Goal: Task Accomplishment & Management: Manage account settings

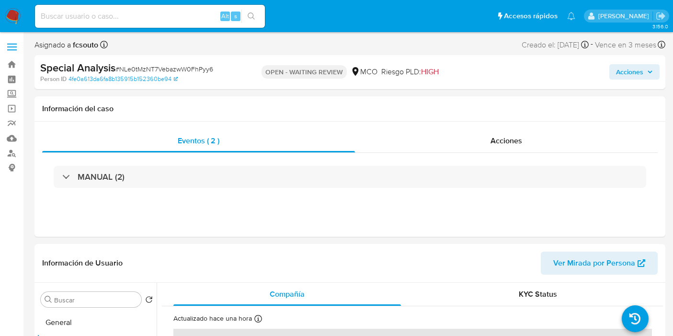
select select "10"
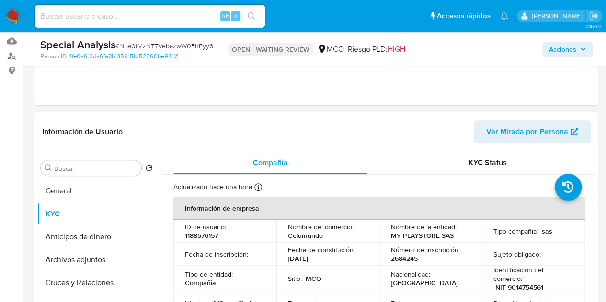
scroll to position [149, 0]
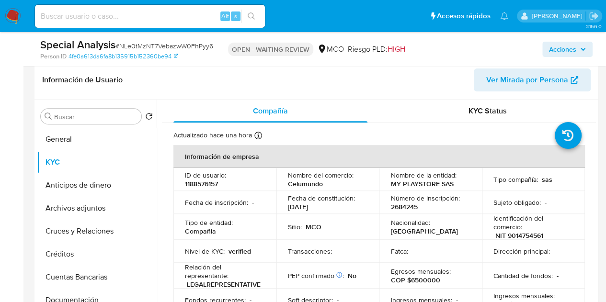
click at [211, 184] on p "1188576157" at bounding box center [201, 184] width 33 height 9
copy p "1188576157"
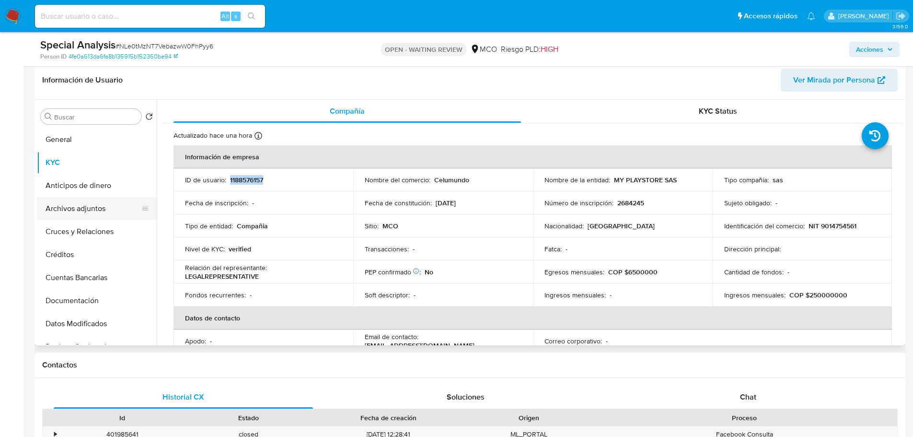
click at [107, 210] on button "Archivos adjuntos" at bounding box center [93, 208] width 112 height 23
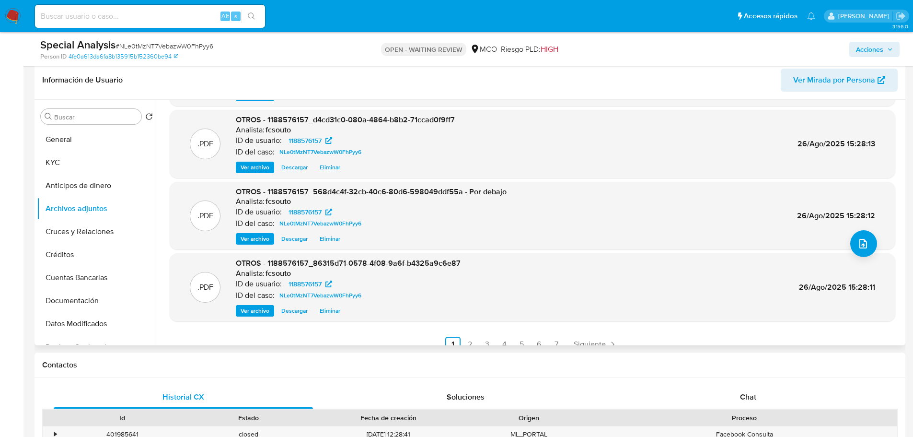
scroll to position [80, 0]
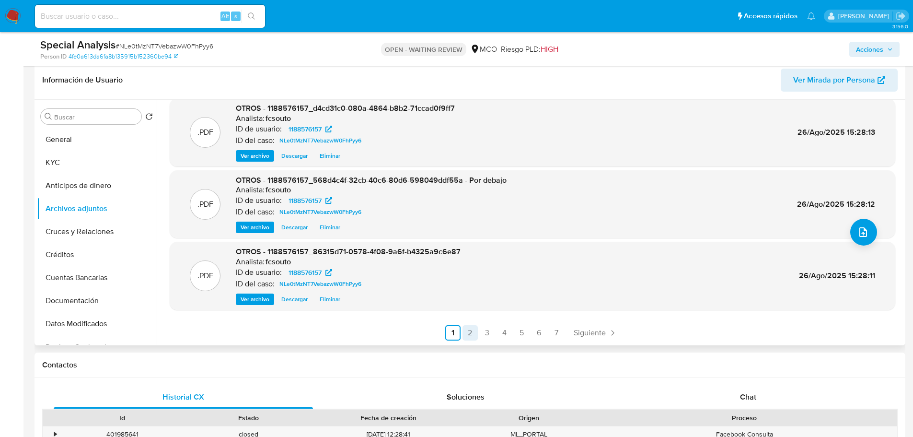
click at [470, 332] on link "2" at bounding box center [469, 332] width 15 height 15
click at [507, 335] on link "3" at bounding box center [512, 332] width 15 height 15
click at [525, 335] on link "4" at bounding box center [529, 332] width 15 height 15
click at [673, 230] on icon "upload-file" at bounding box center [862, 231] width 11 height 11
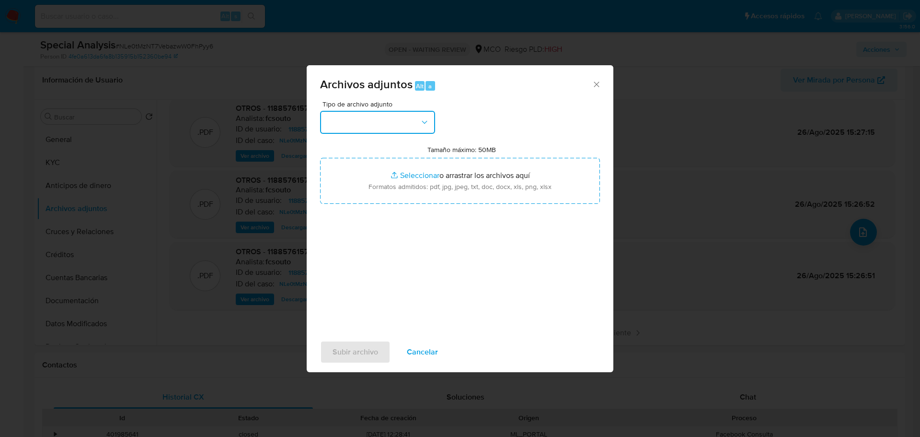
click at [388, 128] on button "button" at bounding box center [377, 122] width 115 height 23
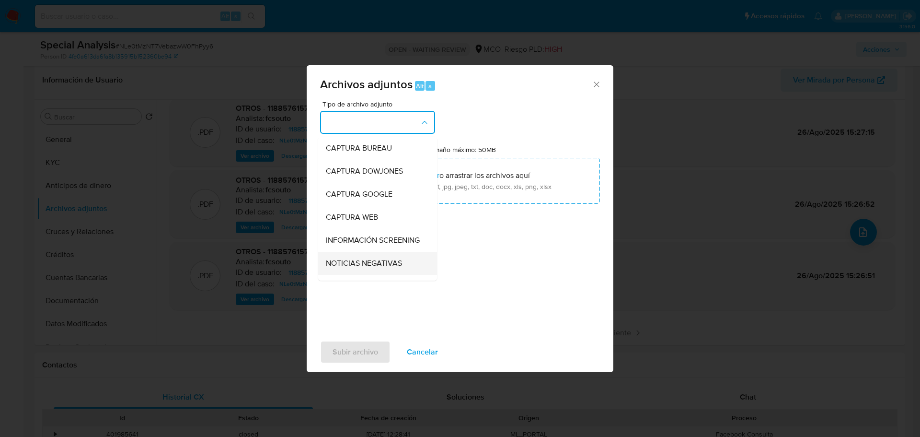
scroll to position [48, 0]
click at [373, 265] on div "OTROS" at bounding box center [375, 261] width 98 height 23
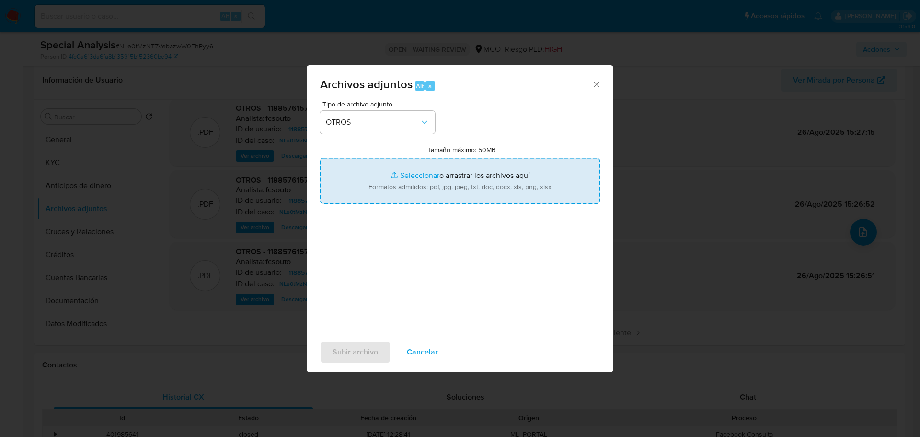
click at [418, 199] on input "Tamaño máximo: 50MB Seleccionar archivos" at bounding box center [460, 181] width 280 height 46
type input "C:\fakepath\1188576157_d41dd867-8d7a-424f-8f76-6b3bfd2b0ee0.pdf"
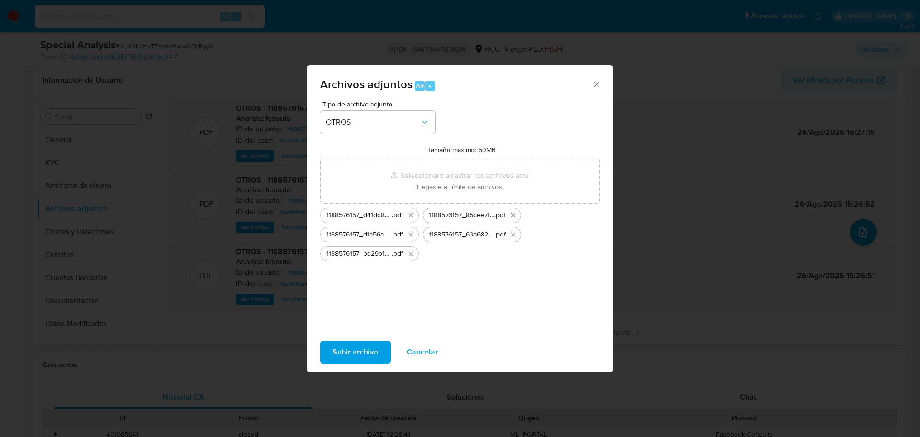
click at [343, 335] on span "Subir archivo" at bounding box center [356, 351] width 46 height 21
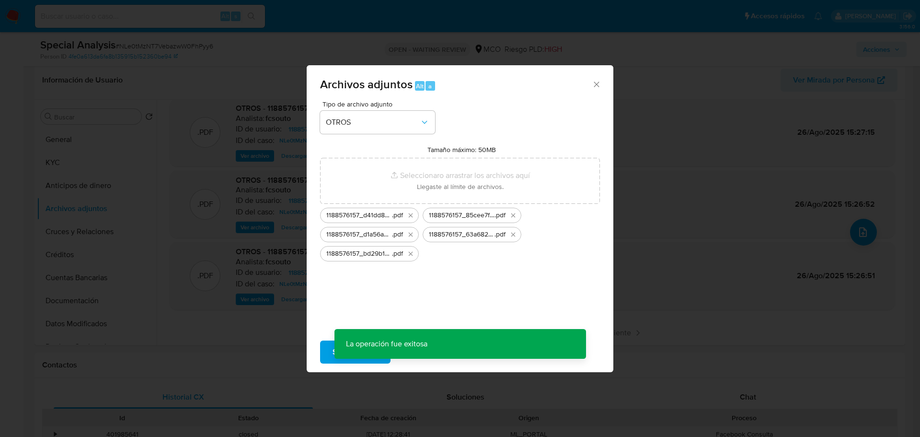
scroll to position [34, 0]
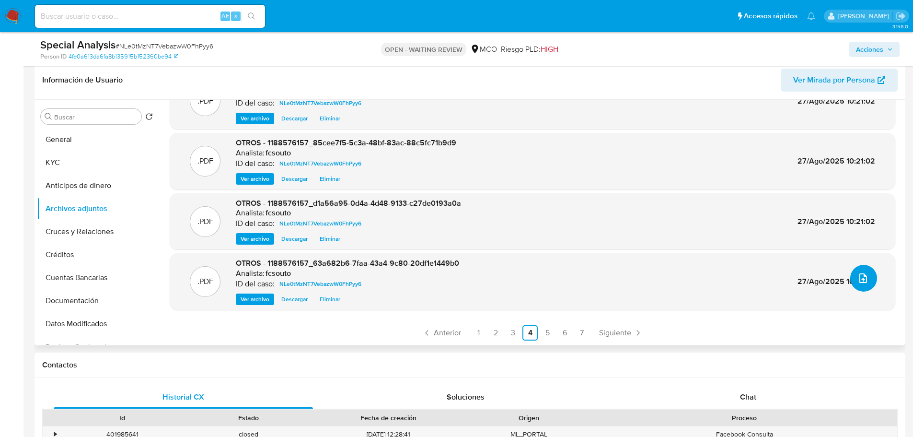
click at [673, 275] on icon "upload-file" at bounding box center [862, 277] width 11 height 11
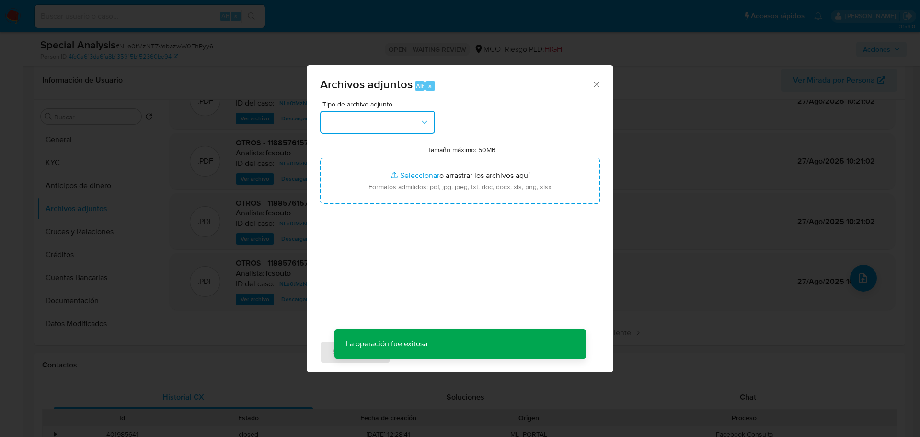
click at [373, 126] on button "button" at bounding box center [377, 122] width 115 height 23
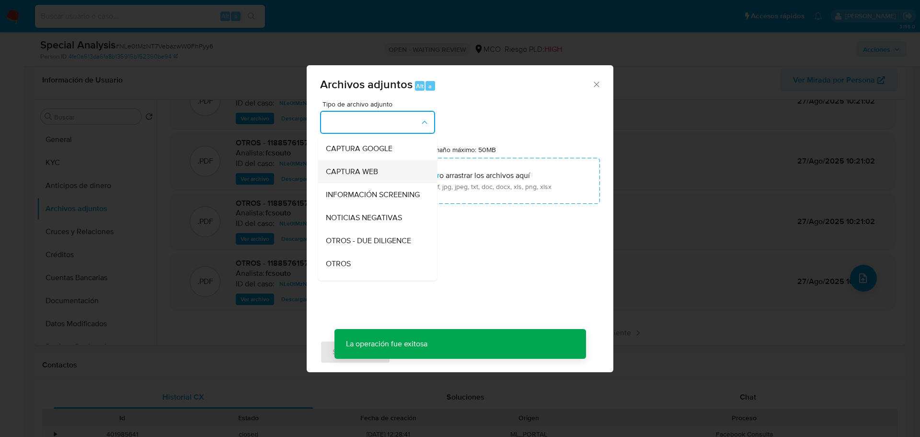
scroll to position [96, 0]
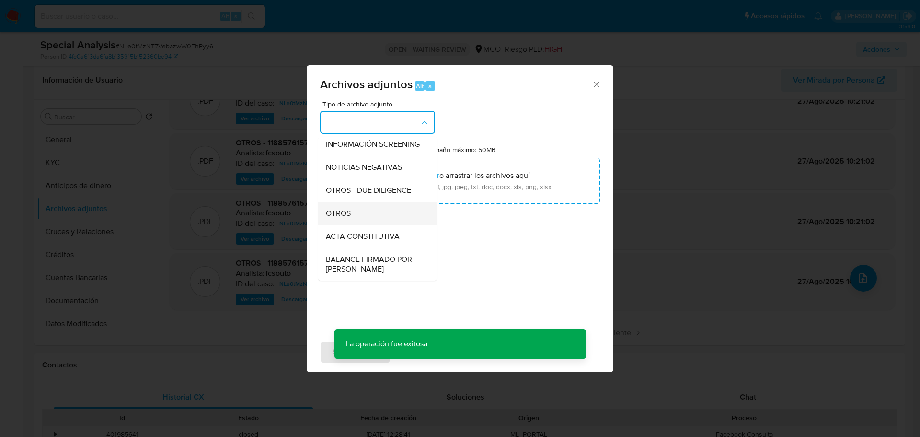
click at [365, 225] on div "OTROS" at bounding box center [375, 213] width 98 height 23
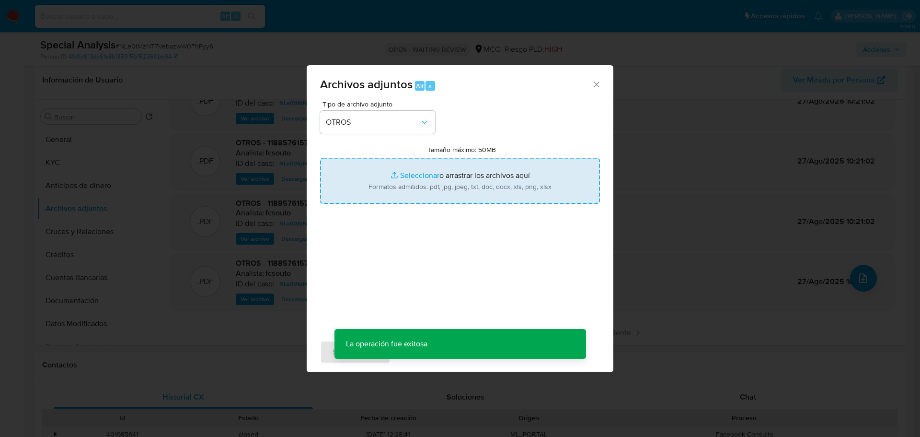
click at [428, 184] on input "Tamaño máximo: 50MB Seleccionar archivos" at bounding box center [460, 181] width 280 height 46
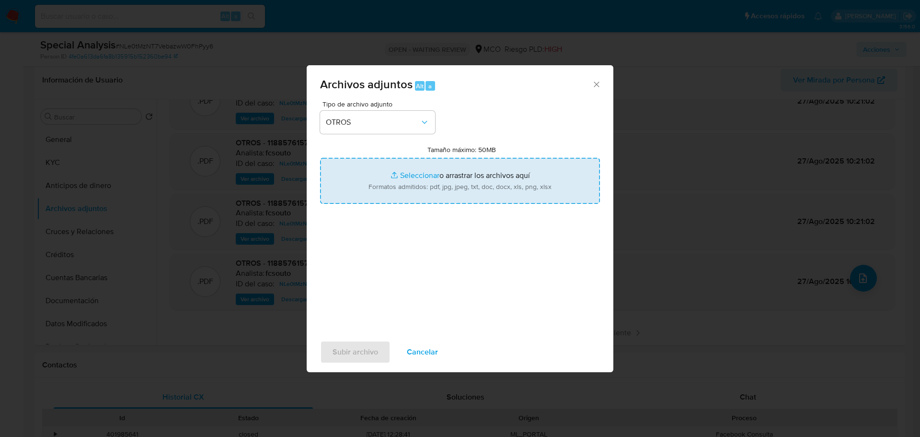
type input "C:\fakepath\1188576157_5d552a8e-dcf9-412a-90b8-e0e0c0cacb7b.pdf"
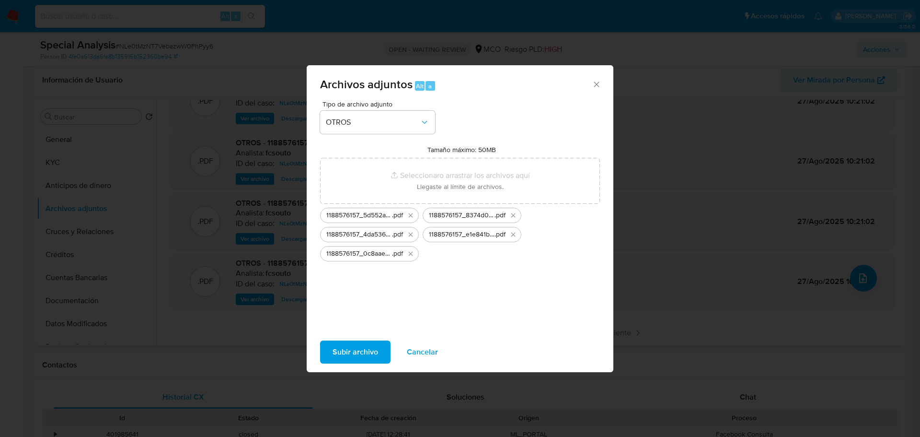
click at [342, 335] on span "Subir archivo" at bounding box center [356, 351] width 46 height 21
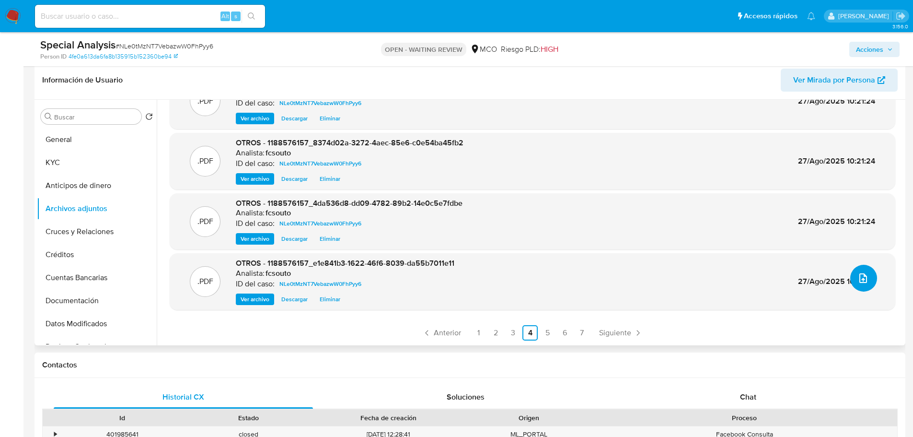
click at [673, 279] on icon "upload-file" at bounding box center [863, 278] width 8 height 10
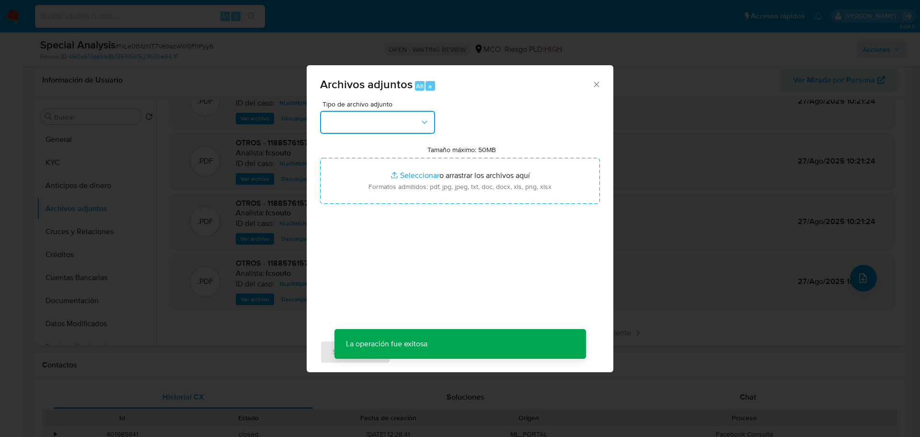
drag, startPoint x: 400, startPoint y: 126, endPoint x: 394, endPoint y: 131, distance: 7.5
click at [399, 127] on button "button" at bounding box center [377, 122] width 115 height 23
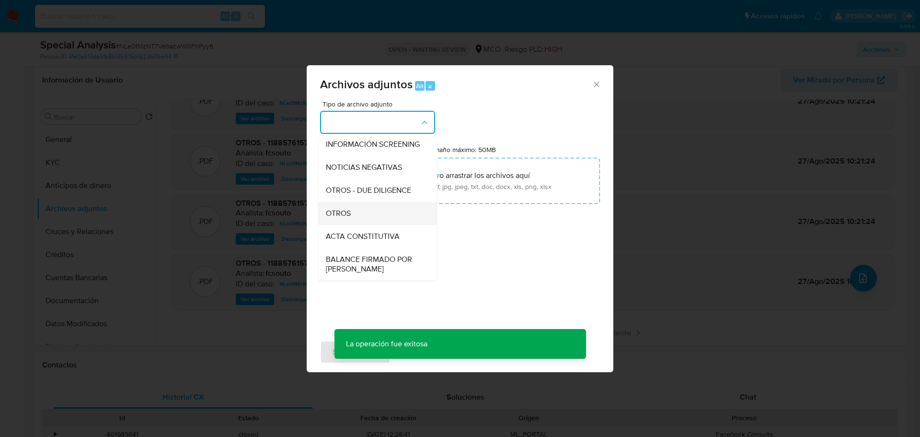
click at [371, 223] on div "OTROS" at bounding box center [375, 213] width 98 height 23
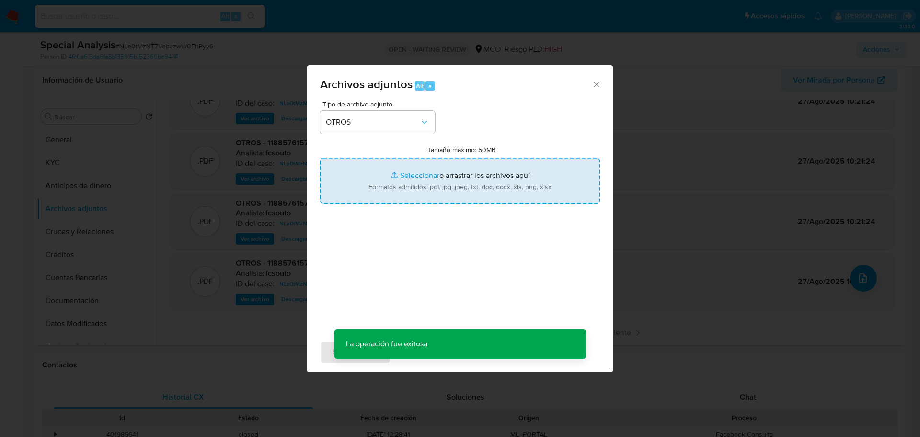
click at [431, 183] on input "Tamaño máximo: 50MB Seleccionar archivos" at bounding box center [460, 181] width 280 height 46
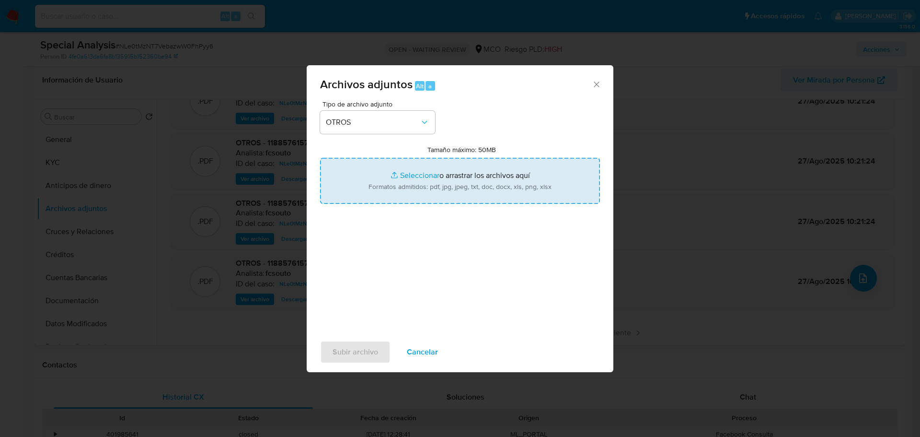
type input "C:\fakepath\1188576157_0601b639-b98f-411e-80b4-4f657034cf41.pdf"
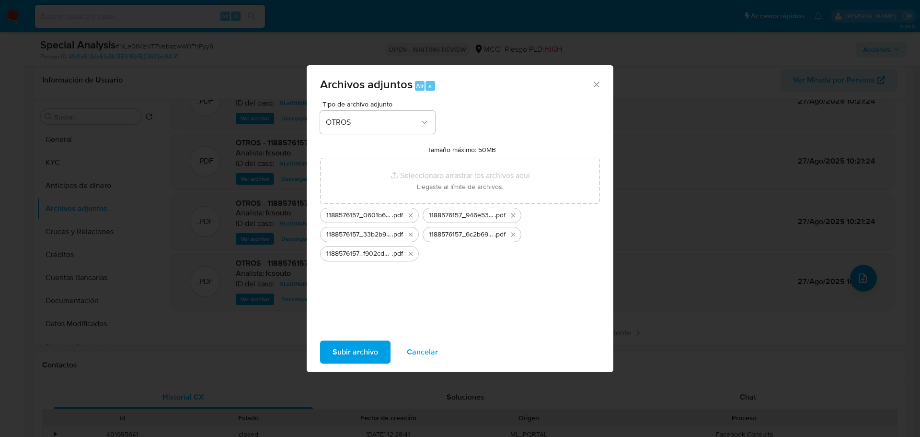
drag, startPoint x: 431, startPoint y: 183, endPoint x: 347, endPoint y: 353, distance: 189.9
click at [347, 335] on span "Subir archivo" at bounding box center [356, 351] width 46 height 21
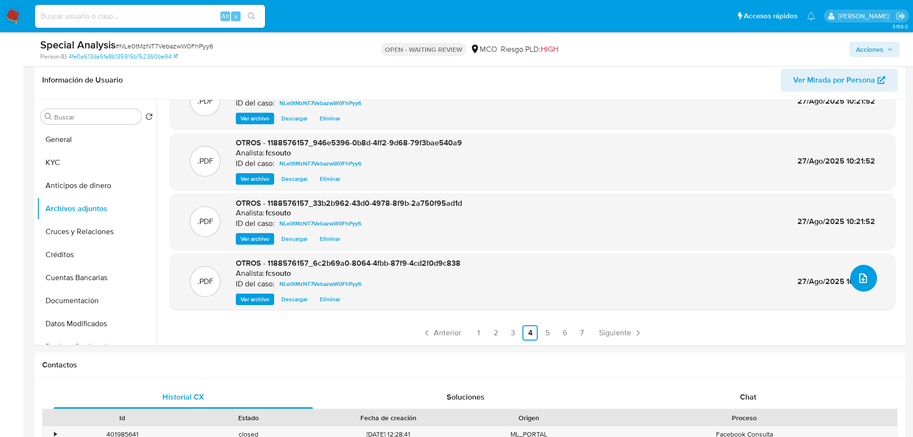
click at [673, 284] on button "upload-file" at bounding box center [863, 277] width 27 height 27
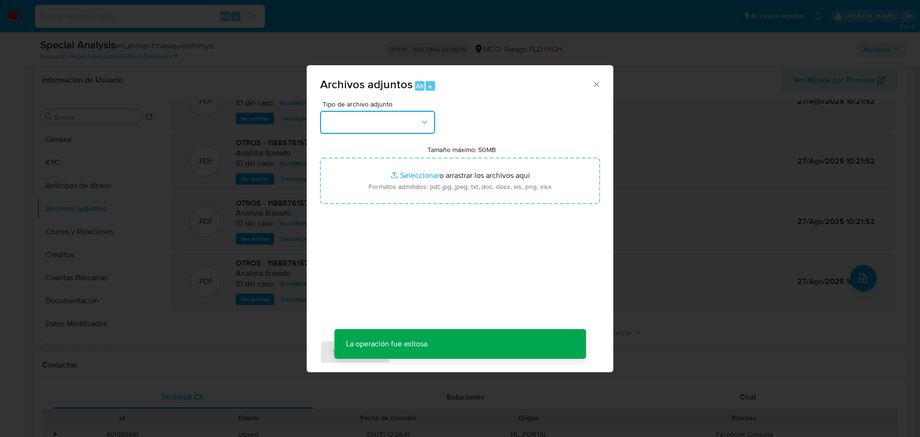
click at [393, 121] on button "button" at bounding box center [377, 122] width 115 height 23
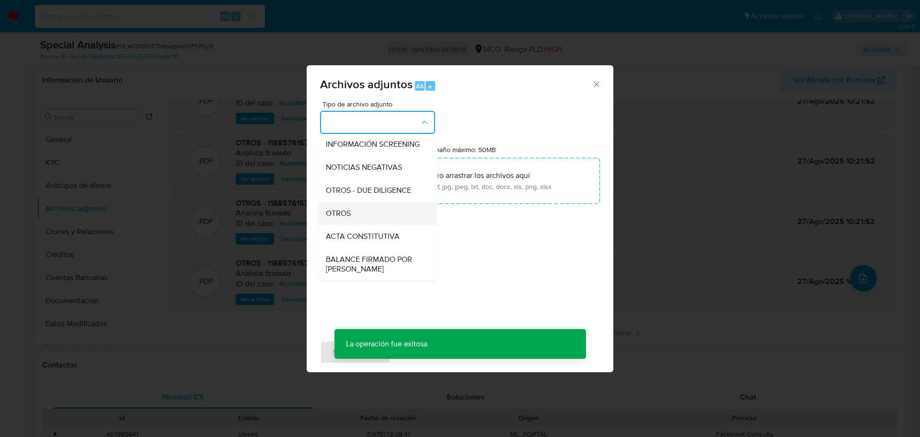
click at [380, 221] on div "OTROS" at bounding box center [375, 213] width 98 height 23
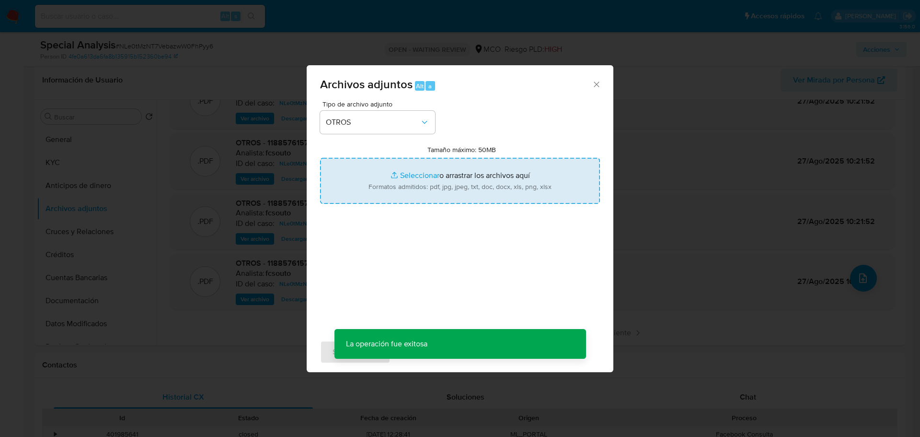
click at [428, 183] on input "Tamaño máximo: 50MB Seleccionar archivos" at bounding box center [460, 181] width 280 height 46
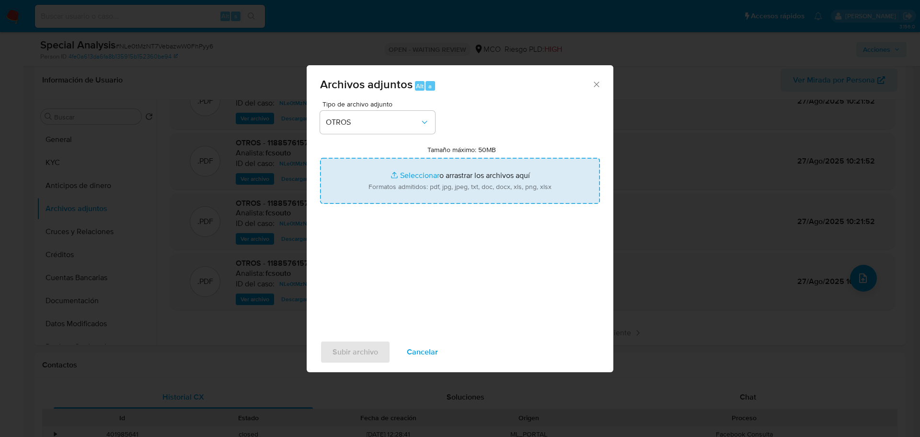
type input "C:\fakepath\1188576157_1ba31a05-5707-450c-88cb-3d625c45d7aa.pdf"
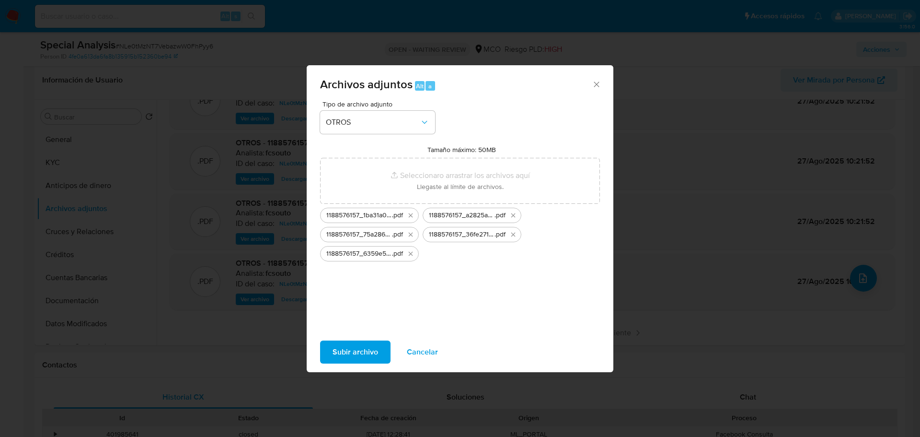
click at [361, 335] on span "Subir archivo" at bounding box center [356, 351] width 46 height 21
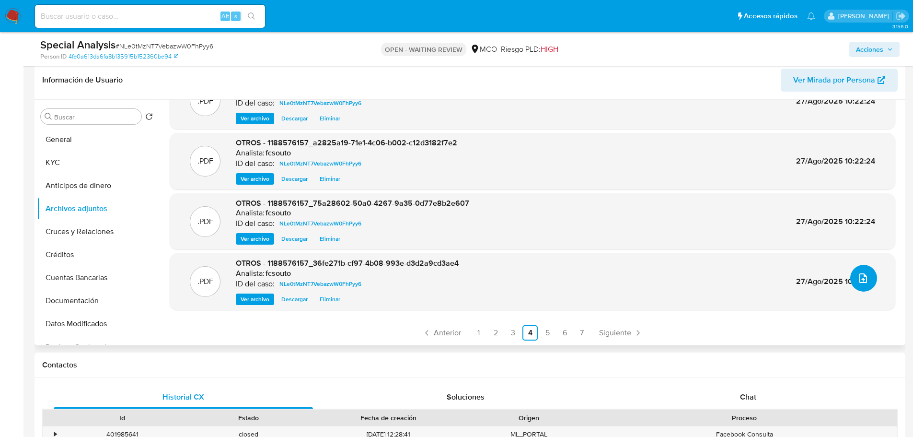
click at [673, 279] on icon "upload-file" at bounding box center [862, 277] width 11 height 11
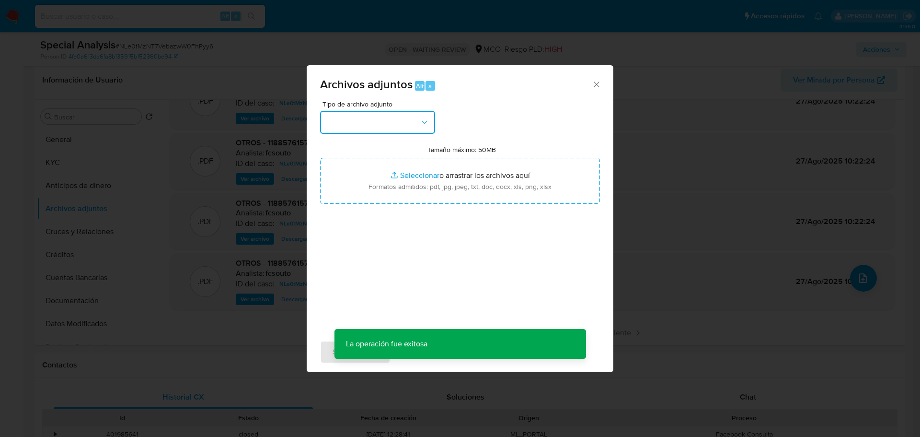
click at [374, 126] on button "button" at bounding box center [377, 122] width 115 height 23
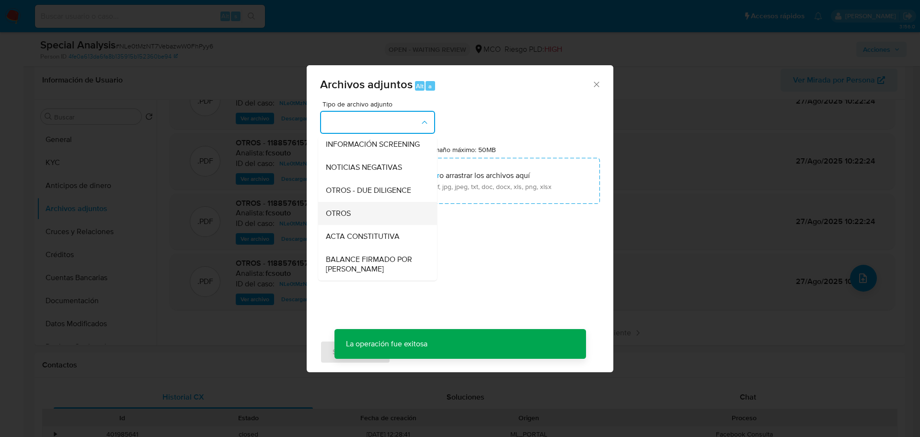
click at [355, 225] on div "OTROS" at bounding box center [375, 213] width 98 height 23
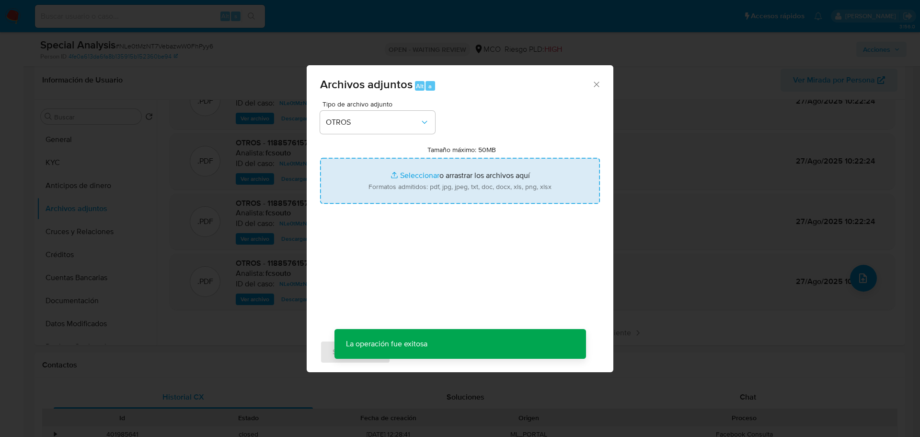
click at [424, 190] on input "Tamaño máximo: 50MB Seleccionar archivos" at bounding box center [460, 181] width 280 height 46
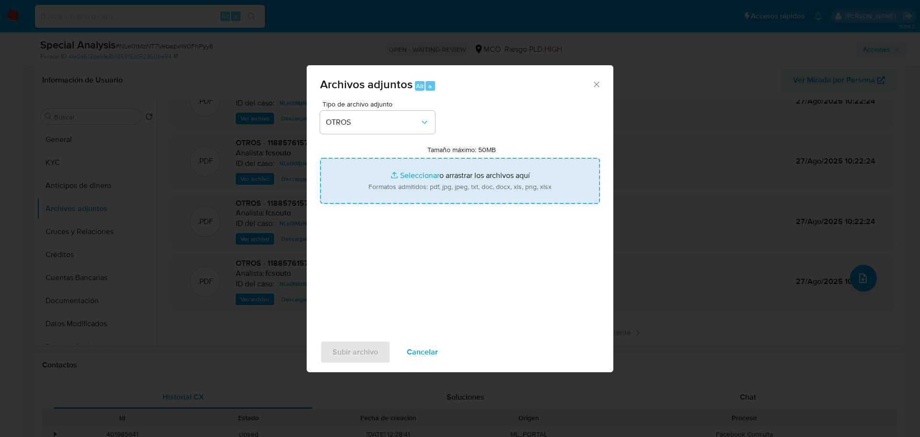
type input "C:\fakepath\1188576157_54d7f9ee-dbd8-4459-8330-0c2c3566e313.pdf"
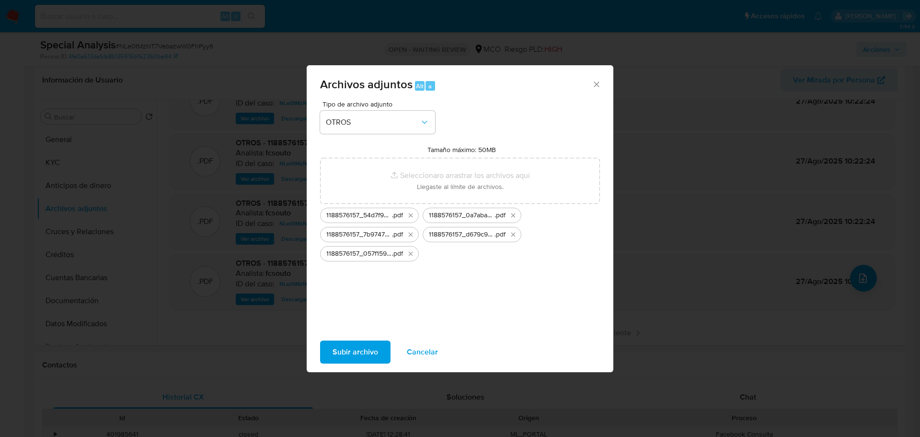
drag, startPoint x: 424, startPoint y: 190, endPoint x: 345, endPoint y: 348, distance: 176.1
click at [345, 335] on span "Subir archivo" at bounding box center [356, 351] width 46 height 21
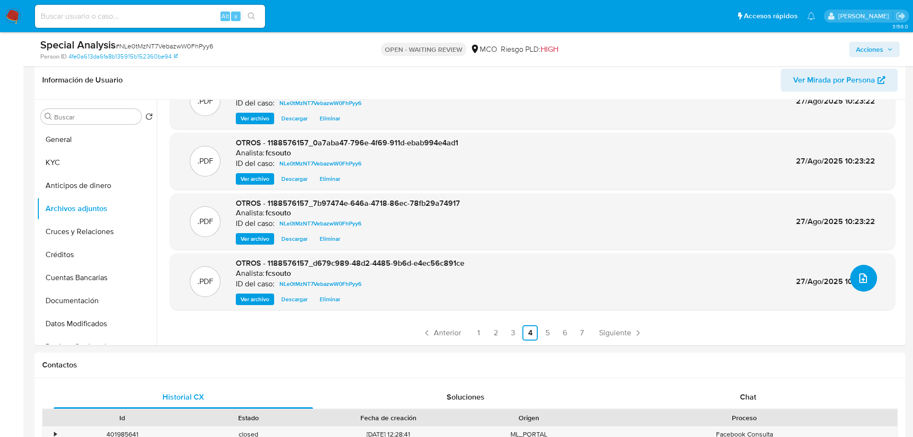
click at [673, 284] on button "upload-file" at bounding box center [863, 277] width 27 height 27
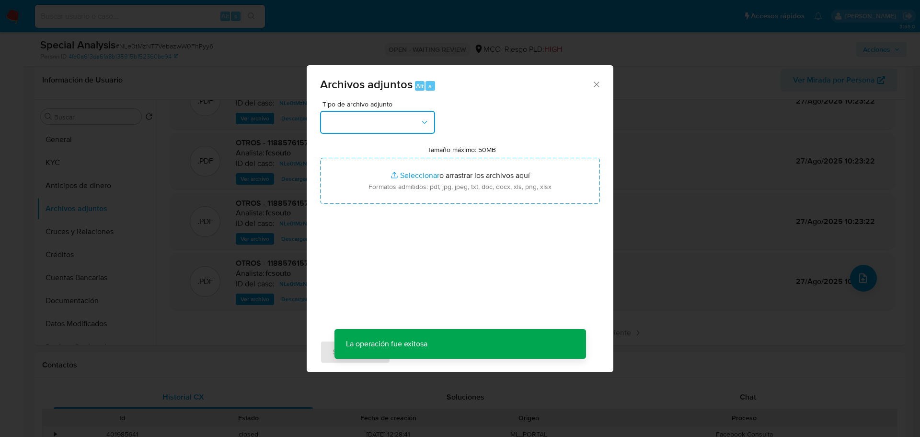
drag, startPoint x: 375, startPoint y: 125, endPoint x: 374, endPoint y: 131, distance: 5.9
click at [376, 126] on button "button" at bounding box center [377, 122] width 115 height 23
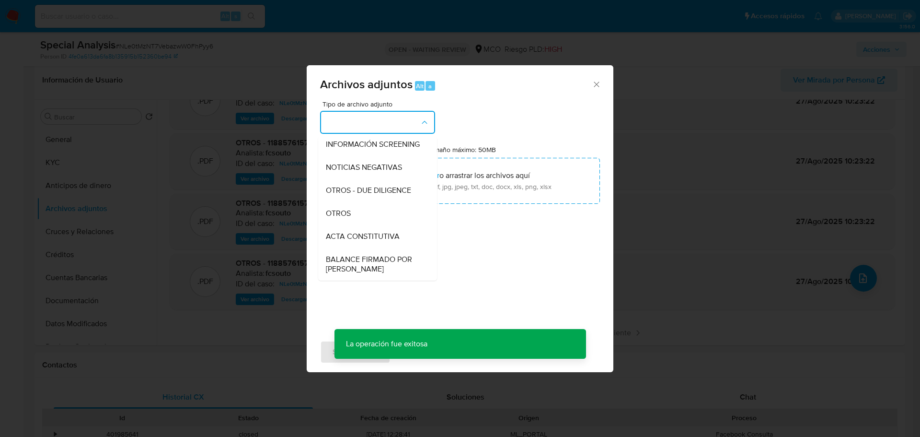
drag, startPoint x: 363, startPoint y: 224, endPoint x: 383, endPoint y: 212, distance: 23.8
click at [364, 223] on div "OTROS" at bounding box center [375, 213] width 98 height 23
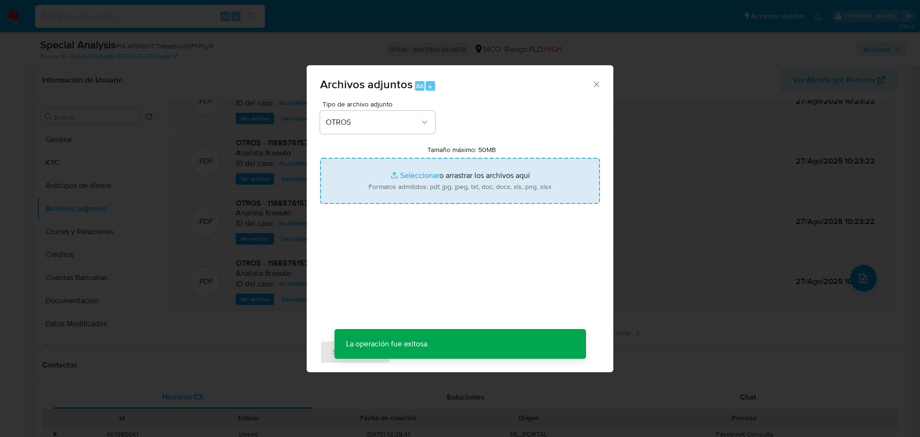
click at [435, 185] on input "Tamaño máximo: 50MB Seleccionar archivos" at bounding box center [460, 181] width 280 height 46
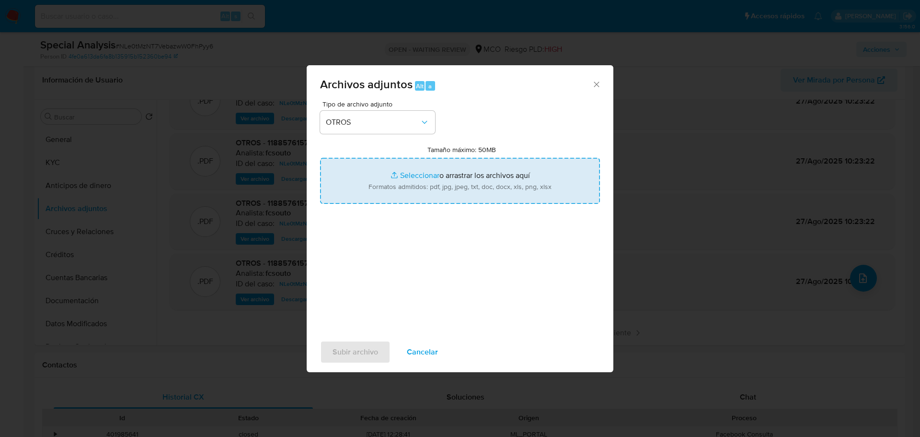
type input "C:\fakepath\1188576157_4bfe759d-a3fd-4a96-a934-cca2ffbfbdc8.pdf"
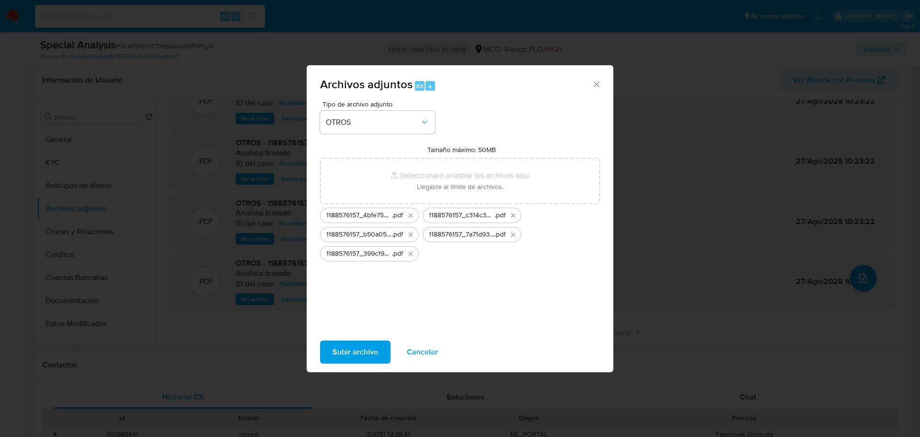
drag, startPoint x: 435, startPoint y: 185, endPoint x: 360, endPoint y: 351, distance: 182.1
click at [360, 335] on span "Subir archivo" at bounding box center [356, 351] width 46 height 21
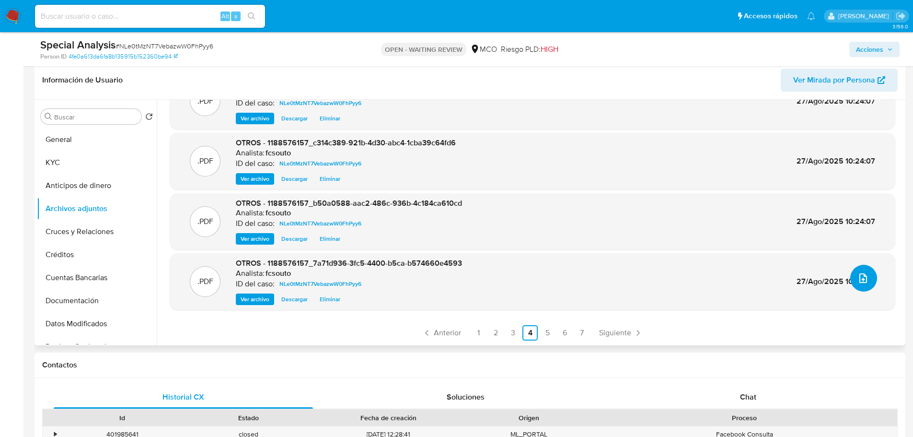
click at [673, 273] on icon "upload-file" at bounding box center [862, 277] width 11 height 11
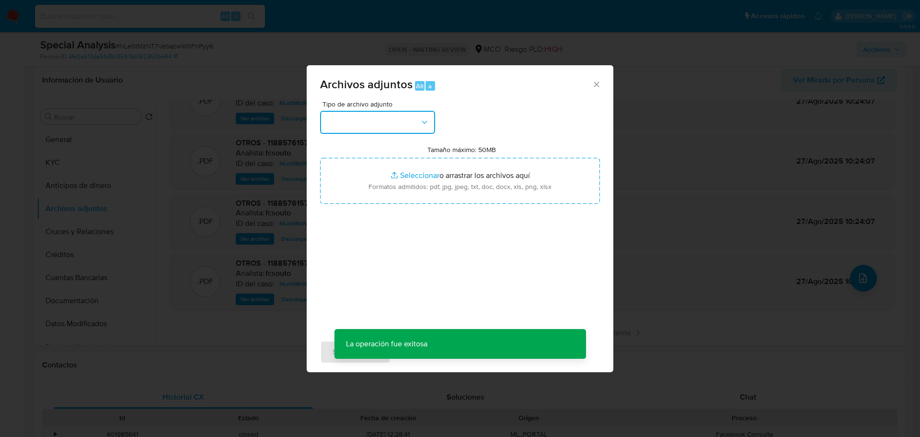
click at [376, 127] on button "button" at bounding box center [377, 122] width 115 height 23
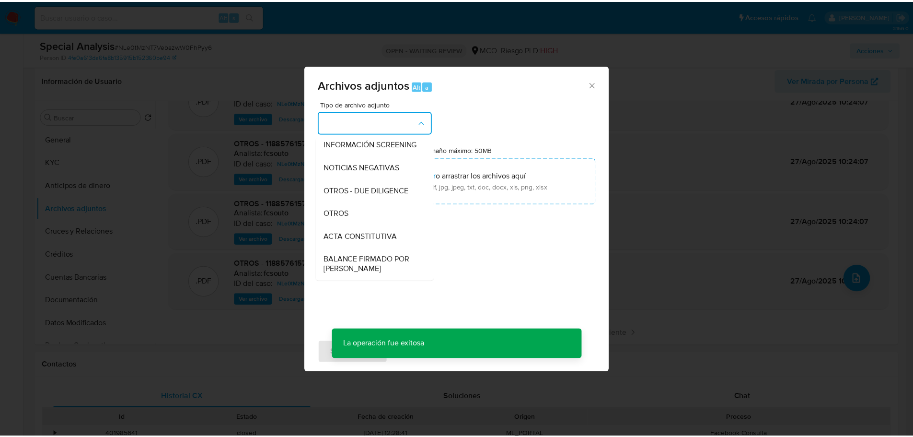
scroll to position [144, 0]
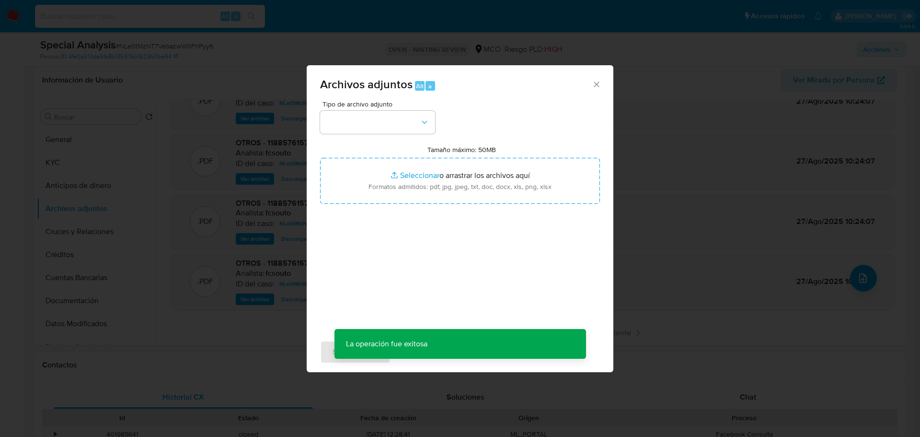
click at [514, 293] on div "Tipo de archivo adjunto Tamaño máximo: 50MB Seleccionar archivos Seleccionar o …" at bounding box center [460, 214] width 280 height 226
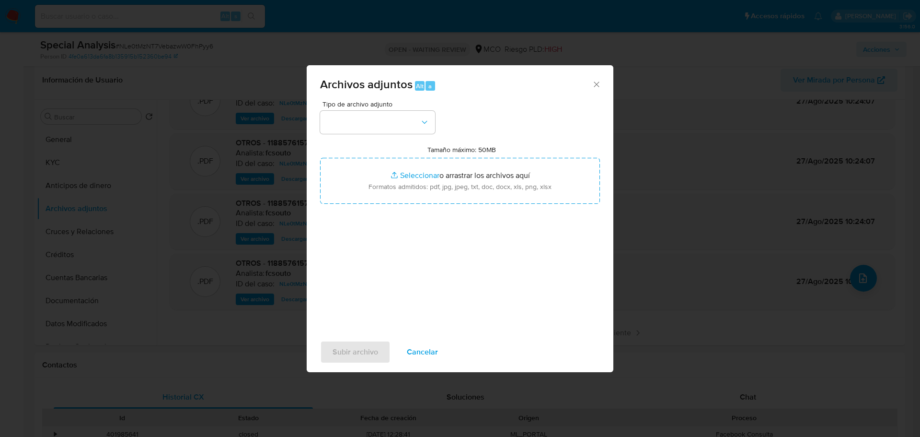
click at [429, 335] on span "Cancelar" at bounding box center [422, 351] width 31 height 21
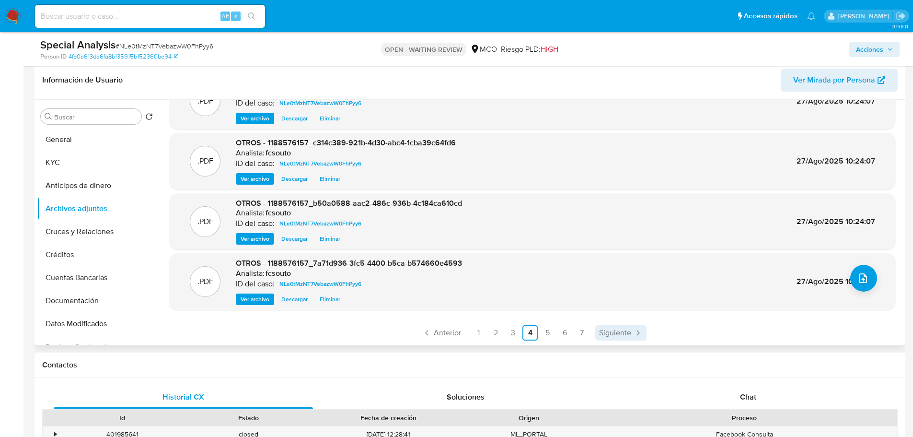
click at [609, 334] on span "Siguiente" at bounding box center [615, 333] width 32 height 8
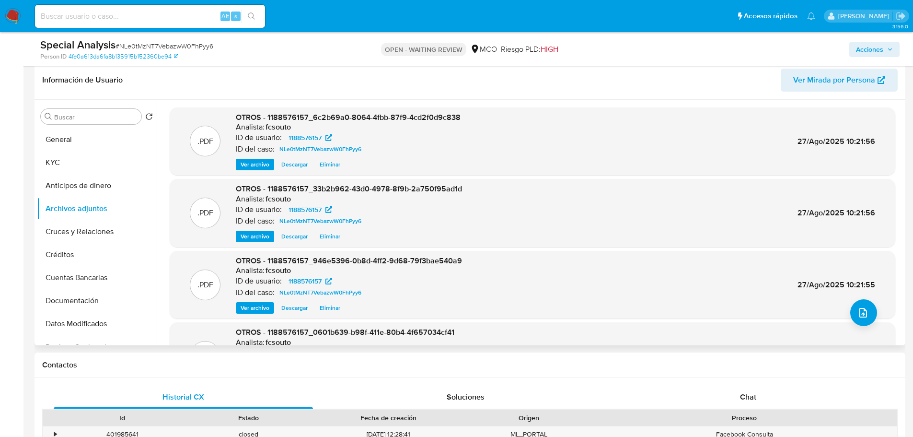
scroll to position [80, 0]
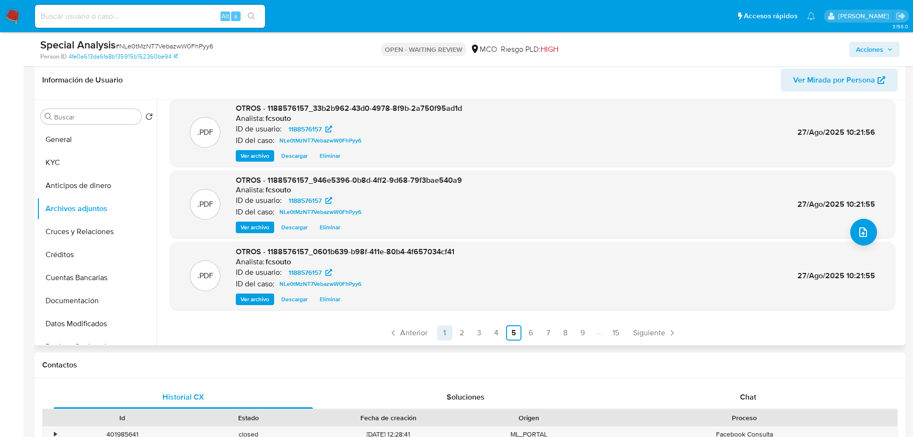
click at [442, 330] on link "1" at bounding box center [444, 332] width 15 height 15
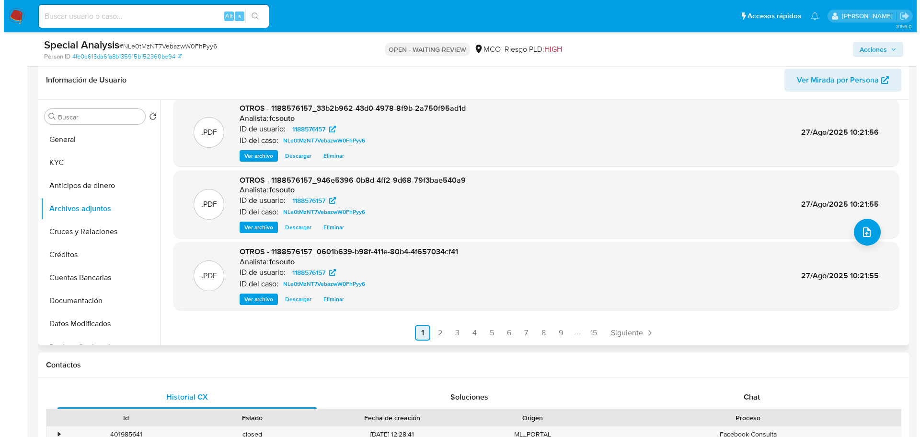
scroll to position [0, 0]
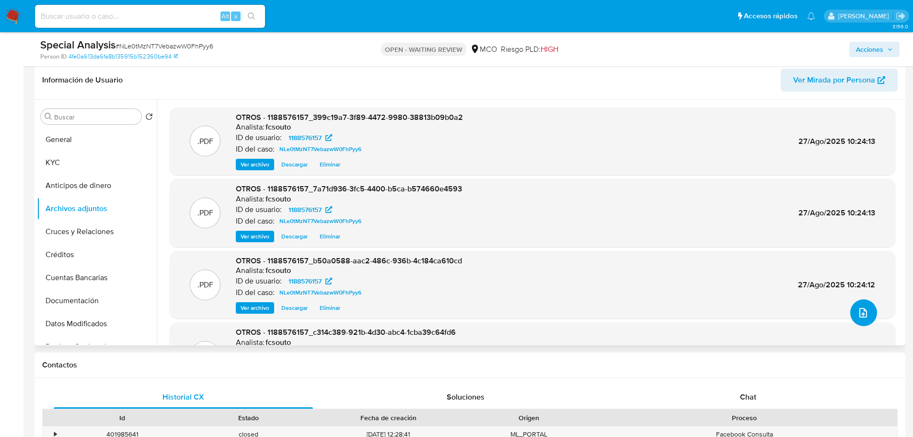
click at [673, 315] on icon "upload-file" at bounding box center [862, 312] width 11 height 11
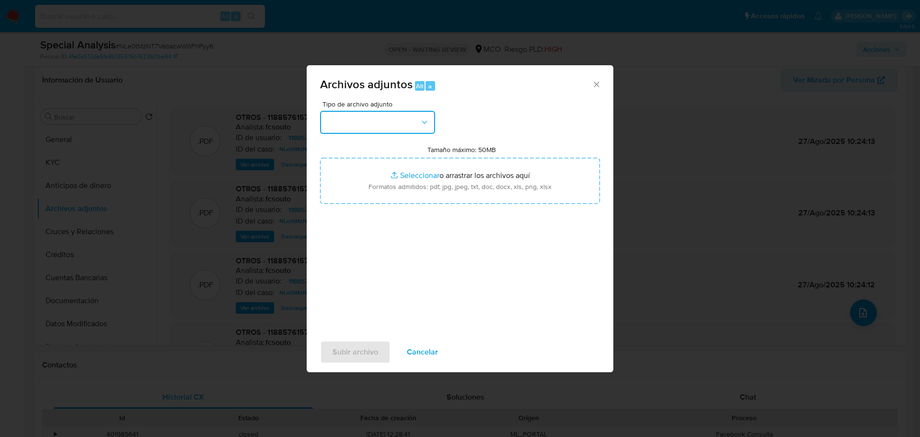
click at [408, 131] on button "button" at bounding box center [377, 122] width 115 height 23
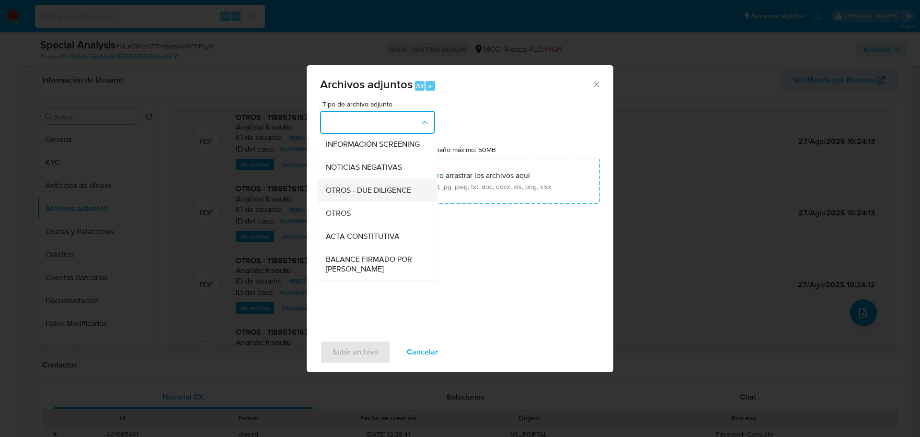
scroll to position [144, 0]
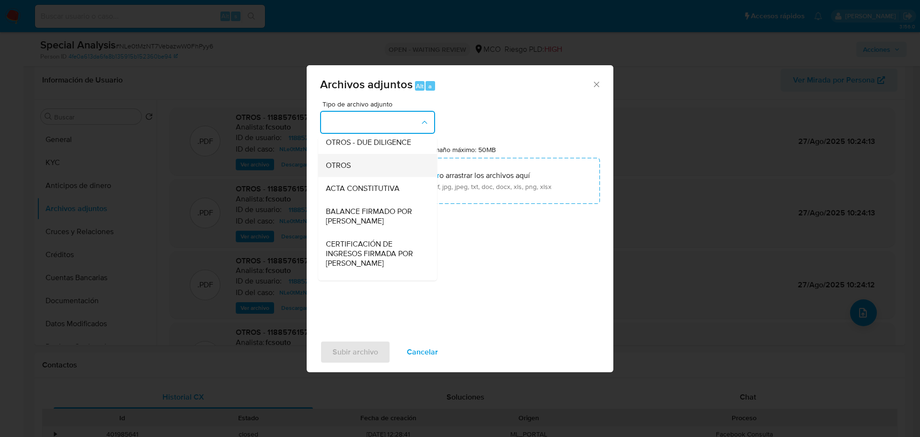
click at [377, 175] on div "OTROS" at bounding box center [375, 165] width 98 height 23
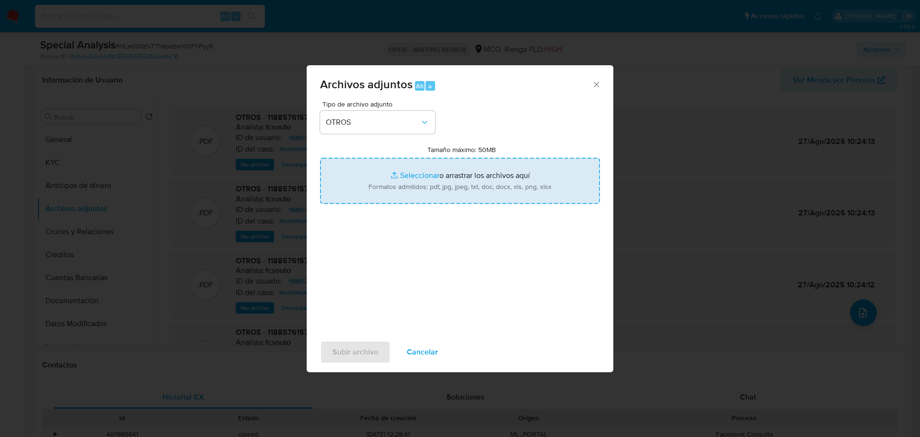
click at [461, 190] on input "Tamaño máximo: 50MB Seleccionar archivos" at bounding box center [460, 181] width 280 height 46
type input "C:\fakepath\1188576157_21613813-1d16-46a8-9cd2-9c1e9c34d444.pdf"
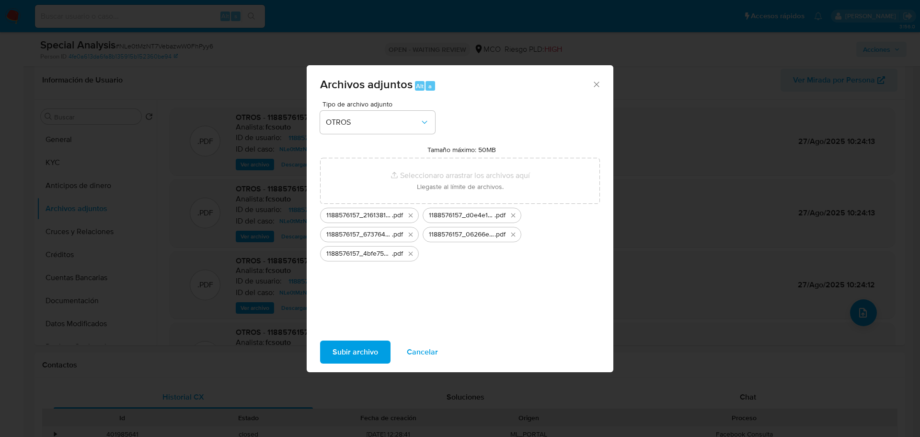
drag, startPoint x: 461, startPoint y: 190, endPoint x: 360, endPoint y: 354, distance: 192.4
click at [360, 335] on span "Subir archivo" at bounding box center [356, 351] width 46 height 21
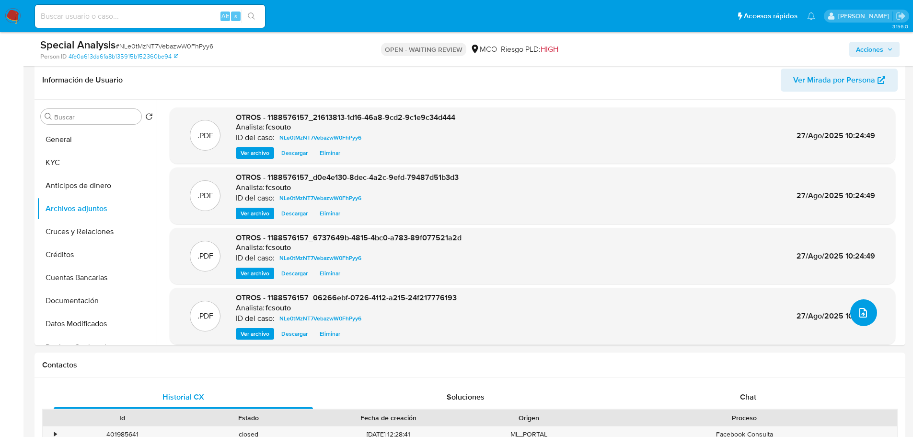
click at [673, 316] on icon "upload-file" at bounding box center [862, 312] width 11 height 11
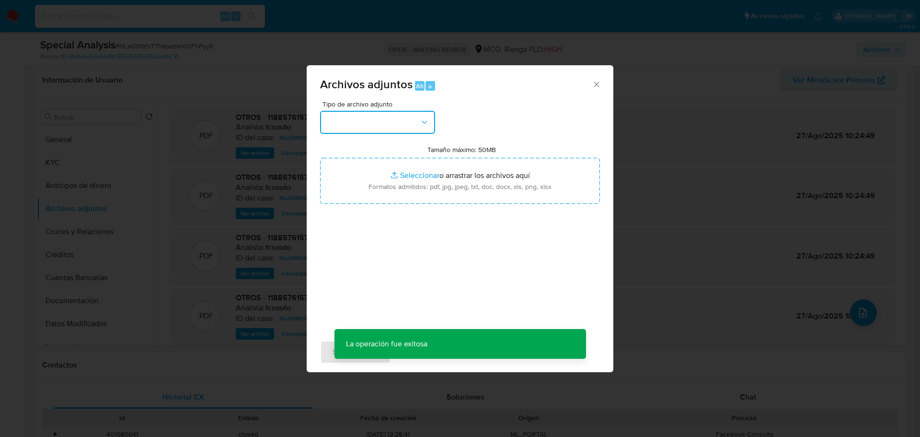
click at [370, 132] on button "button" at bounding box center [377, 122] width 115 height 23
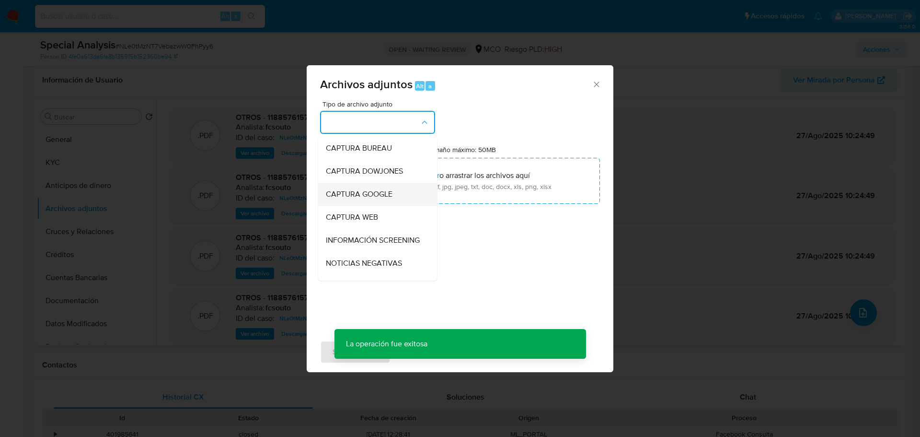
scroll to position [96, 0]
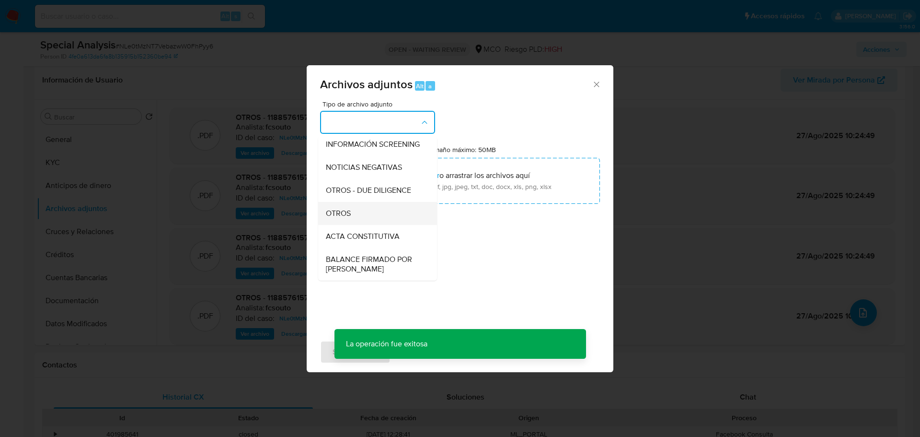
click at [377, 218] on div "OTROS" at bounding box center [375, 213] width 98 height 23
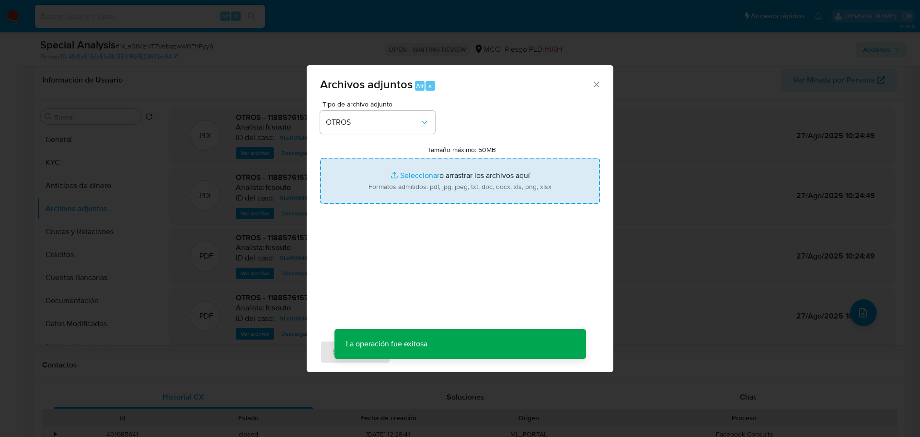
click at [437, 176] on input "Tamaño máximo: 50MB Seleccionar archivos" at bounding box center [460, 181] width 280 height 46
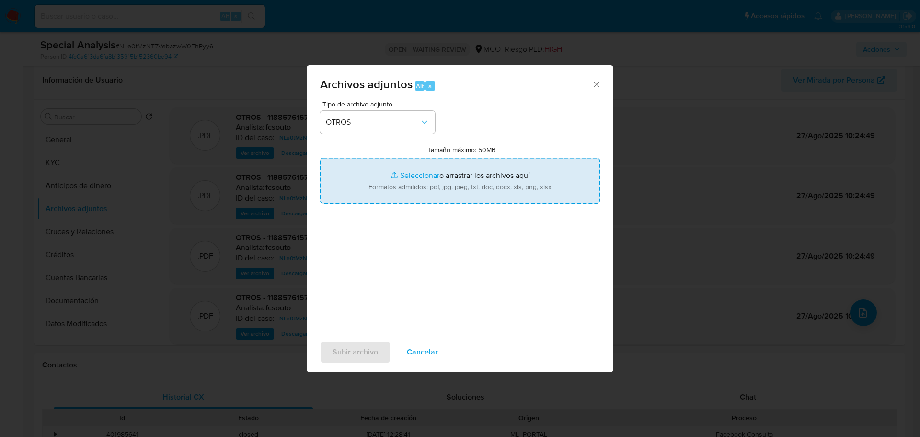
type input "C:\fakepath\1188576157_d28ef3ab-60f7-4684-907b-d1f6e5ecc1a1.pdf"
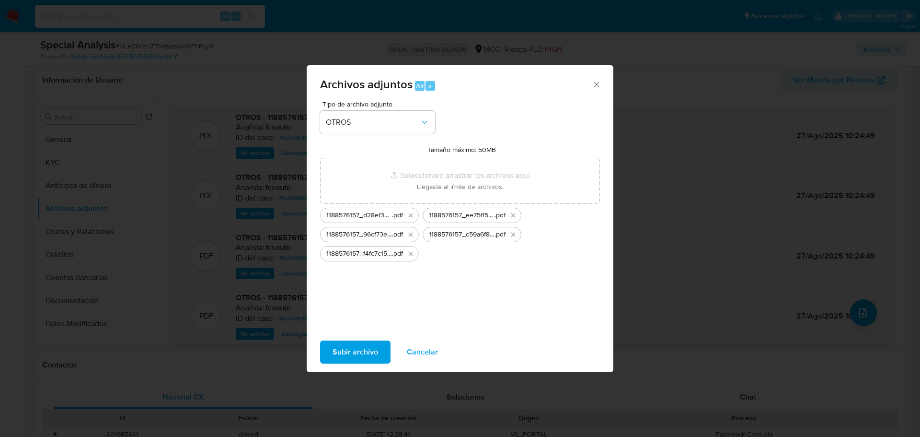
click at [353, 335] on span "Subir archivo" at bounding box center [356, 351] width 46 height 21
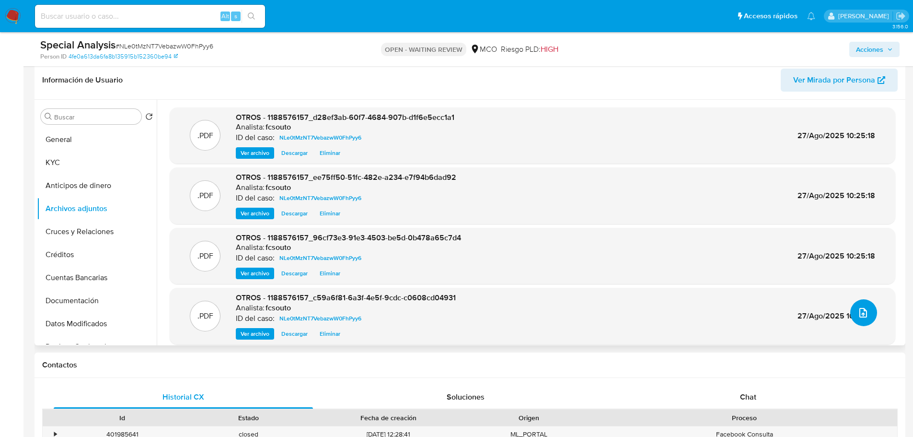
click at [673, 317] on icon "upload-file" at bounding box center [862, 312] width 11 height 11
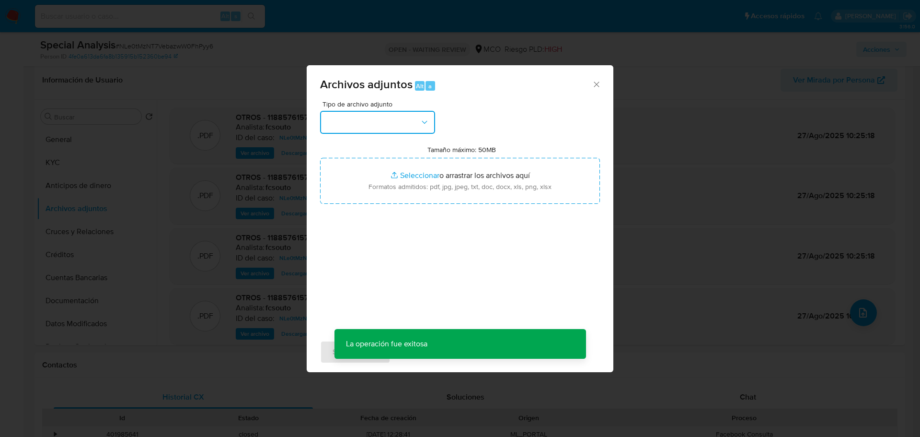
click at [388, 118] on button "button" at bounding box center [377, 122] width 115 height 23
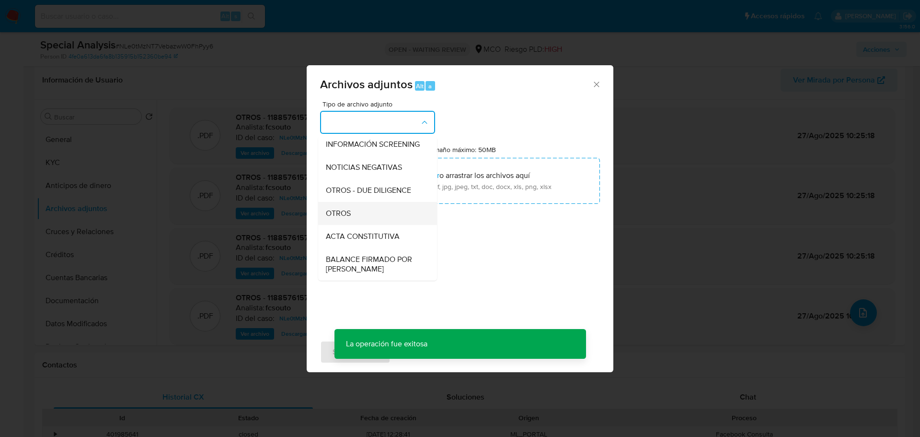
click at [365, 225] on div "OTROS" at bounding box center [375, 213] width 98 height 23
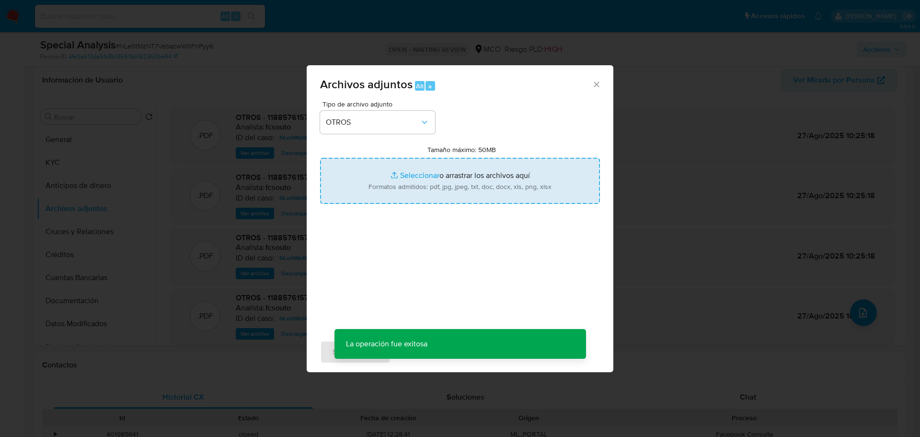
click at [417, 191] on input "Tamaño máximo: 50MB Seleccionar archivos" at bounding box center [460, 181] width 280 height 46
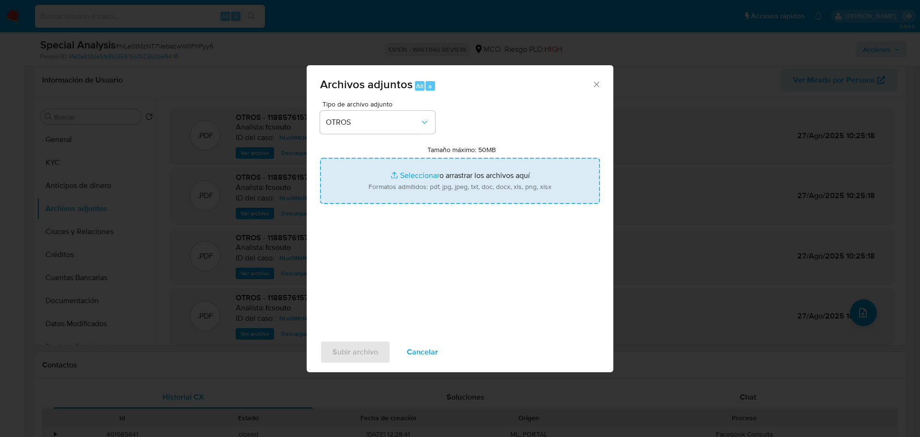
type input "C:\fakepath\1188576157_822a05e6-5dee-44d1-8727-aa15542a5c52.pdf"
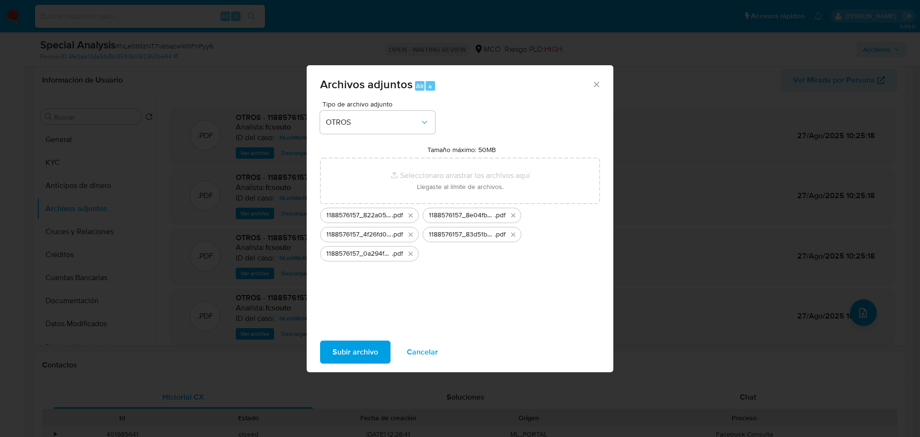
drag, startPoint x: 417, startPoint y: 191, endPoint x: 352, endPoint y: 354, distance: 175.0
click at [352, 335] on span "Subir archivo" at bounding box center [356, 351] width 46 height 21
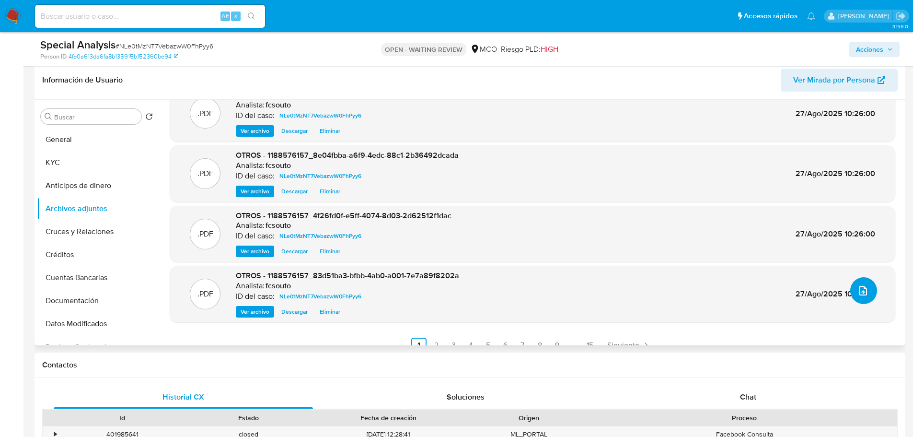
scroll to position [34, 0]
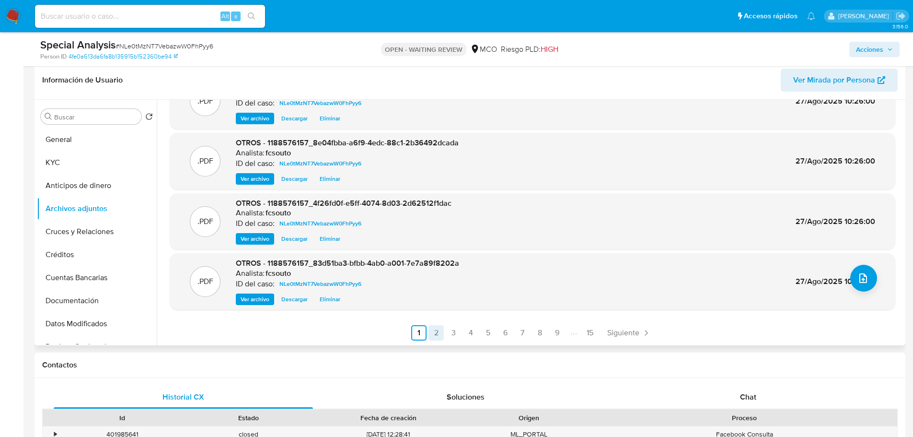
click at [435, 327] on link "2" at bounding box center [435, 332] width 15 height 15
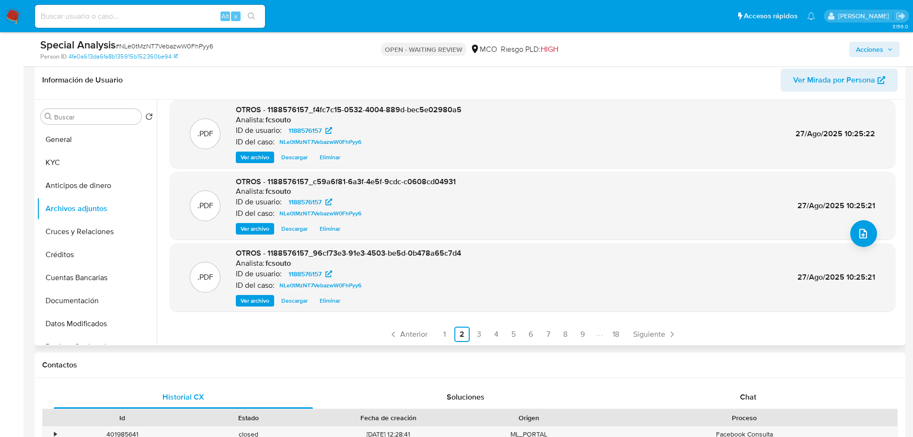
scroll to position [80, 0]
click at [472, 330] on link "3" at bounding box center [478, 332] width 15 height 15
click at [673, 232] on button "upload-file" at bounding box center [863, 231] width 27 height 27
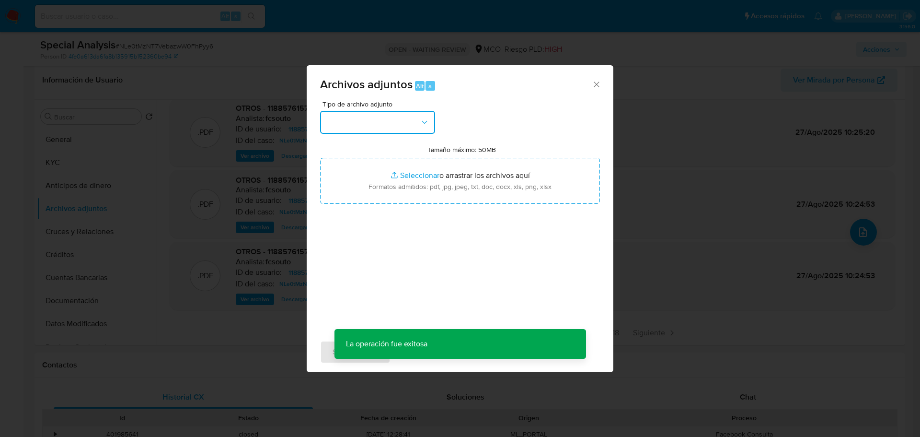
click at [386, 125] on button "button" at bounding box center [377, 122] width 115 height 23
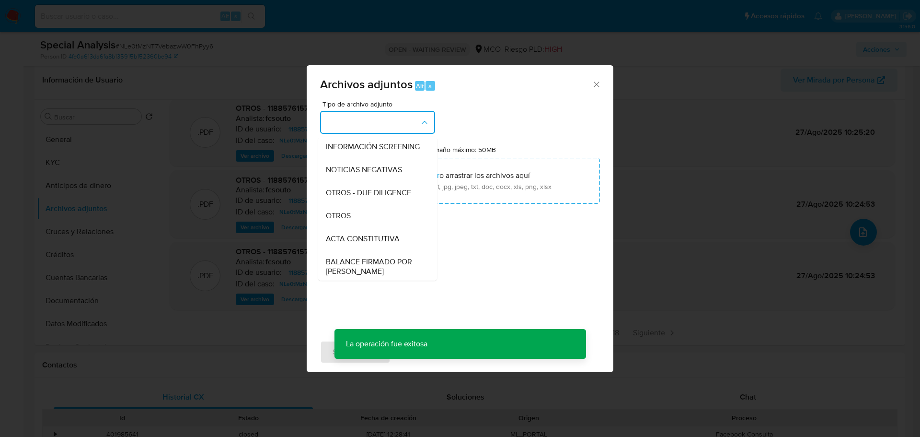
scroll to position [96, 0]
click at [373, 218] on div "OTROS" at bounding box center [375, 213] width 98 height 23
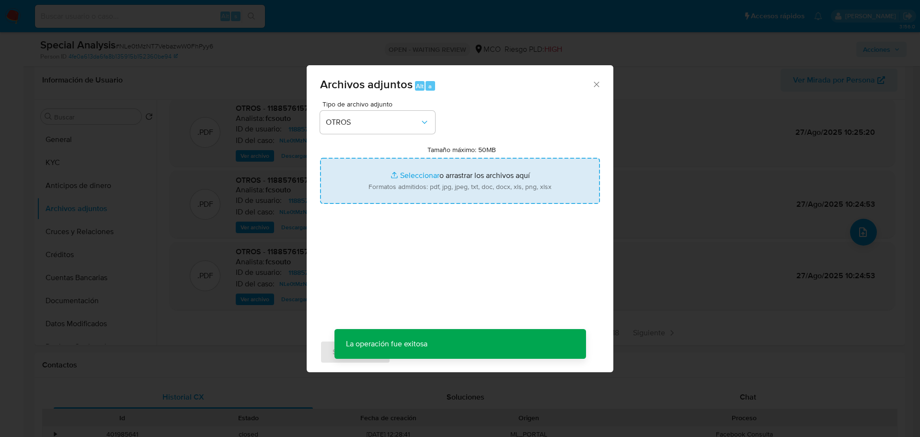
click at [438, 182] on input "Tamaño máximo: 50MB Seleccionar archivos" at bounding box center [460, 181] width 280 height 46
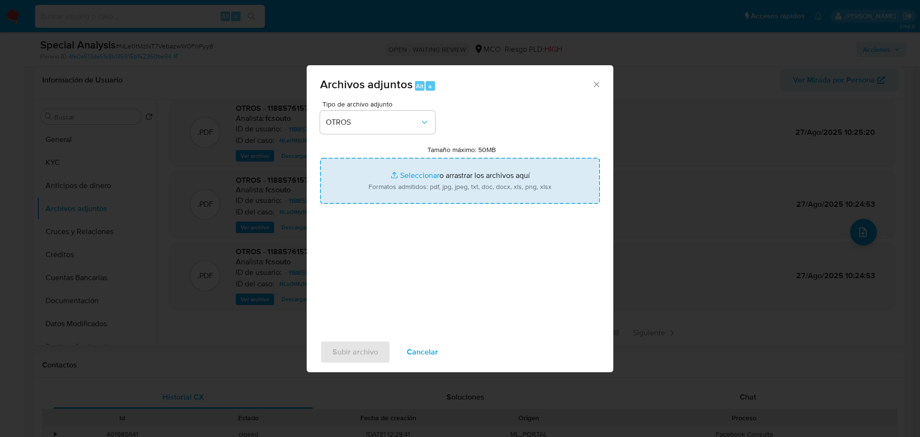
type input "C:\fakepath\1188576157_4a0e325a-f866-489c-bd4a-342266ba2e7d.pdf"
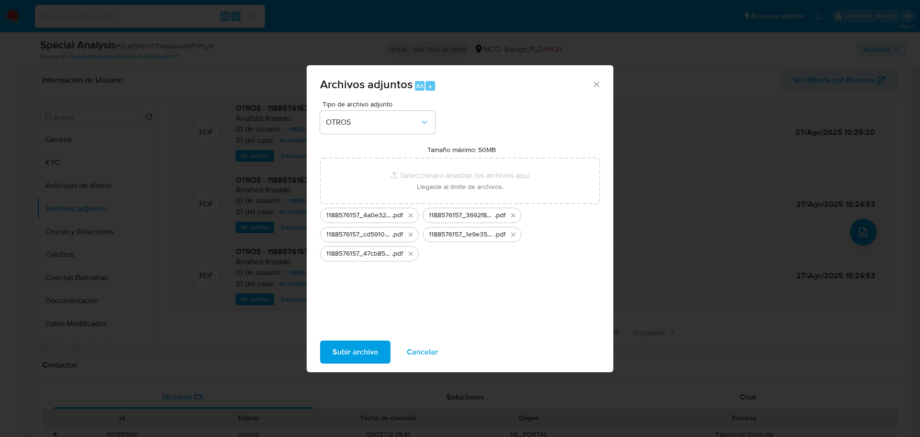
drag, startPoint x: 438, startPoint y: 182, endPoint x: 355, endPoint y: 350, distance: 187.7
click at [355, 335] on span "Subir archivo" at bounding box center [356, 351] width 46 height 21
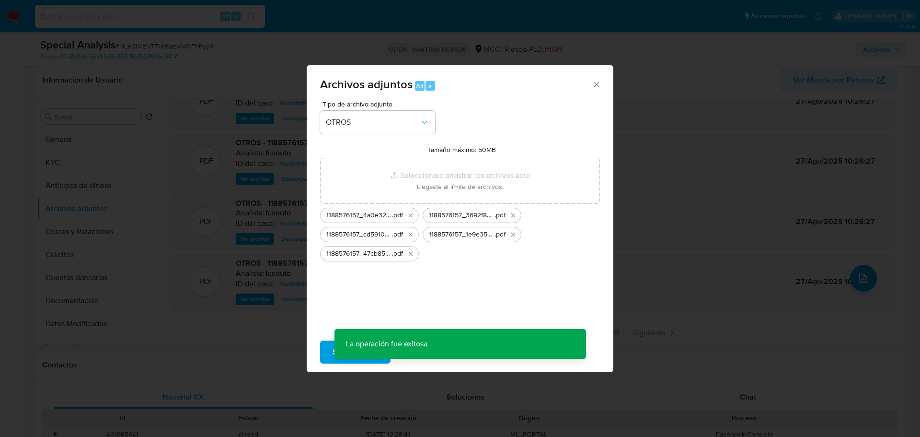
scroll to position [34, 0]
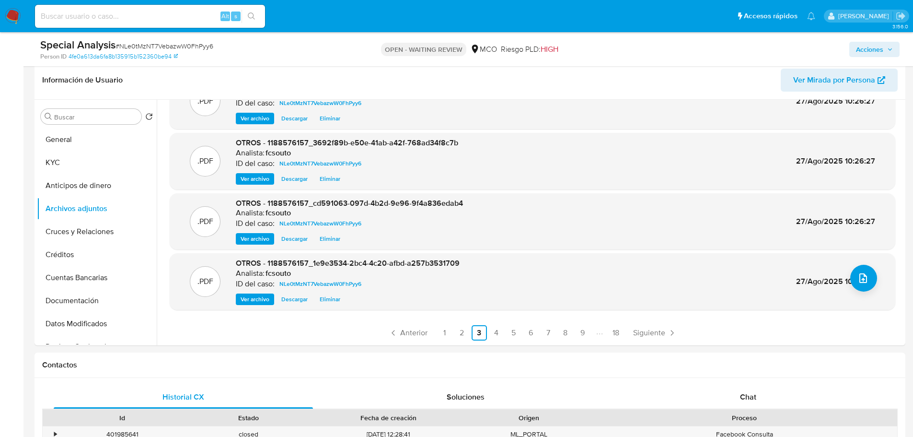
click at [673, 230] on div ".PDF OTROS - 1188576157_cd591063-097d-4b2d-9e96-9f4a836edab4 Analista: fcsouto …" at bounding box center [532, 221] width 716 height 47
click at [673, 282] on icon "upload-file" at bounding box center [862, 277] width 11 height 11
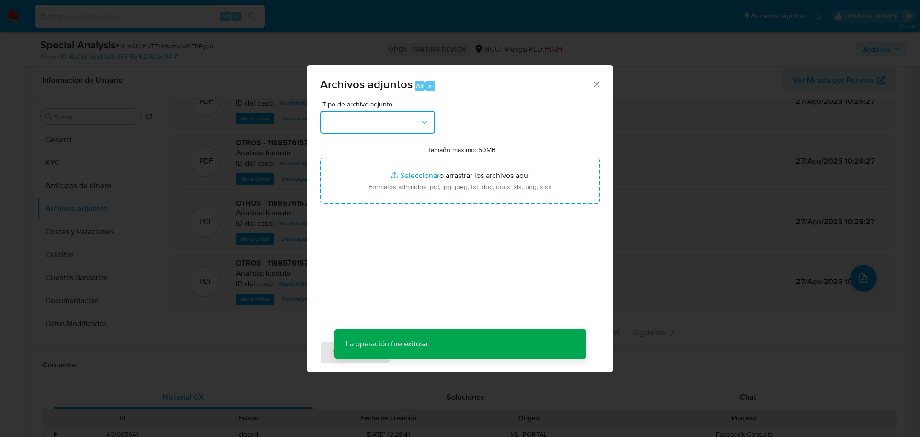
drag, startPoint x: 378, startPoint y: 124, endPoint x: 373, endPoint y: 133, distance: 10.5
click at [378, 124] on button "button" at bounding box center [377, 122] width 115 height 23
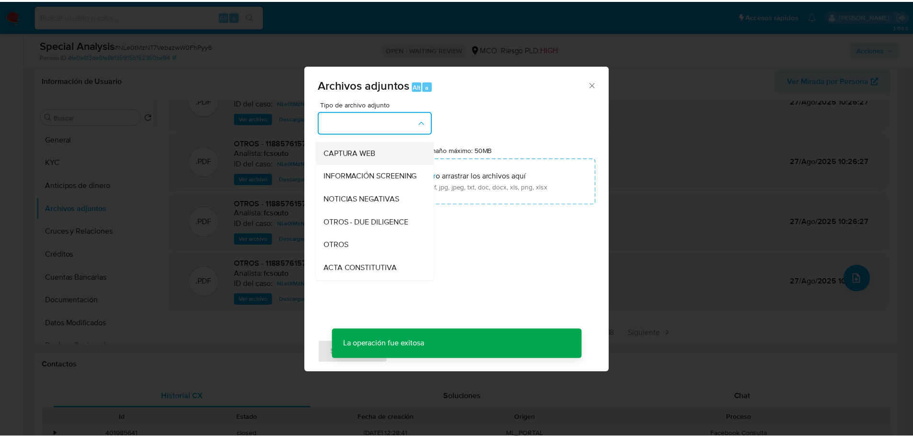
scroll to position [96, 0]
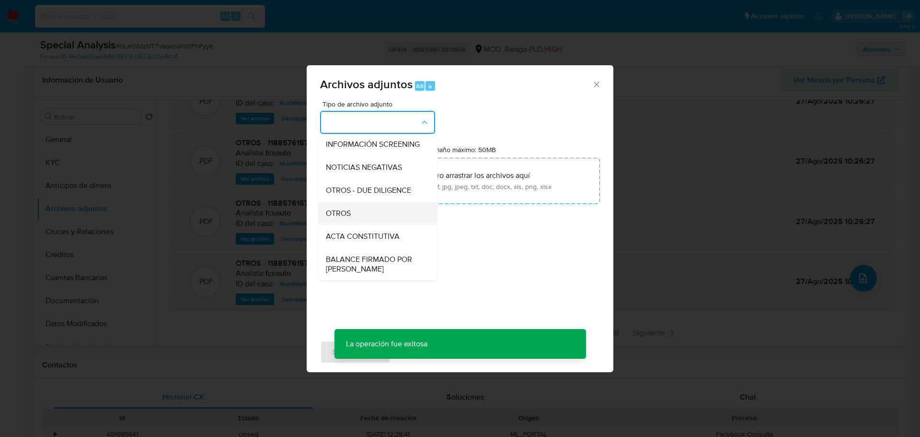
click at [362, 223] on div "OTROS" at bounding box center [375, 213] width 98 height 23
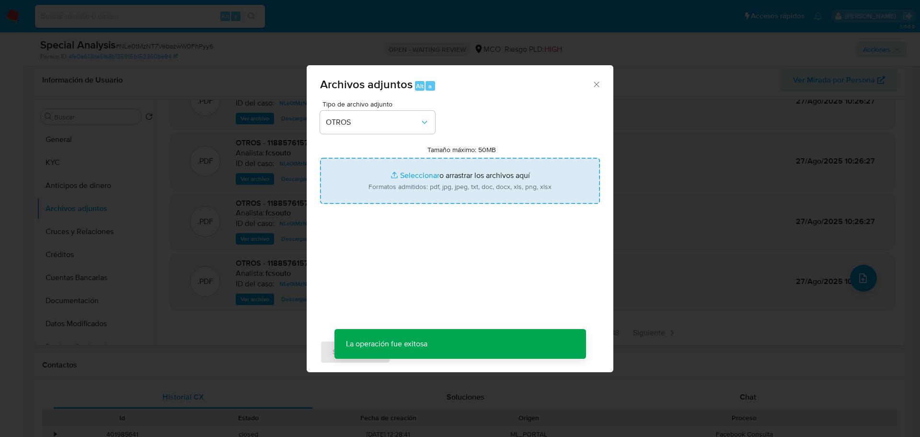
click at [418, 191] on input "Tamaño máximo: 50MB Seleccionar archivos" at bounding box center [460, 181] width 280 height 46
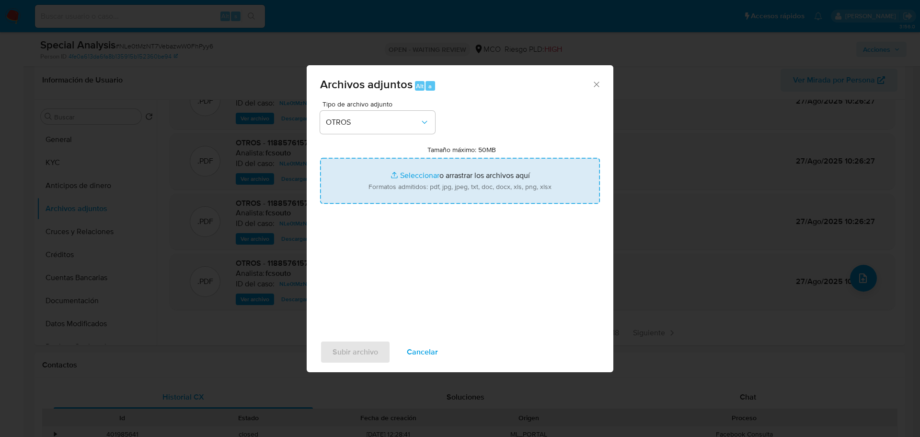
type input "C:\fakepath\1188576157_a9ef4bf2-5e01-46d2-9fb8-665a546a4235.pdf"
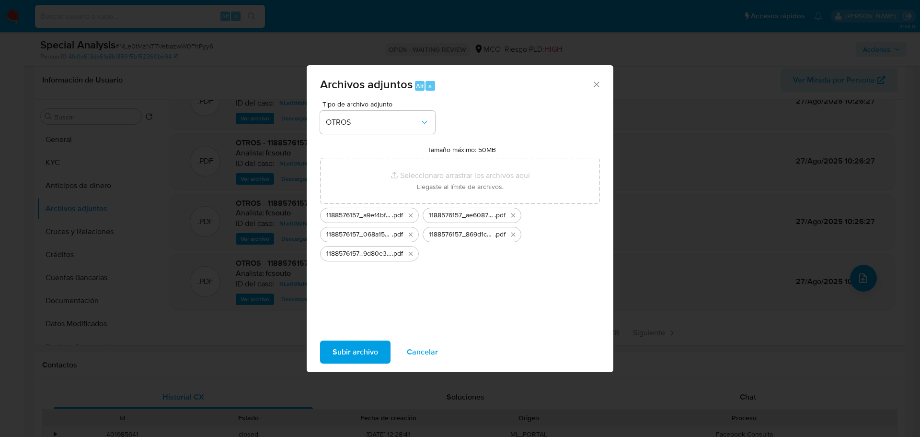
click at [376, 335] on span "Subir archivo" at bounding box center [356, 351] width 46 height 21
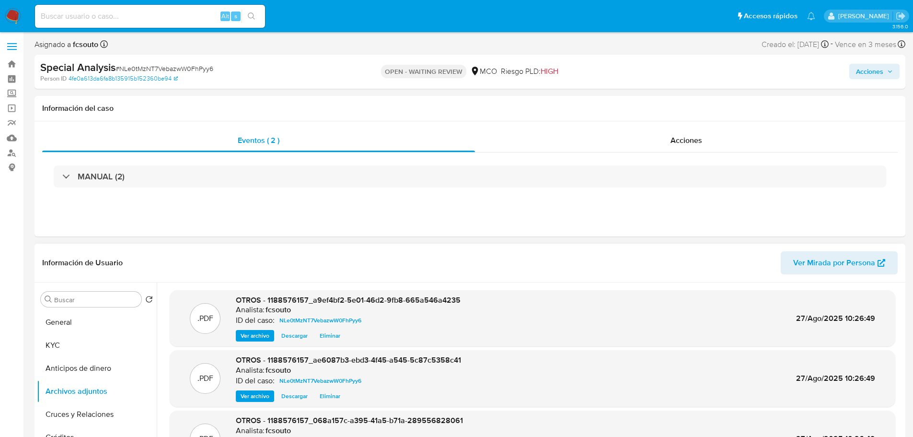
scroll to position [0, 0]
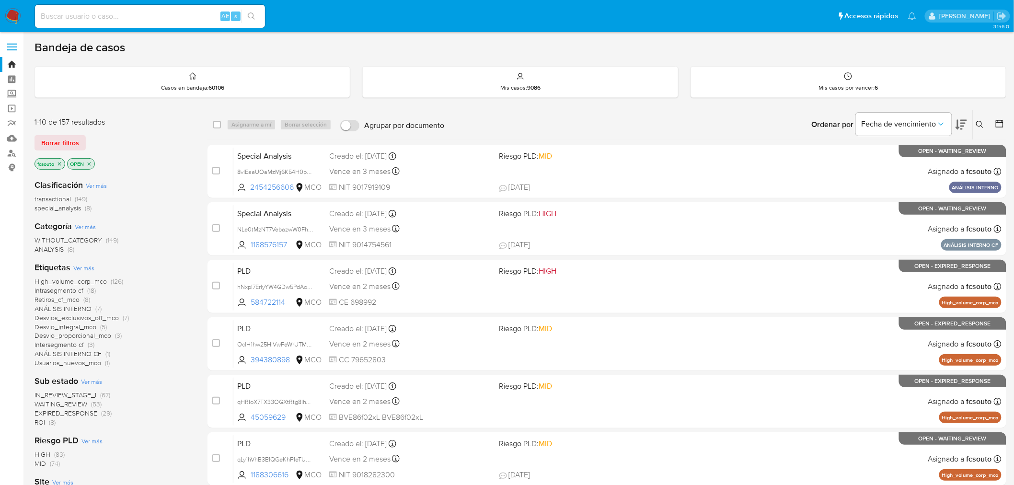
click at [41, 421] on span "ROI" at bounding box center [39, 422] width 11 height 10
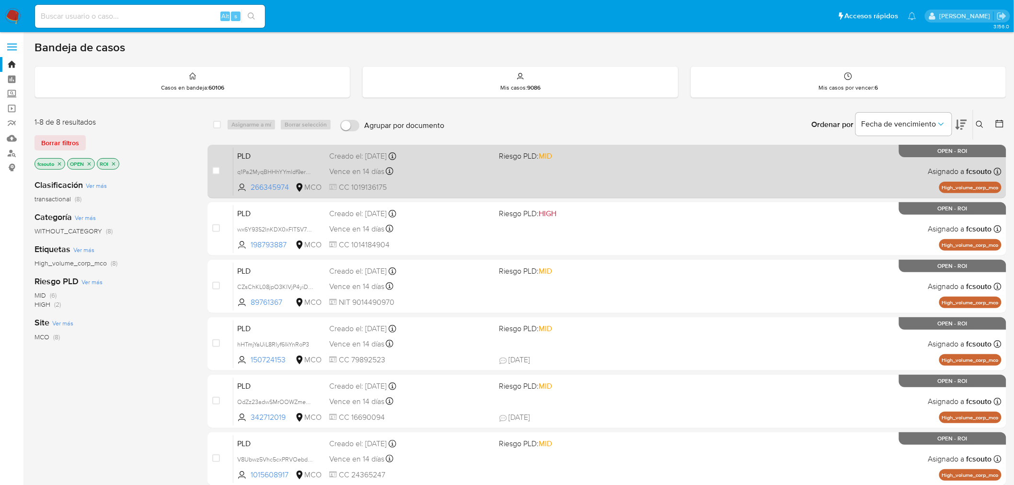
click at [511, 175] on div "PLD q1Pa2MyqBHHhYYmldf9erKDT 266345974 MCO Riesgo PLD: MID Creado el: 12/06/202…" at bounding box center [617, 171] width 768 height 48
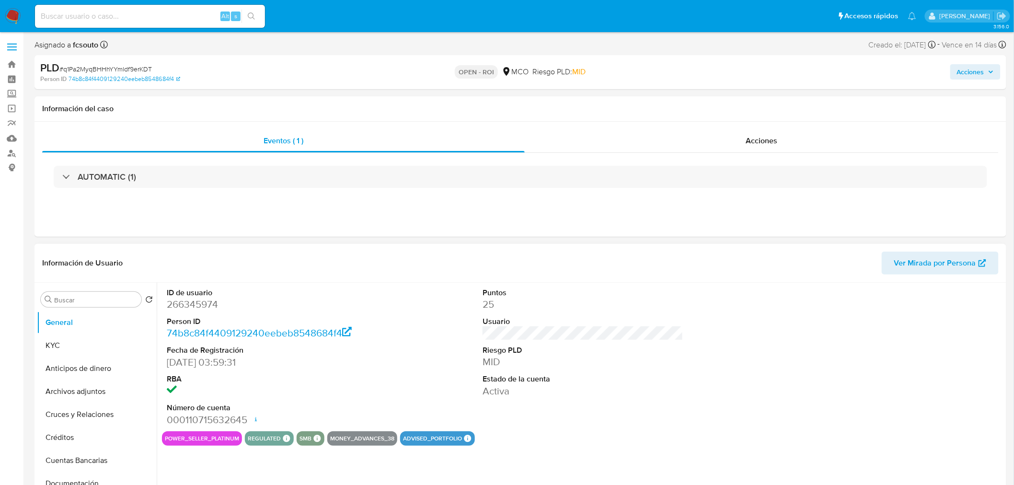
select select "10"
click at [791, 137] on div "Acciones" at bounding box center [762, 140] width 474 height 23
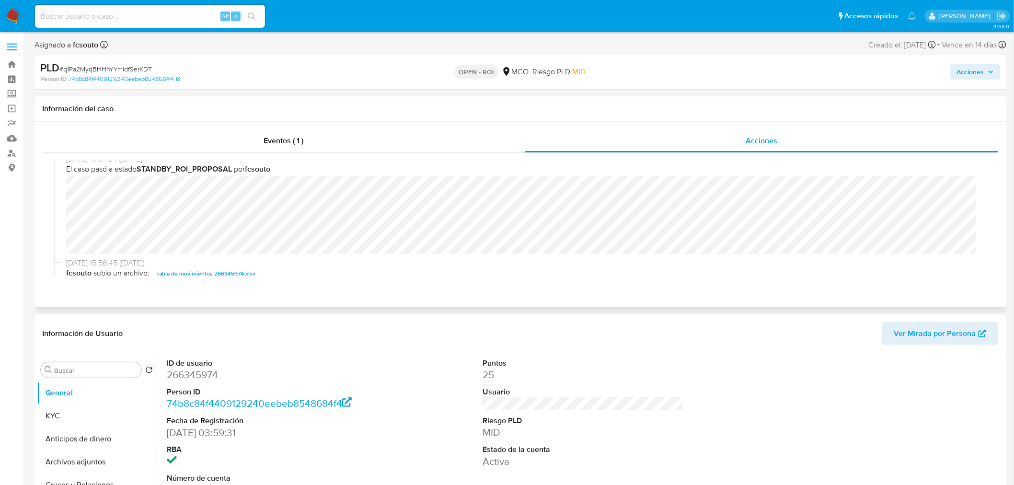
scroll to position [213, 0]
drag, startPoint x: 977, startPoint y: 65, endPoint x: 953, endPoint y: 80, distance: 28.8
click at [978, 65] on span "Acciones" at bounding box center [970, 71] width 27 height 15
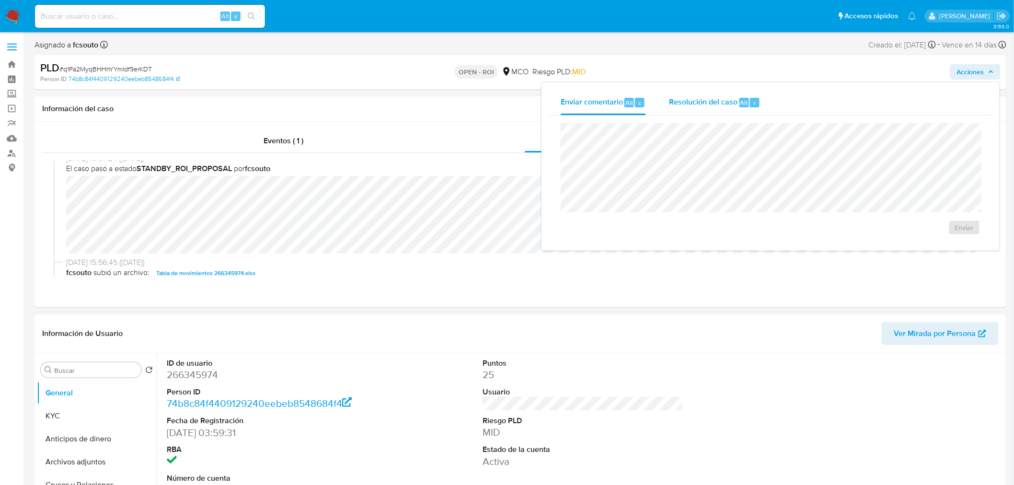
click at [701, 107] on span "Resolución del caso" at bounding box center [703, 102] width 69 height 11
click at [918, 241] on span "ROI" at bounding box center [936, 237] width 47 height 21
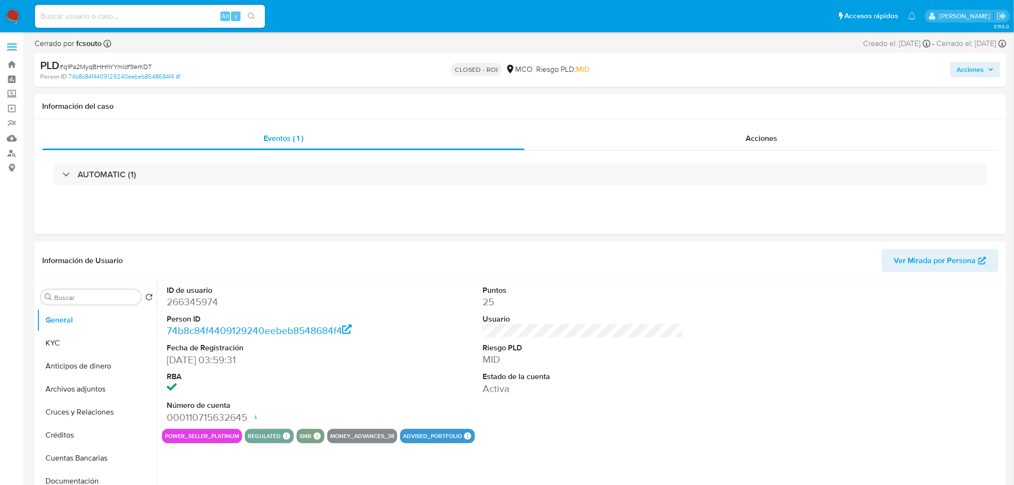
select select "10"
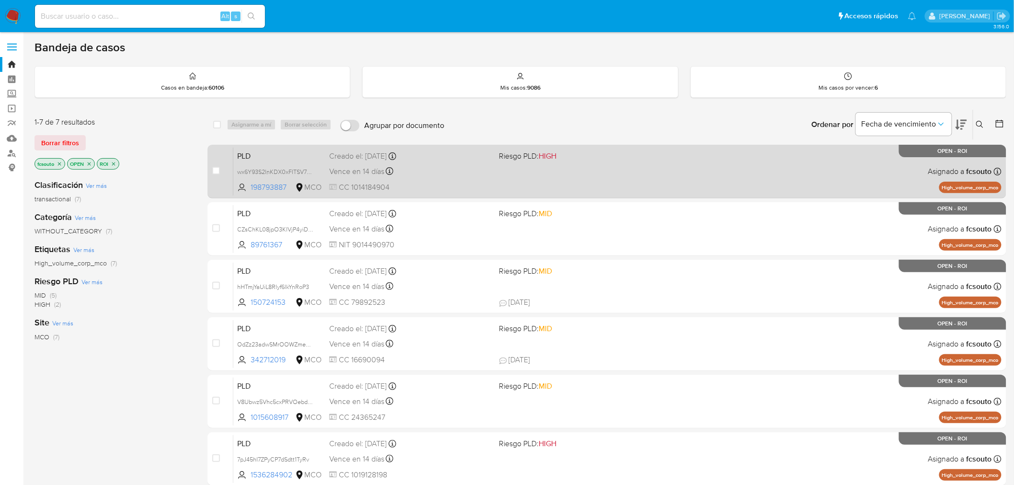
click at [432, 173] on div "Vence en 14 días Vence el [DATE] 07:06:44" at bounding box center [410, 171] width 162 height 13
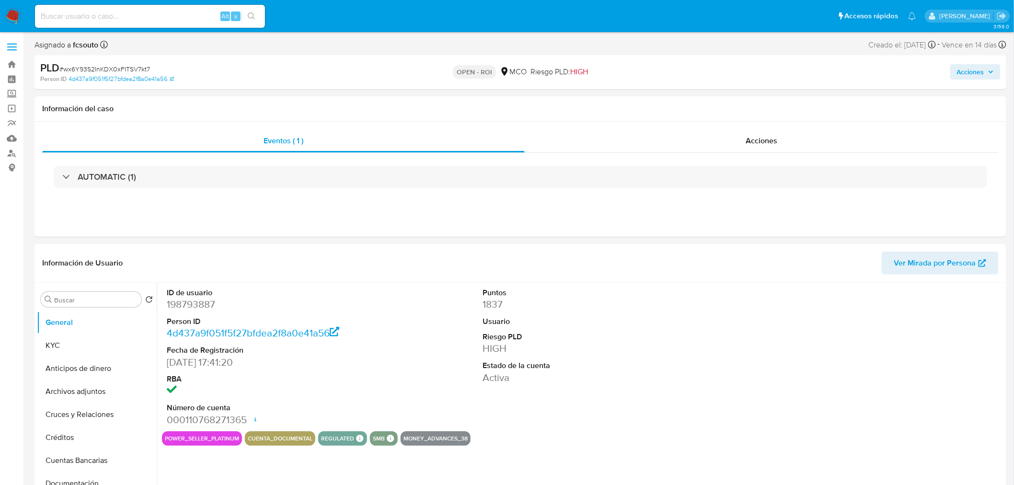
select select "10"
click at [763, 147] on div "Acciones" at bounding box center [762, 140] width 474 height 23
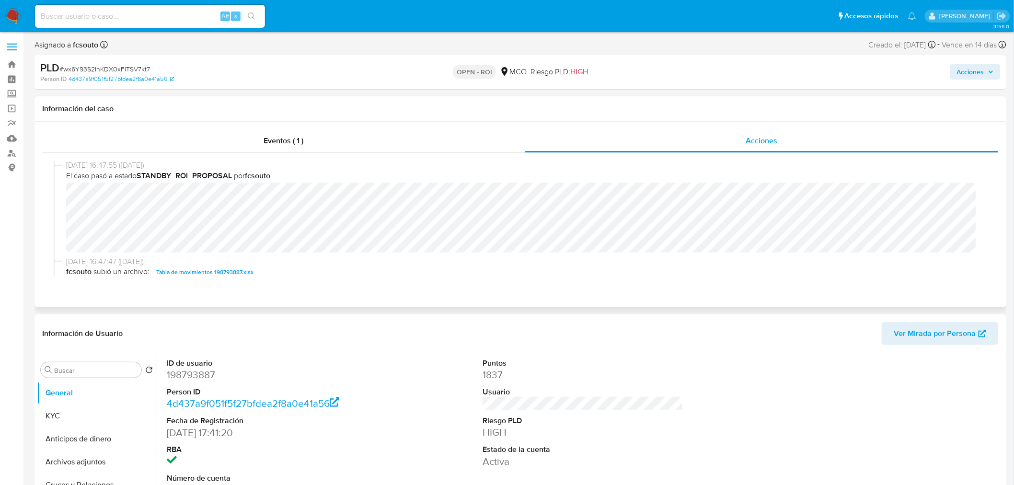
scroll to position [106, 0]
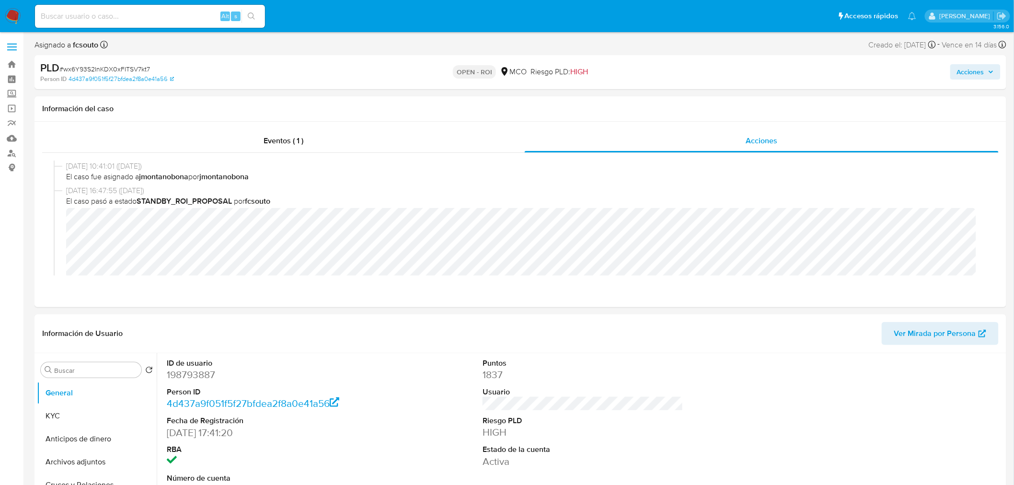
click at [967, 73] on span "Acciones" at bounding box center [970, 71] width 27 height 15
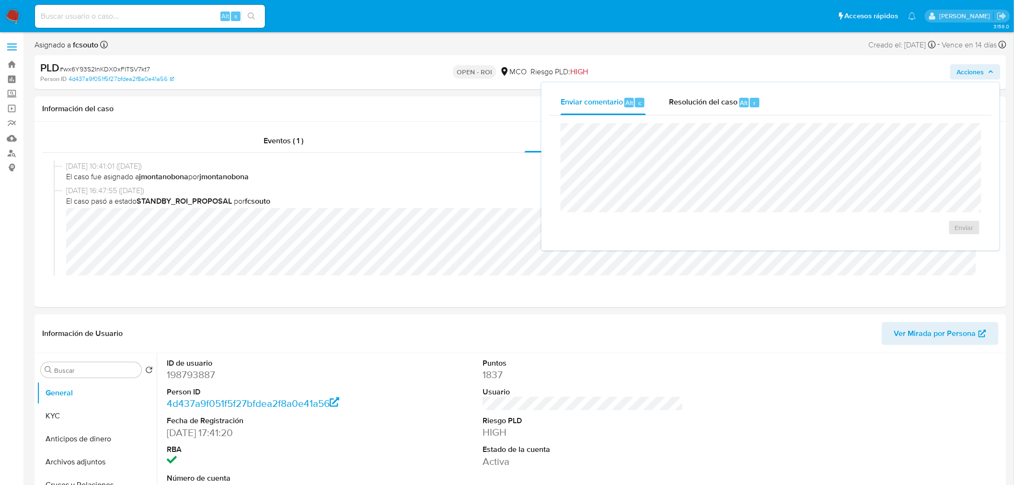
drag, startPoint x: 738, startPoint y: 94, endPoint x: 714, endPoint y: 119, distance: 34.6
click at [737, 96] on div "Resolución del caso Alt r" at bounding box center [715, 102] width 92 height 25
click at [947, 242] on span "ROI" at bounding box center [936, 237] width 47 height 21
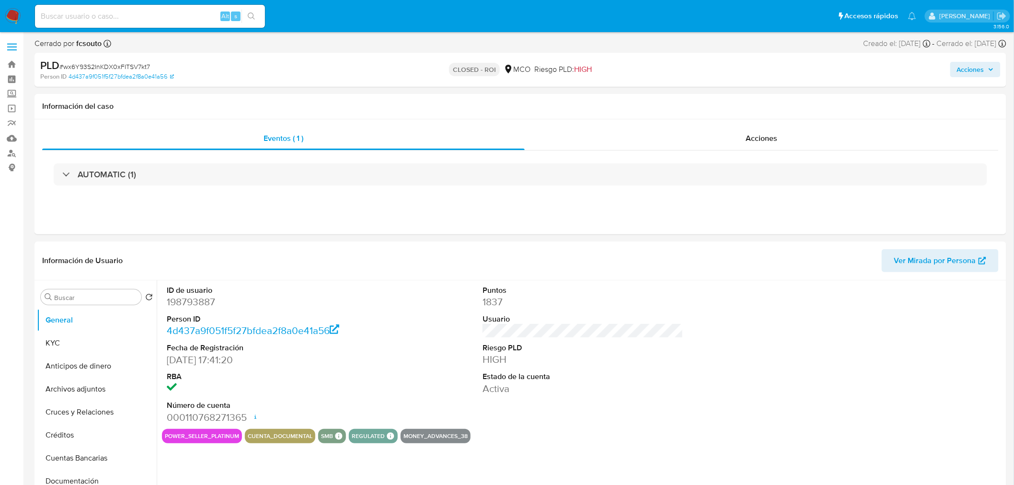
select select "10"
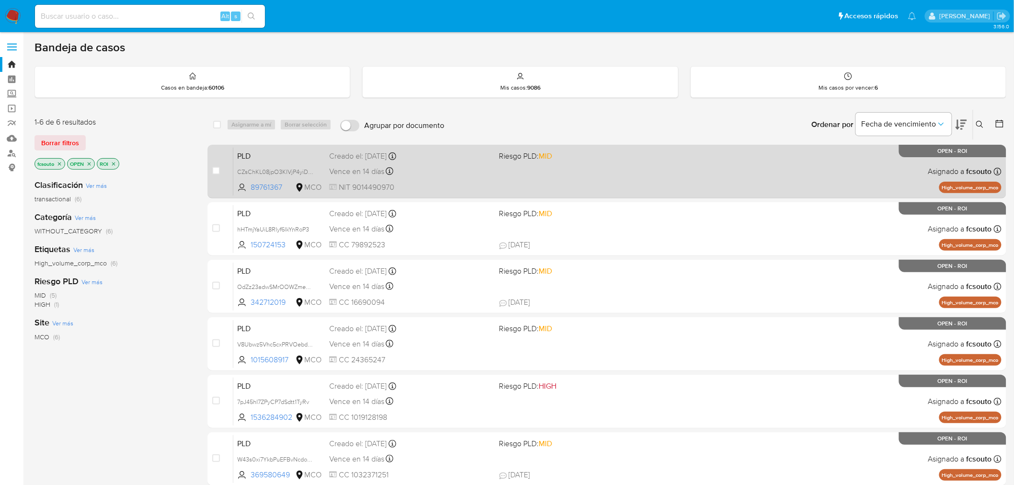
click at [649, 186] on div "PLD CZsChKL08jpO3KIVjP4yiDQT 89761367 MCO Riesgo PLD: MID Creado el: 12/06/2025…" at bounding box center [617, 171] width 768 height 48
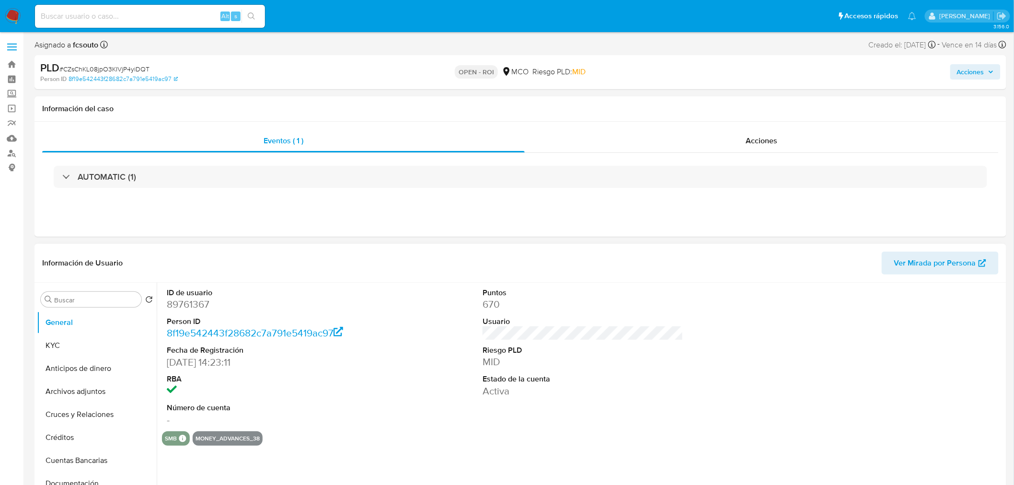
select select "10"
click at [764, 133] on div "Acciones" at bounding box center [762, 140] width 474 height 23
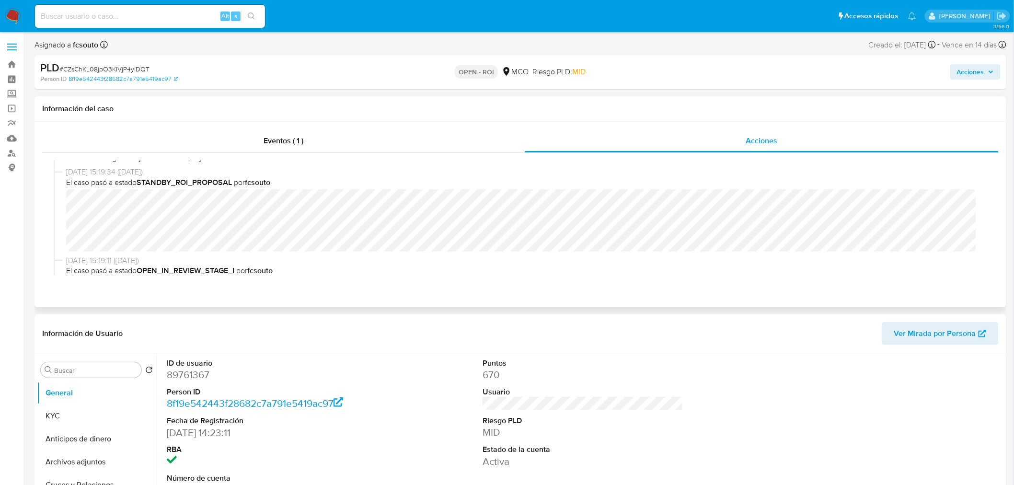
scroll to position [106, 0]
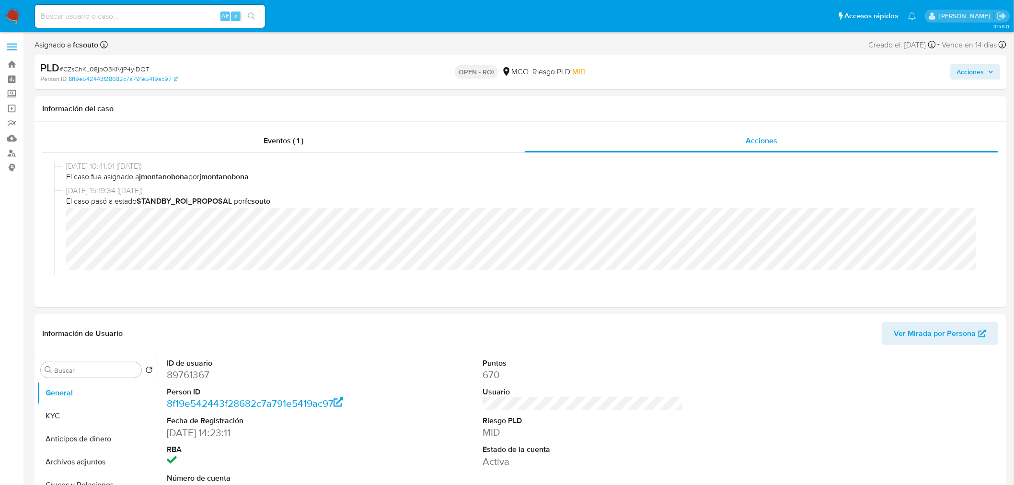
click at [960, 67] on span "Acciones" at bounding box center [970, 71] width 27 height 15
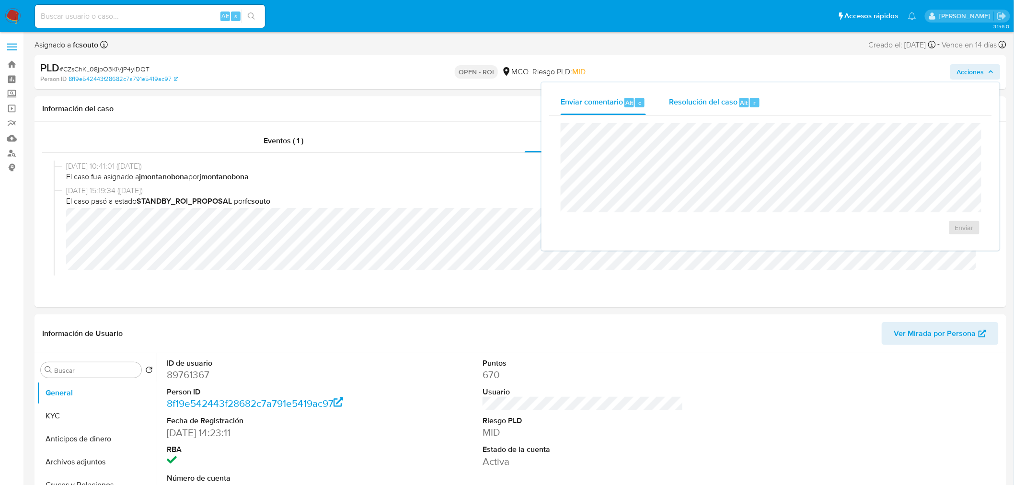
click at [697, 104] on span "Resolución del caso" at bounding box center [703, 102] width 69 height 11
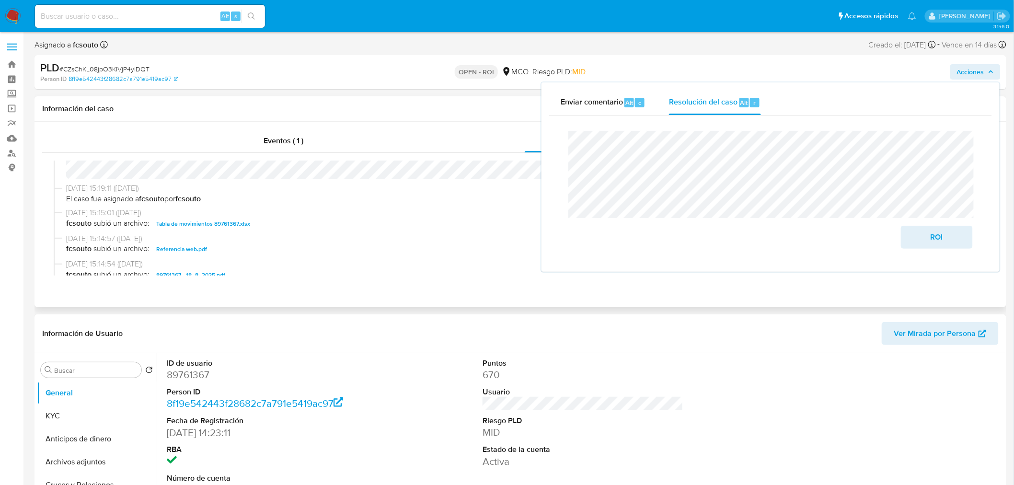
scroll to position [266, 0]
click at [928, 236] on span "ROI" at bounding box center [936, 237] width 47 height 21
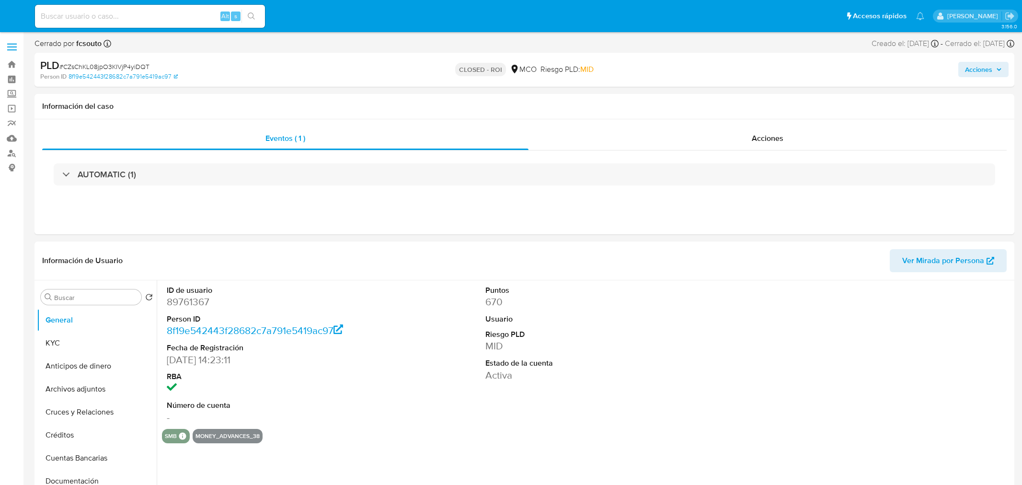
select select "10"
click at [763, 142] on span "Acciones" at bounding box center [762, 138] width 32 height 11
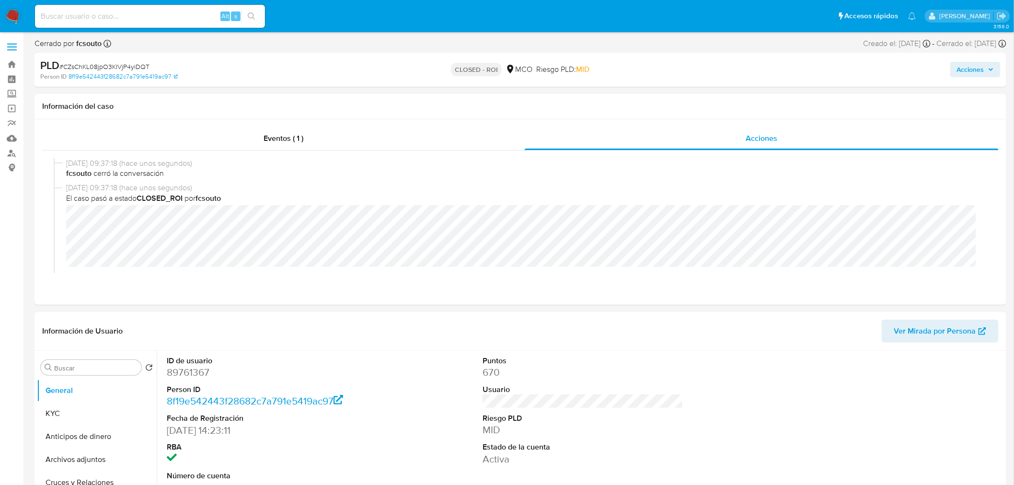
click at [999, 68] on button "Acciones" at bounding box center [975, 69] width 50 height 15
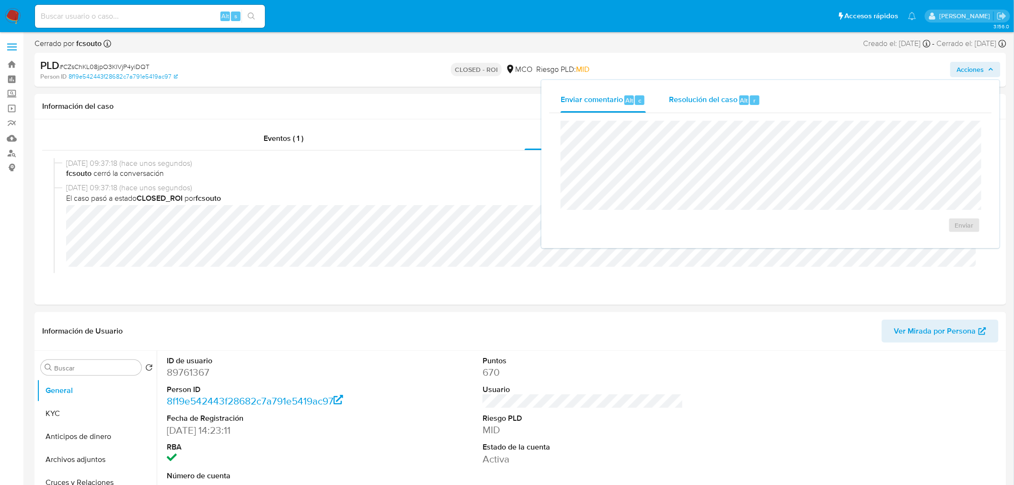
click at [710, 105] on div "Resolución del caso Alt r" at bounding box center [715, 100] width 92 height 25
click at [473, 151] on div "27/08/2025 09:37:18 (hace unos segundos) fcsouto cerró la conversación 27/08/20…" at bounding box center [520, 215] width 956 height 130
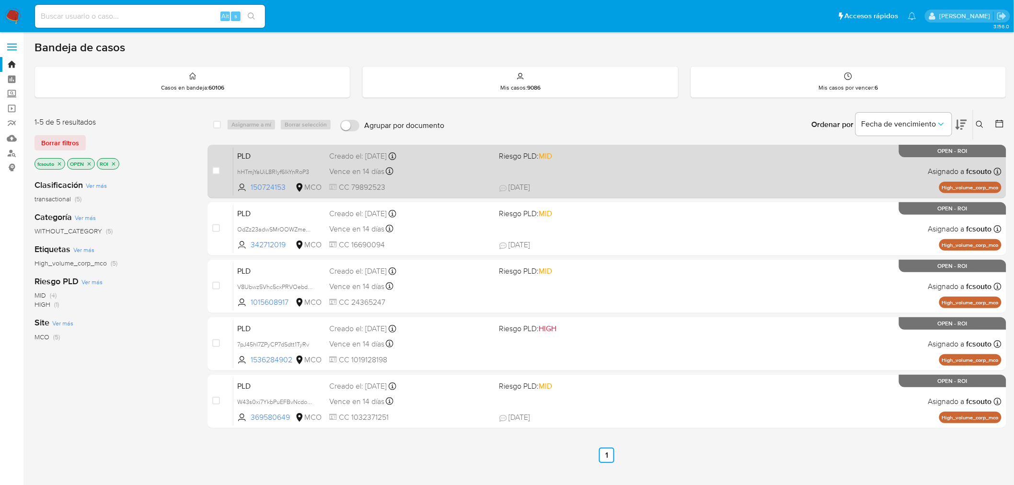
click at [639, 183] on span "[DATE] [DATE] 17:13" at bounding box center [665, 187] width 333 height 11
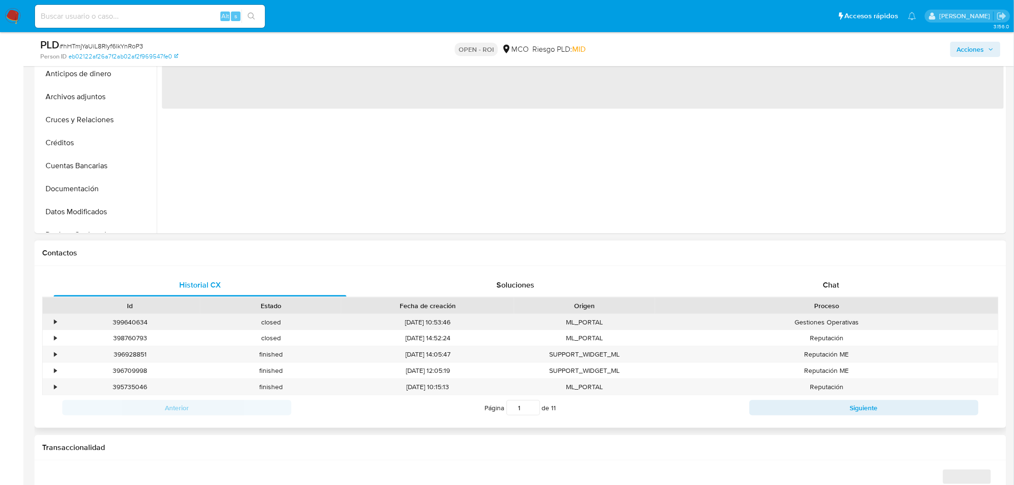
scroll to position [266, 0]
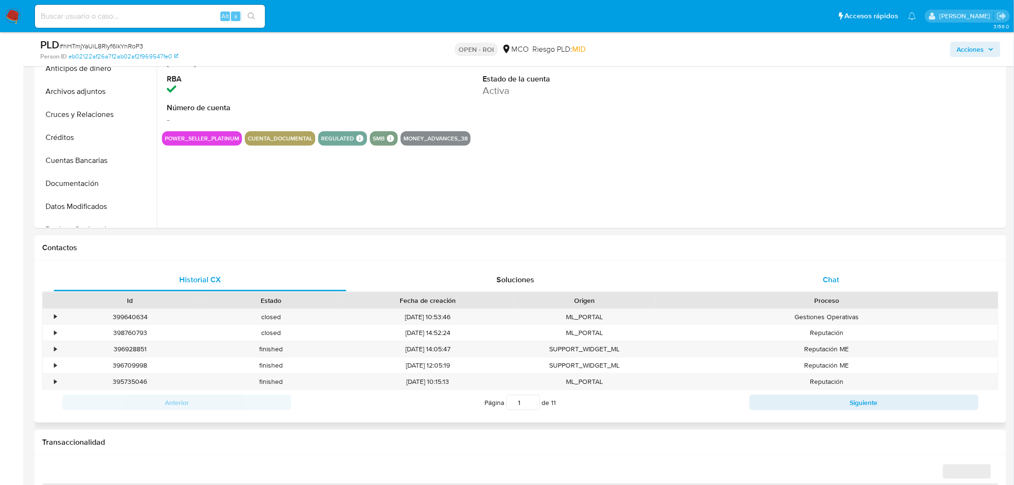
click at [840, 281] on div "Chat" at bounding box center [831, 279] width 293 height 23
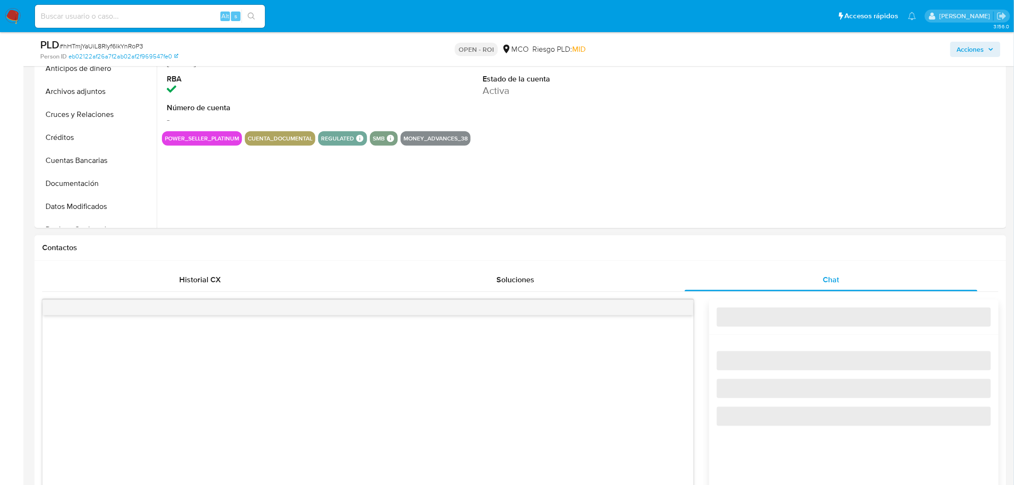
select select "10"
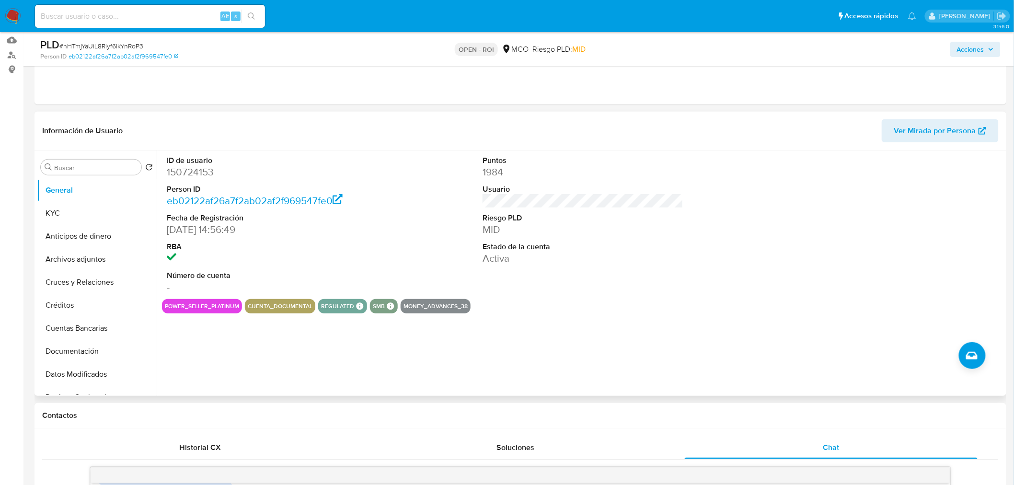
scroll to position [0, 0]
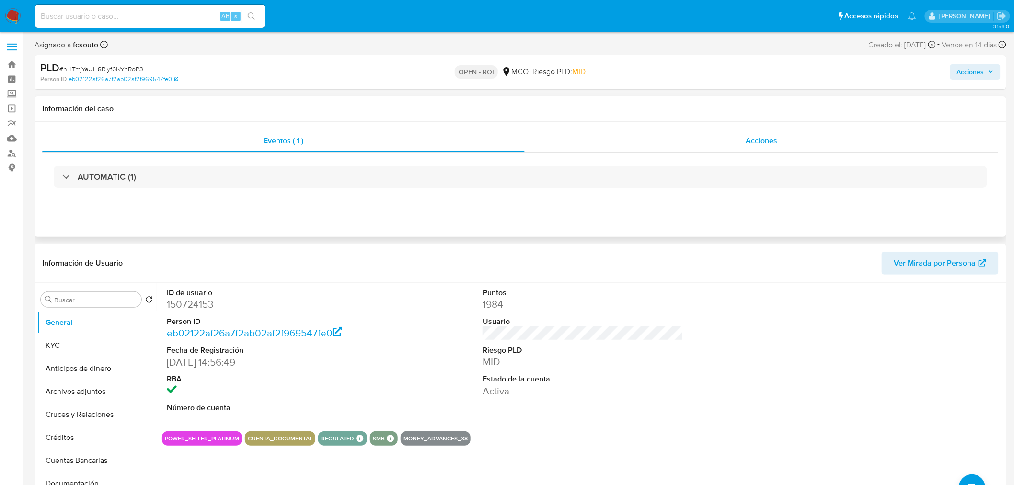
click at [768, 143] on span "Acciones" at bounding box center [762, 140] width 32 height 11
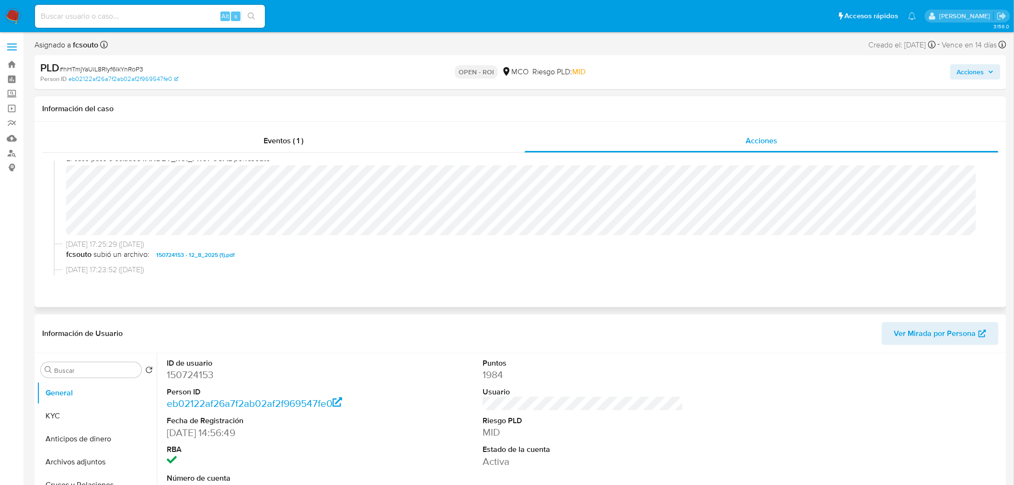
scroll to position [160, 0]
click at [973, 72] on span "Acciones" at bounding box center [970, 71] width 27 height 15
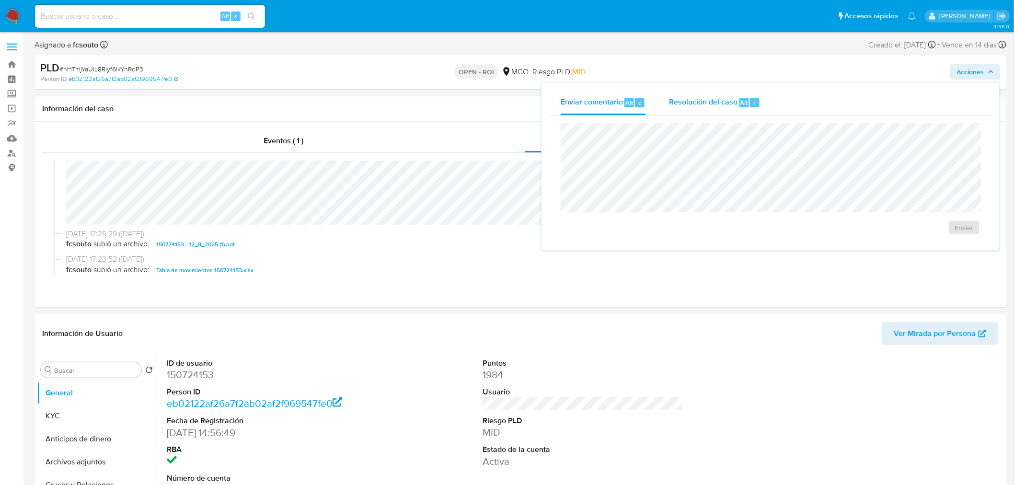
click at [675, 98] on span "Resolución del caso" at bounding box center [703, 102] width 69 height 11
click at [932, 245] on span "ROI" at bounding box center [936, 237] width 47 height 21
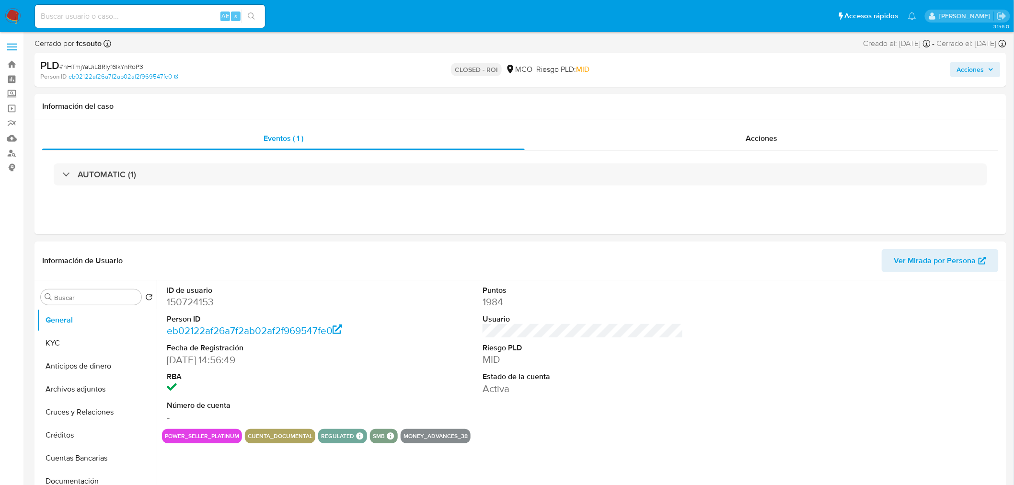
select select "10"
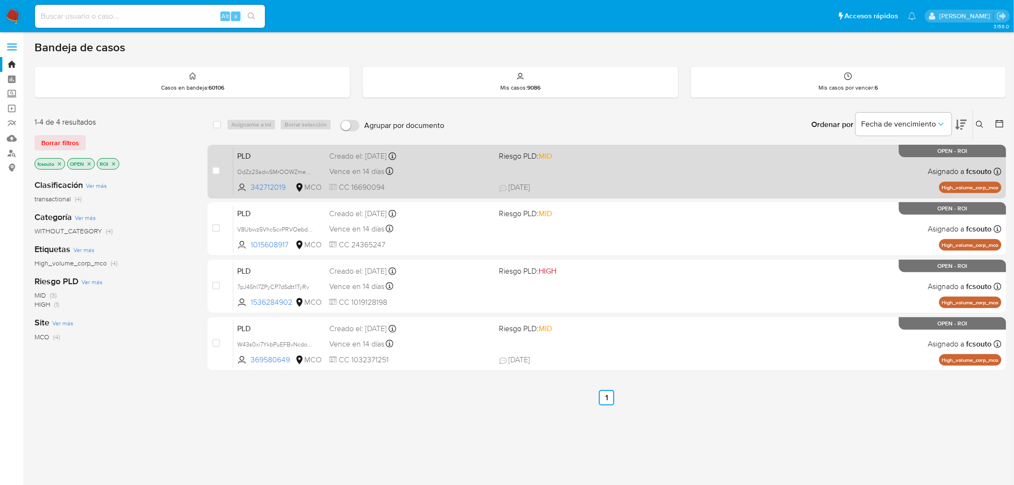
click at [452, 176] on div "Vence en 14 días Vence el 10/09/2025 07:05:42" at bounding box center [410, 171] width 162 height 13
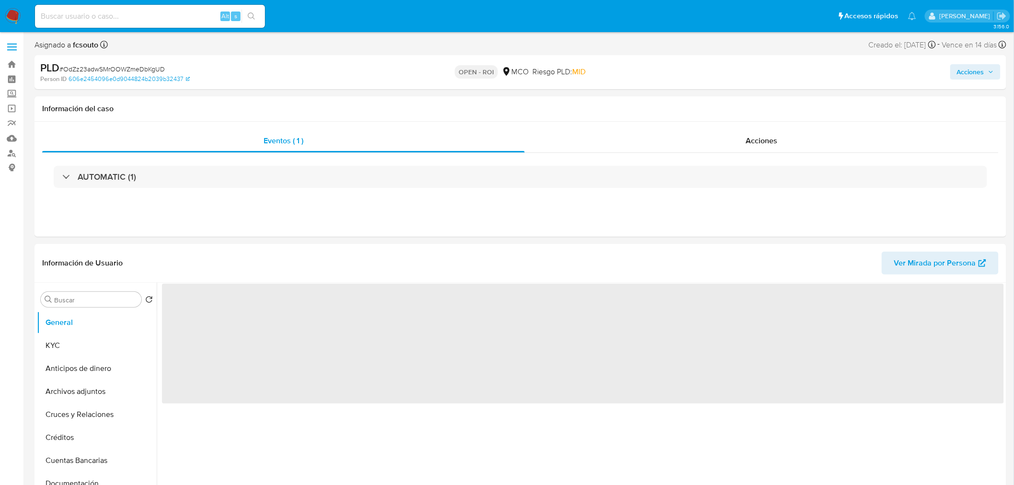
select select "10"
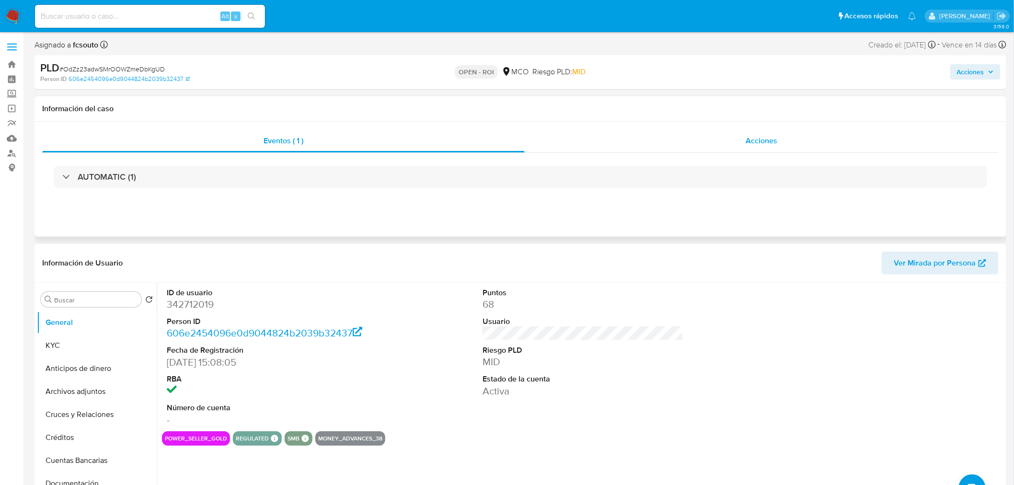
click at [793, 139] on div "Acciones" at bounding box center [762, 140] width 474 height 23
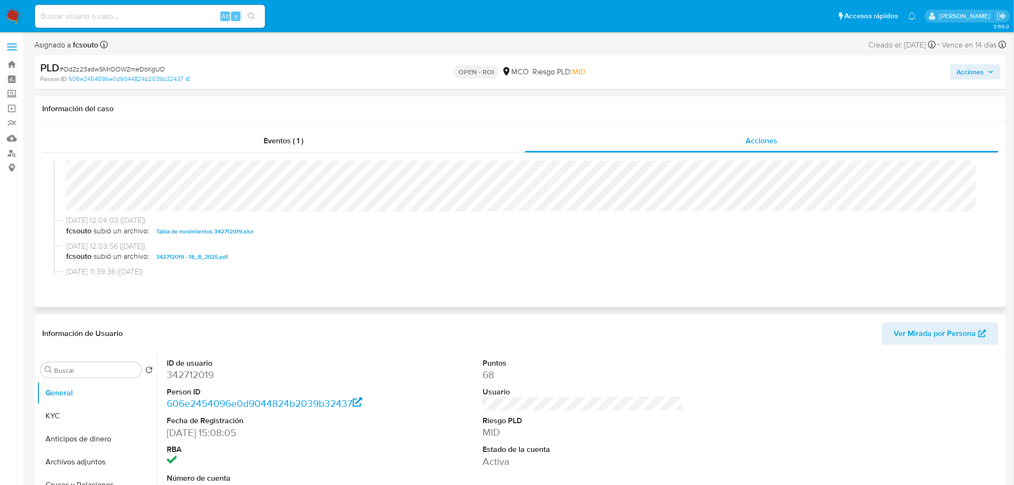
scroll to position [213, 0]
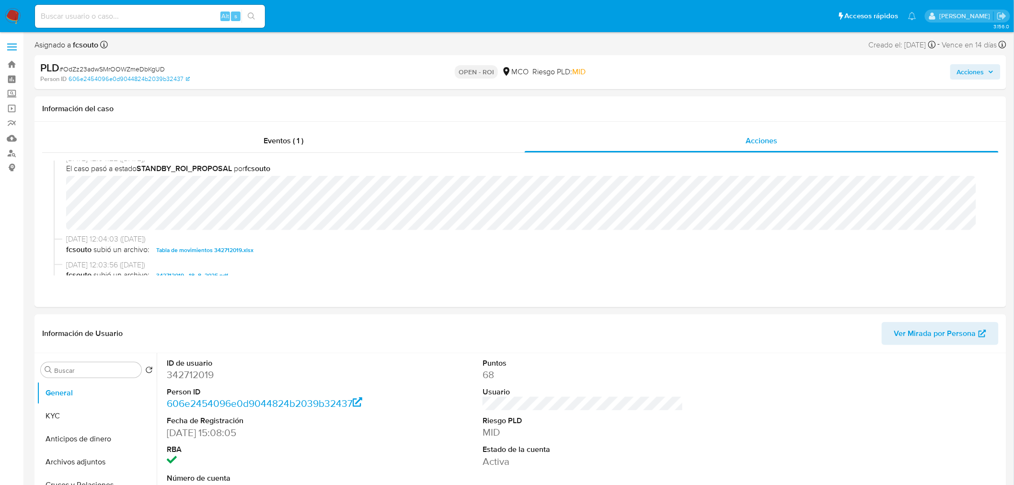
click at [957, 72] on span "Acciones" at bounding box center [970, 71] width 27 height 15
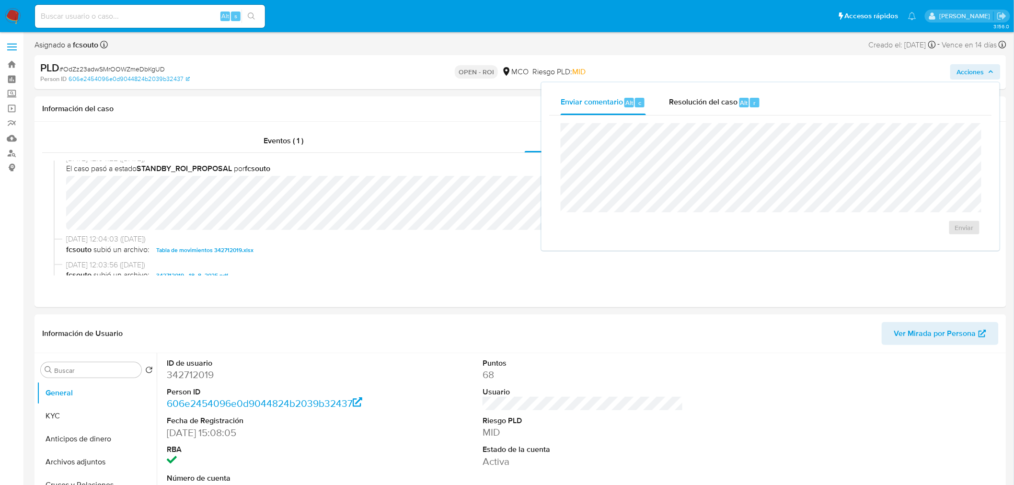
drag, startPoint x: 706, startPoint y: 110, endPoint x: 700, endPoint y: 116, distance: 8.1
click at [705, 111] on div "Resolución del caso Alt r" at bounding box center [715, 102] width 92 height 25
click at [918, 235] on span "ROI" at bounding box center [936, 237] width 47 height 21
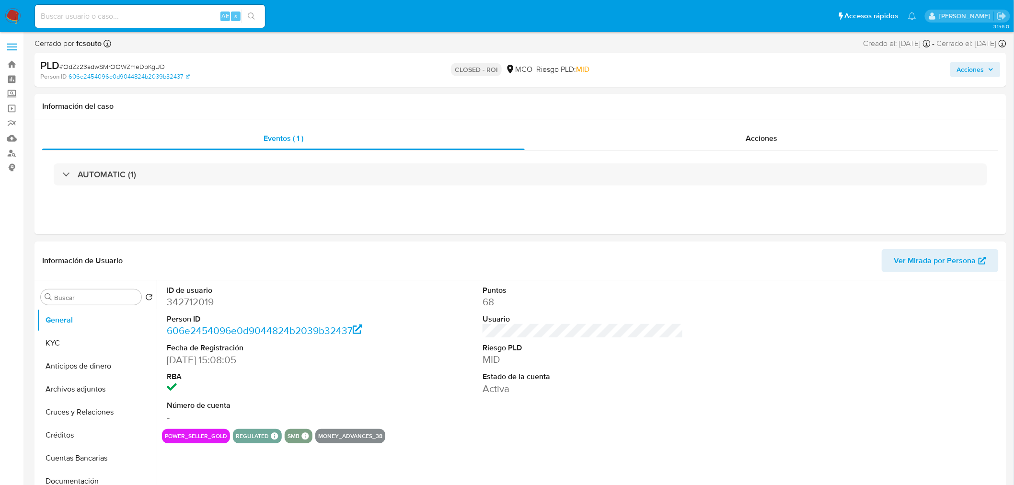
select select "10"
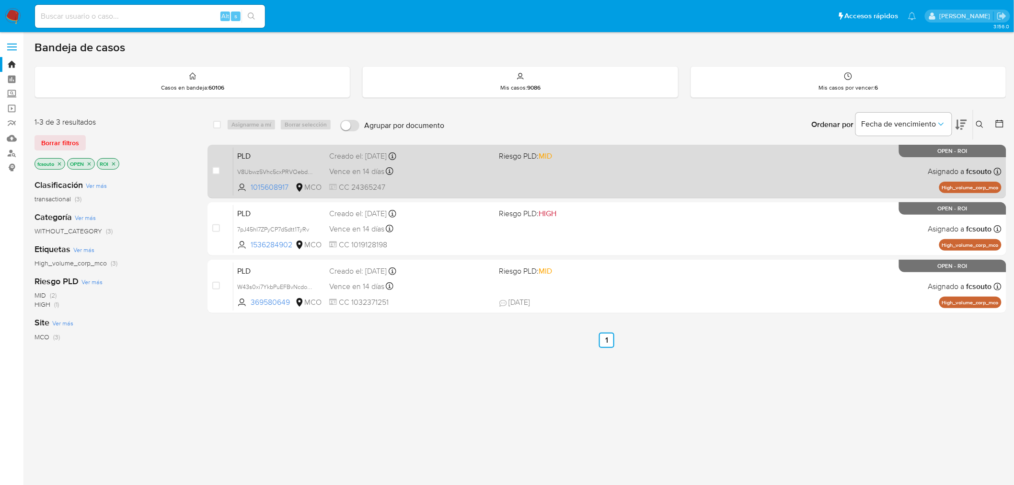
click at [605, 159] on span "Riesgo PLD: MID" at bounding box center [580, 155] width 162 height 12
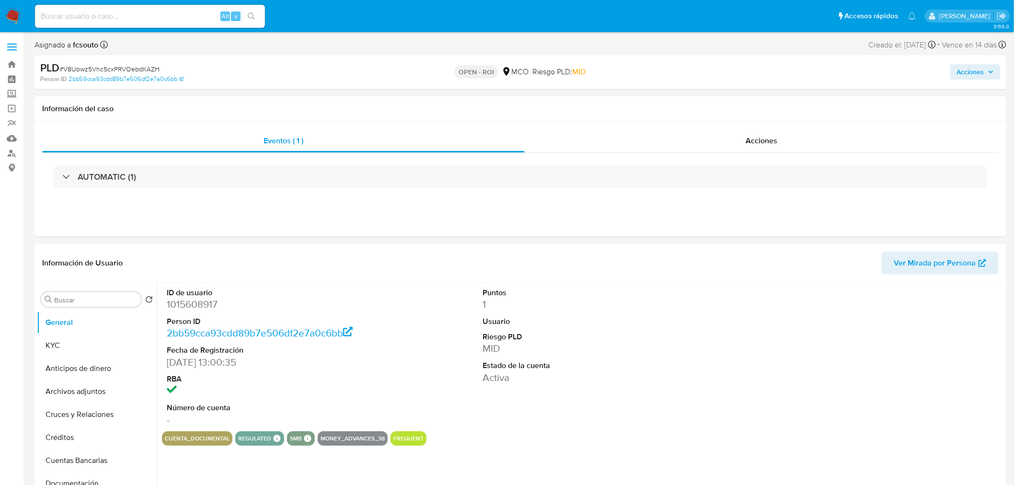
select select "10"
click at [742, 137] on div "Acciones" at bounding box center [762, 140] width 474 height 23
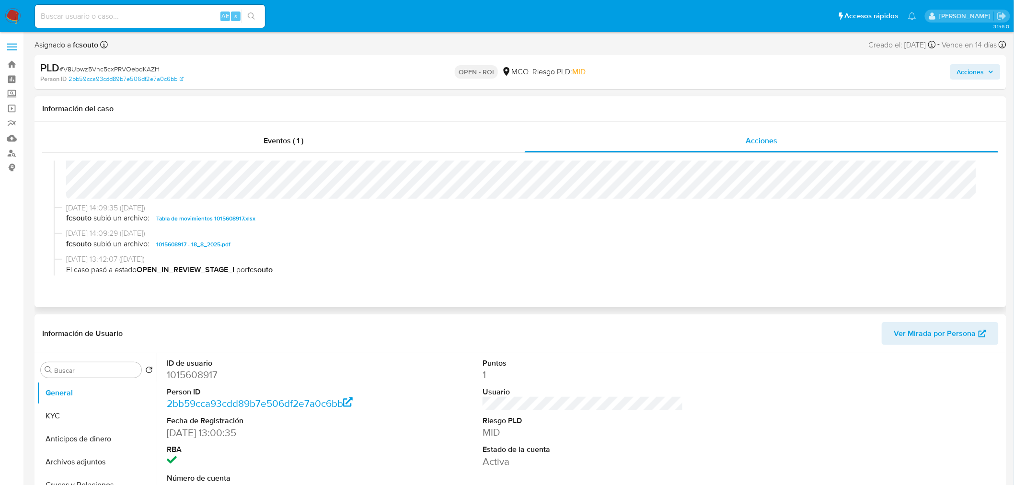
scroll to position [160, 0]
click at [984, 76] on span "Acciones" at bounding box center [970, 71] width 27 height 15
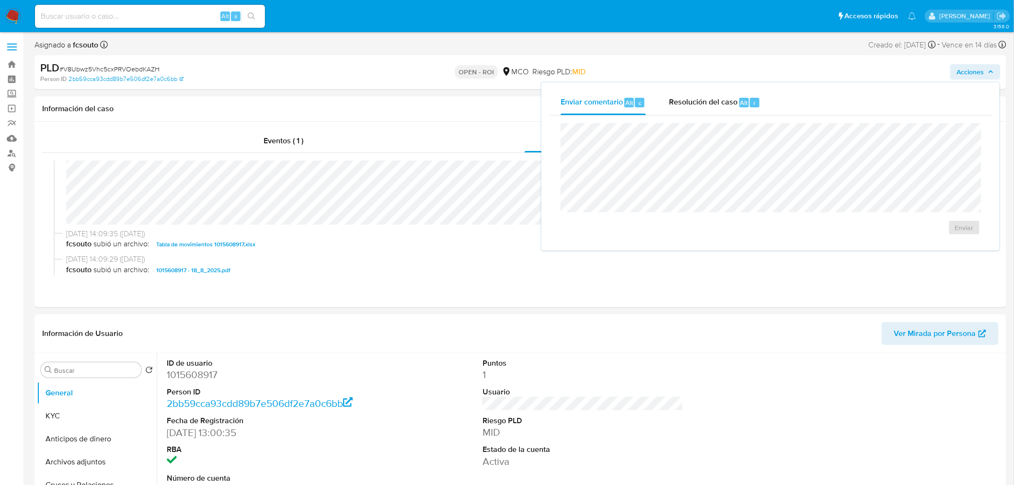
drag, startPoint x: 719, startPoint y: 105, endPoint x: 698, endPoint y: 118, distance: 25.1
click at [719, 105] on span "Resolución del caso" at bounding box center [703, 102] width 69 height 11
click at [930, 237] on span "ROI" at bounding box center [936, 237] width 47 height 21
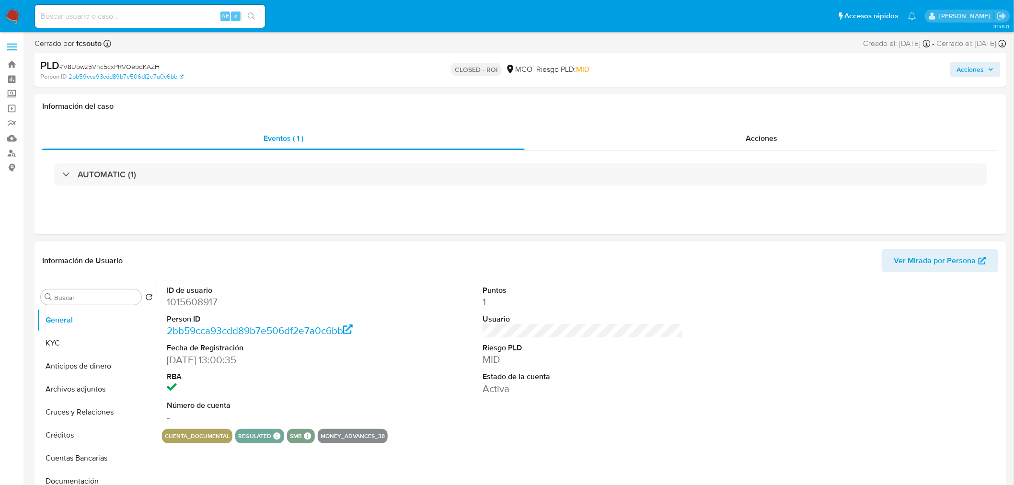
select select "10"
click at [765, 146] on div "Acciones" at bounding box center [762, 138] width 474 height 23
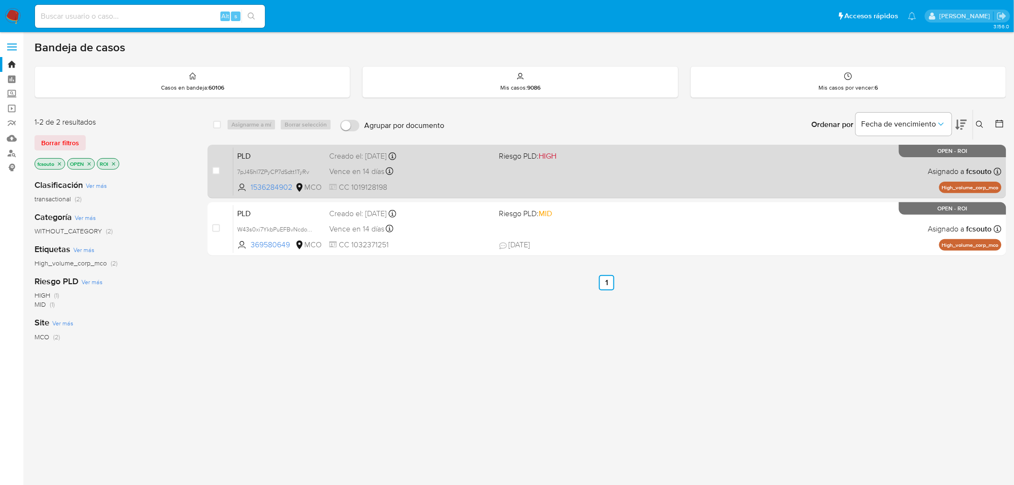
click at [496, 166] on div "PLD 7pJ45hI7ZPyCP7dSdtt1TyRv 1536284902 MCO Riesgo PLD: HIGH Creado el: [DATE] …" at bounding box center [617, 171] width 768 height 48
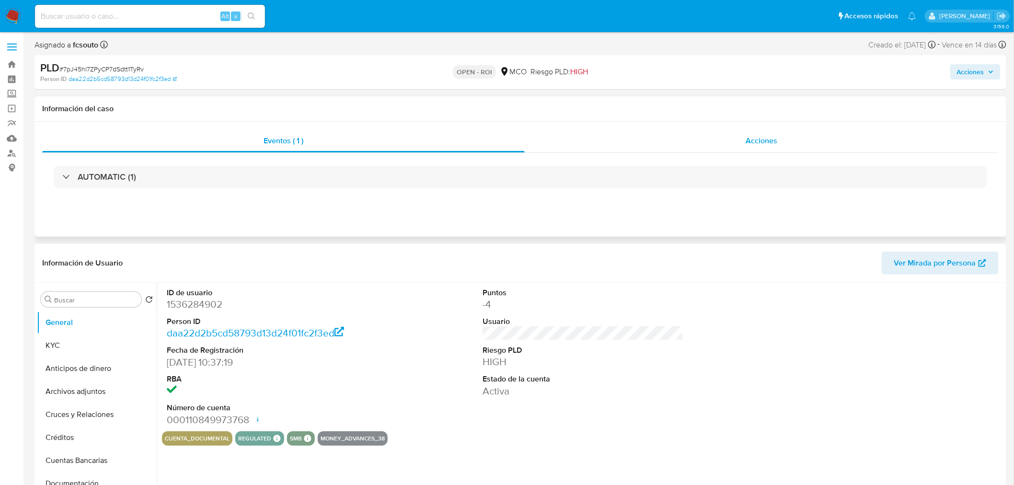
click at [747, 137] on span "Acciones" at bounding box center [762, 140] width 32 height 11
select select "10"
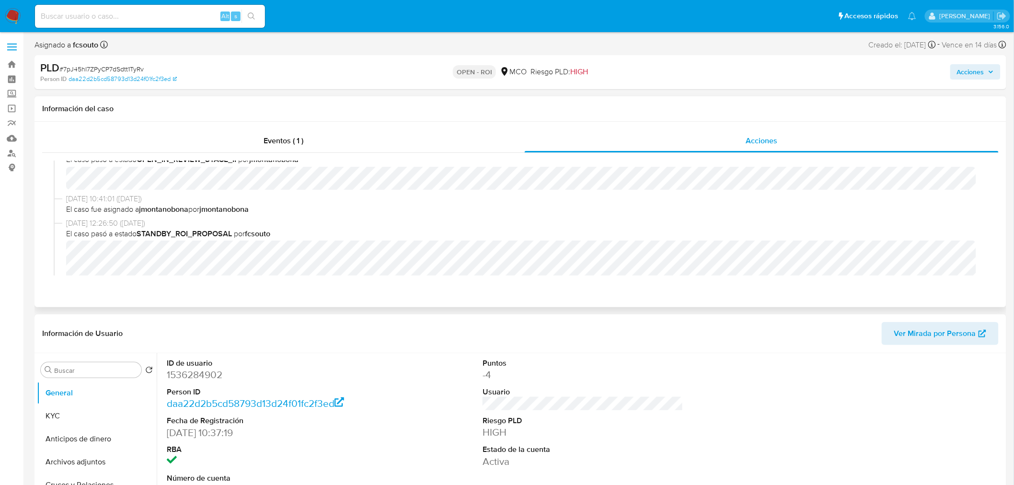
scroll to position [106, 0]
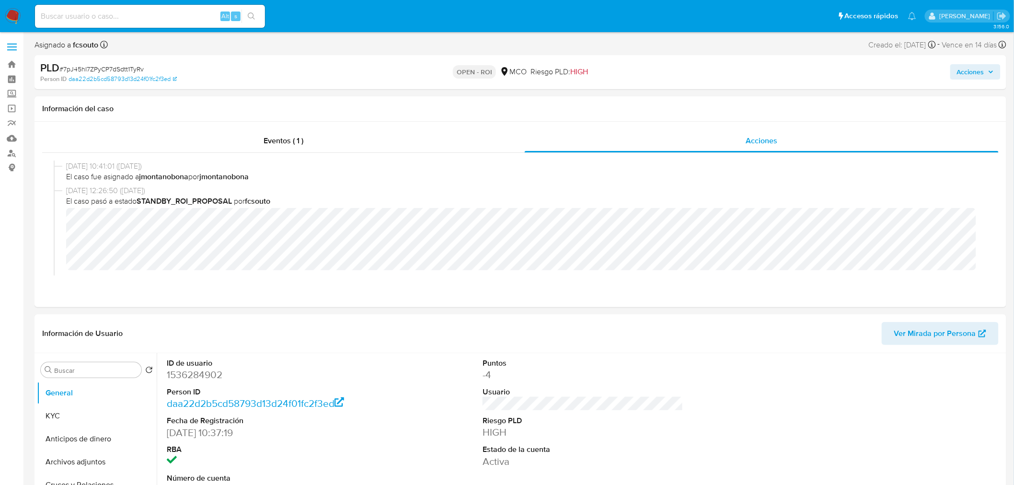
click at [962, 70] on span "Acciones" at bounding box center [970, 71] width 27 height 15
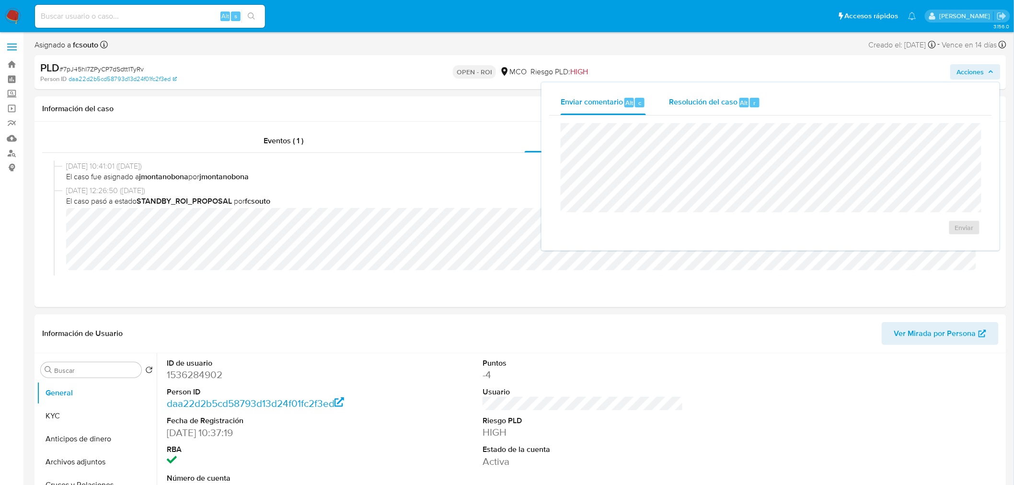
click at [696, 107] on span "Resolución del caso" at bounding box center [703, 102] width 69 height 11
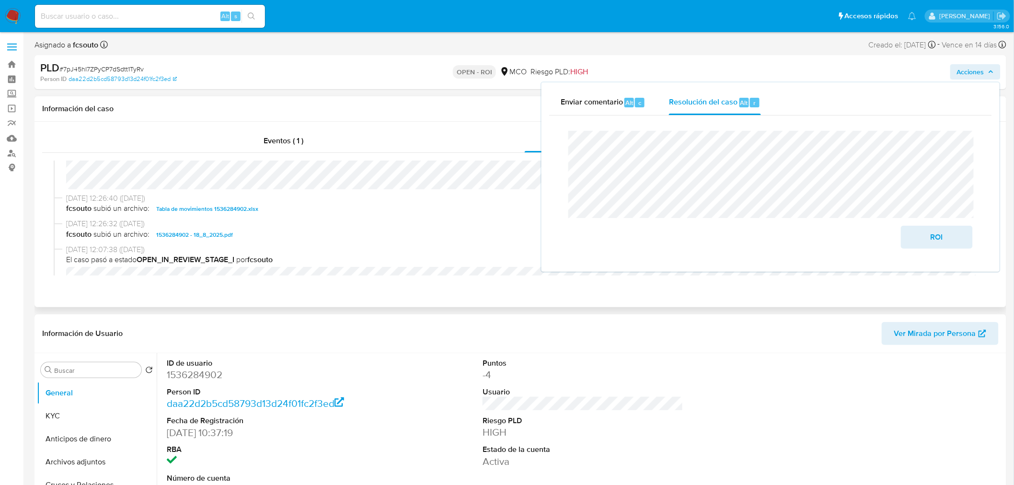
scroll to position [213, 0]
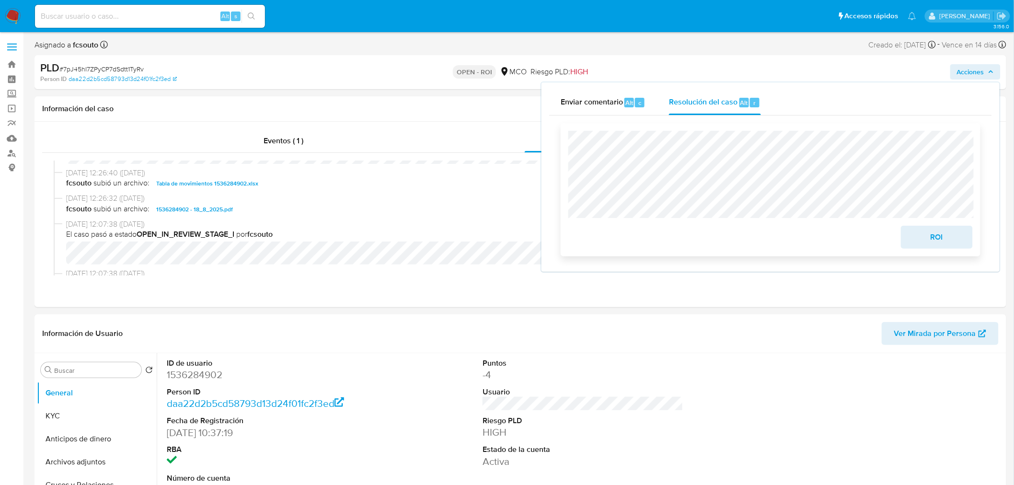
click at [946, 240] on span "ROI" at bounding box center [936, 237] width 47 height 21
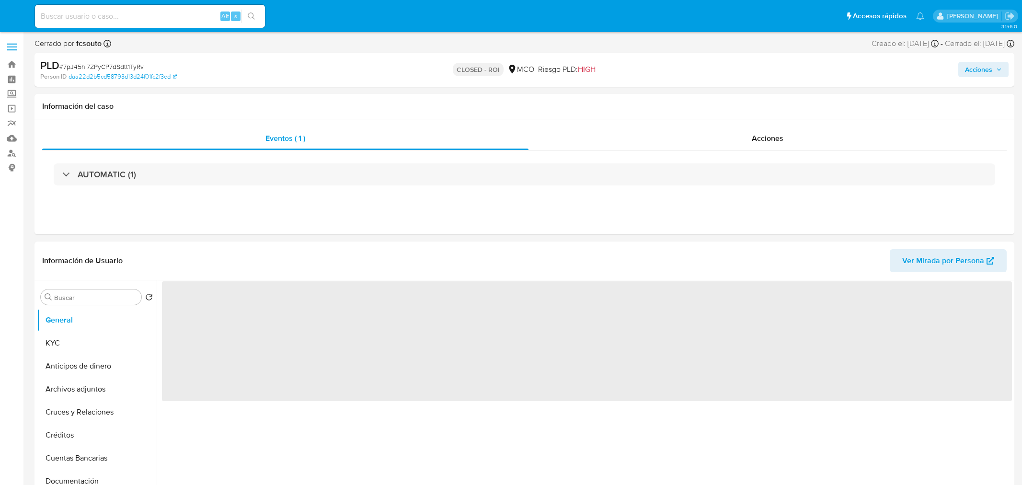
select select "10"
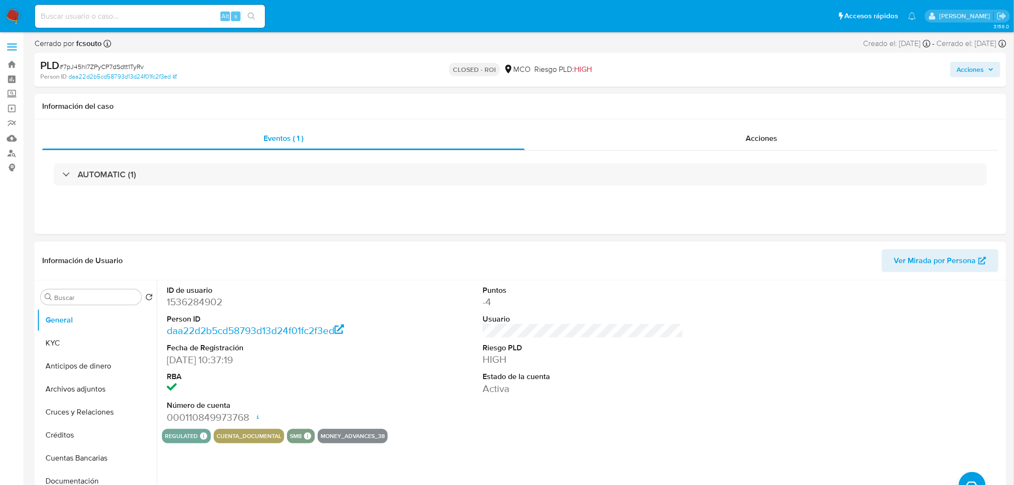
click at [523, 296] on dd "-4" at bounding box center [583, 301] width 201 height 13
click at [962, 68] on span "Acciones" at bounding box center [970, 69] width 27 height 15
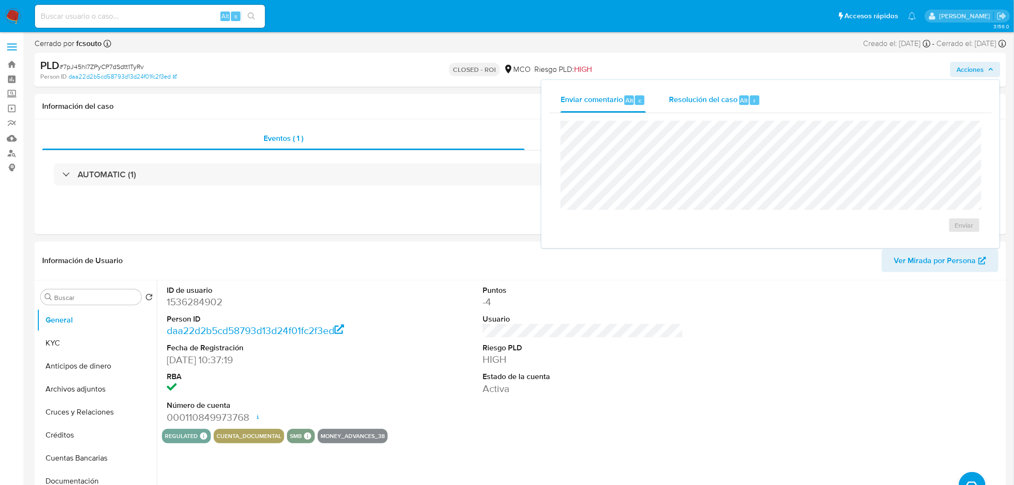
click at [659, 107] on button "Resolución del caso Alt r" at bounding box center [714, 100] width 115 height 25
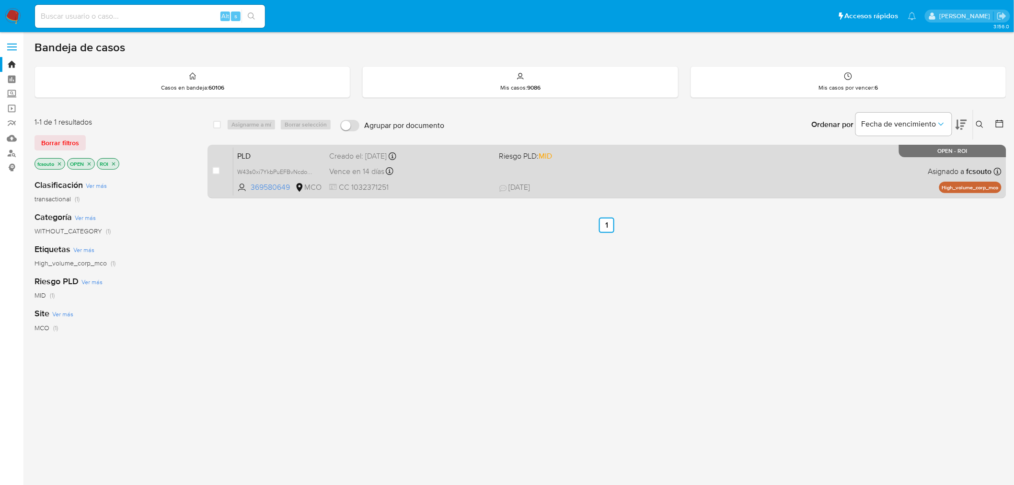
click at [643, 183] on span "[DATE] [DATE] 17:10" at bounding box center [665, 187] width 333 height 11
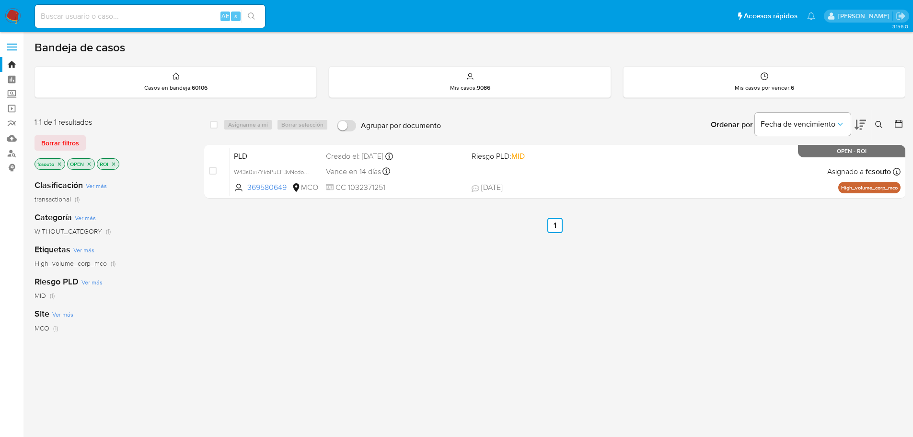
click at [11, 12] on img at bounding box center [13, 16] width 16 height 16
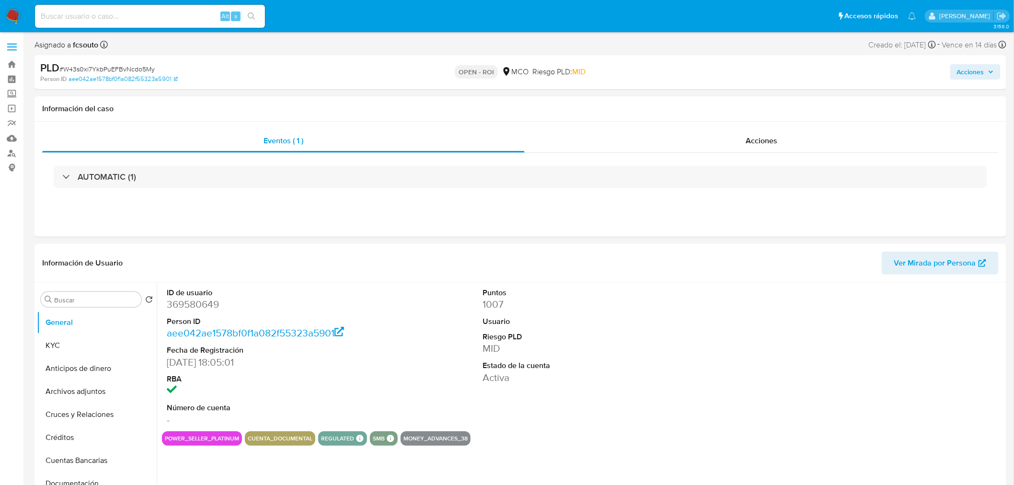
select select "10"
click at [755, 139] on span "Acciones" at bounding box center [762, 140] width 32 height 11
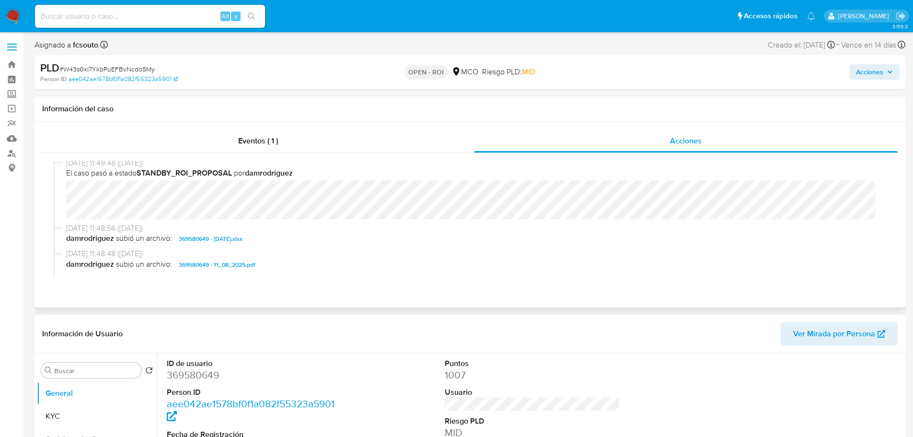
scroll to position [209, 0]
drag, startPoint x: 877, startPoint y: 69, endPoint x: 827, endPoint y: 81, distance: 51.7
click at [874, 69] on span "Acciones" at bounding box center [869, 71] width 27 height 15
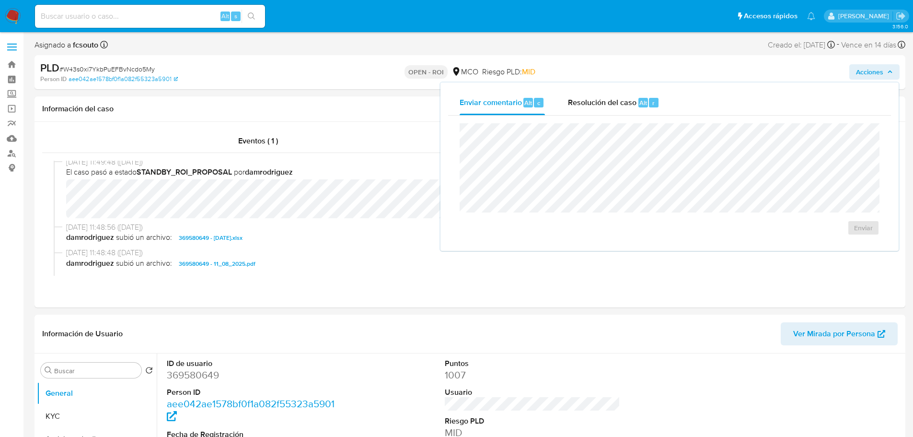
drag, startPoint x: 635, startPoint y: 111, endPoint x: 619, endPoint y: 116, distance: 17.3
click at [633, 111] on div "Resolución del caso Alt r" at bounding box center [614, 102] width 92 height 25
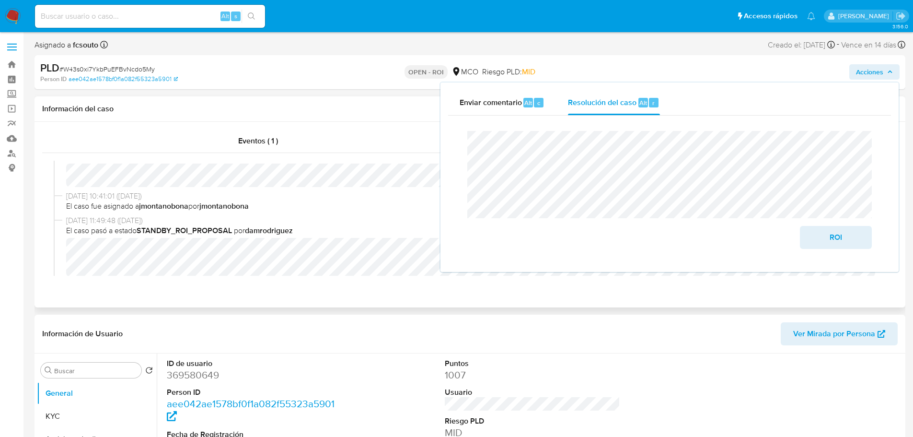
scroll to position [66, 0]
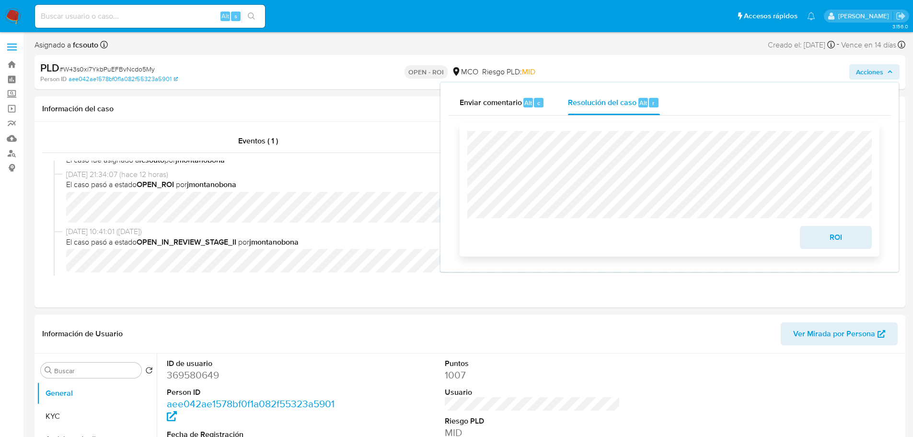
click at [827, 239] on span "ROI" at bounding box center [835, 237] width 47 height 21
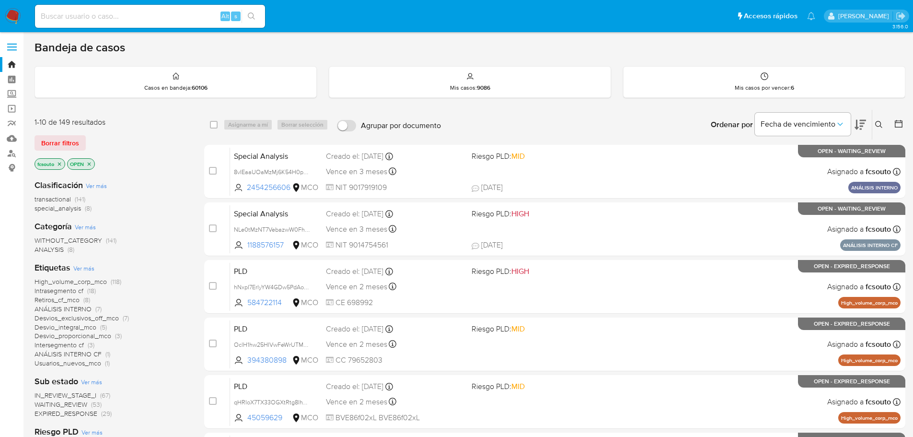
click at [63, 163] on p "fcsouto" at bounding box center [50, 164] width 30 height 11
click at [61, 163] on icon "close-filter" at bounding box center [60, 164] width 6 height 6
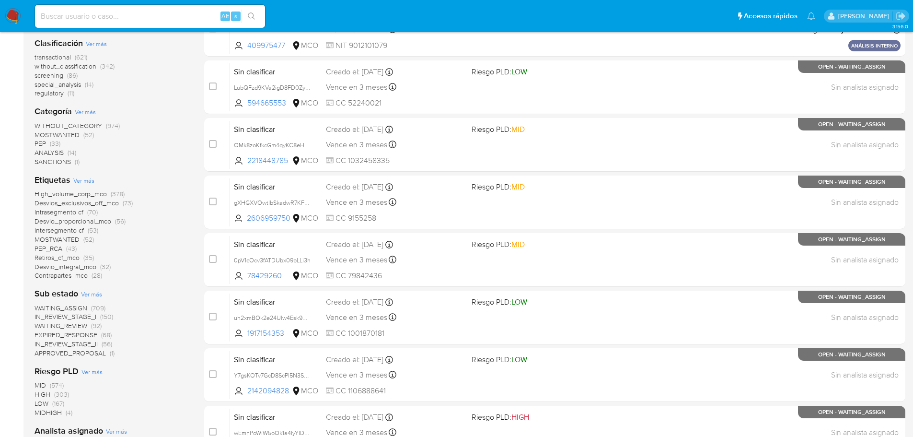
scroll to position [144, 0]
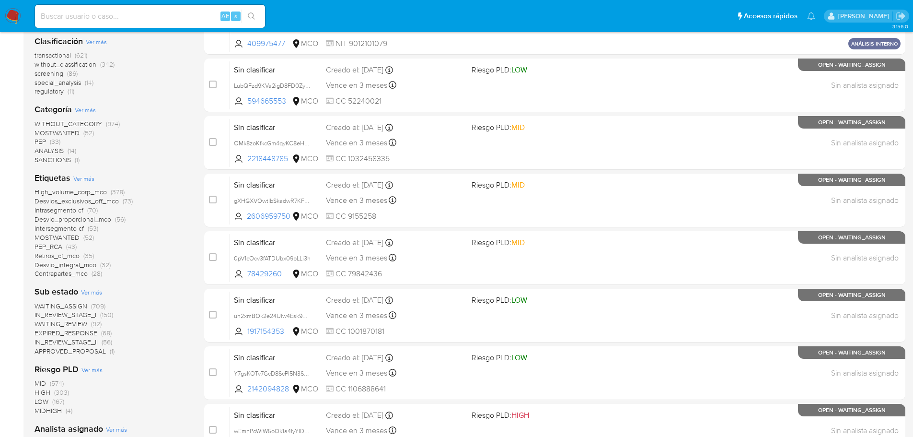
click at [77, 343] on span "IN_REVIEW_STAGE_II" at bounding box center [65, 342] width 63 height 10
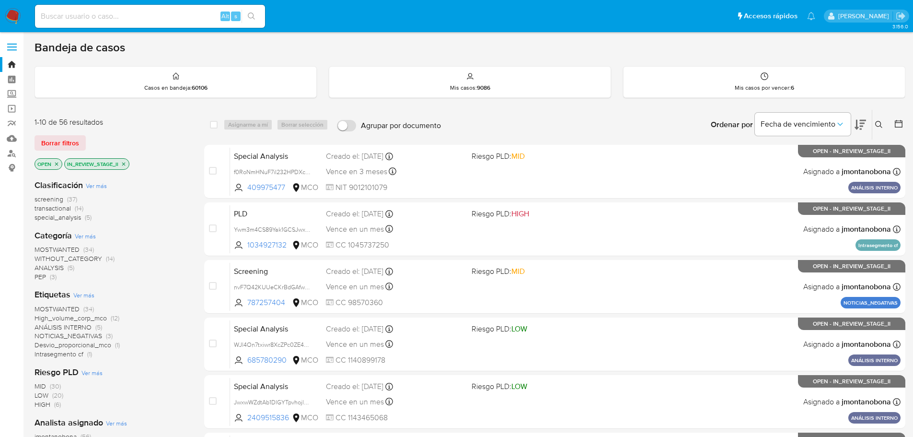
click at [861, 124] on icon at bounding box center [859, 125] width 11 height 10
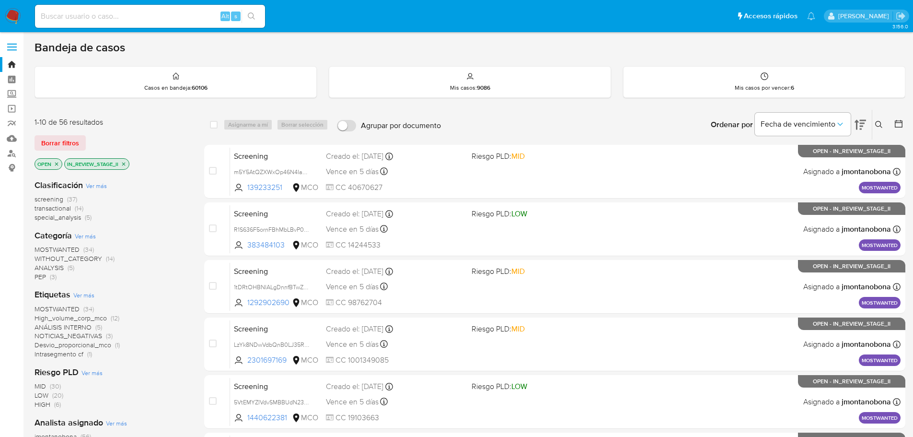
click at [53, 210] on span "transactional" at bounding box center [52, 208] width 36 height 10
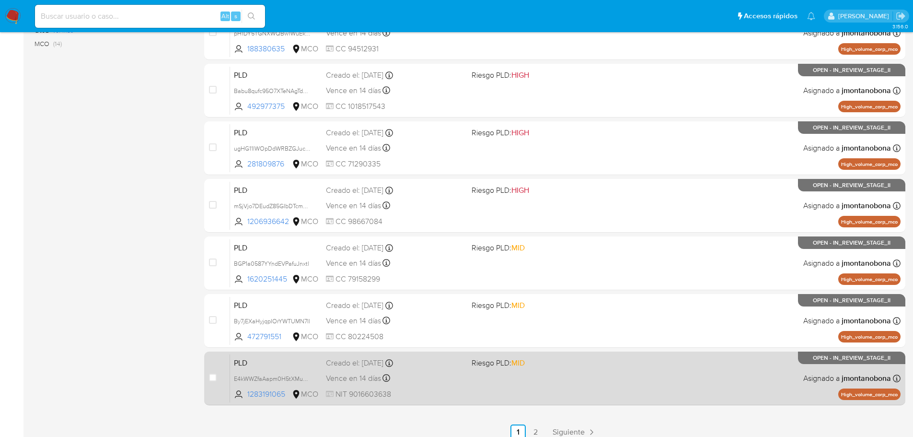
scroll to position [320, 0]
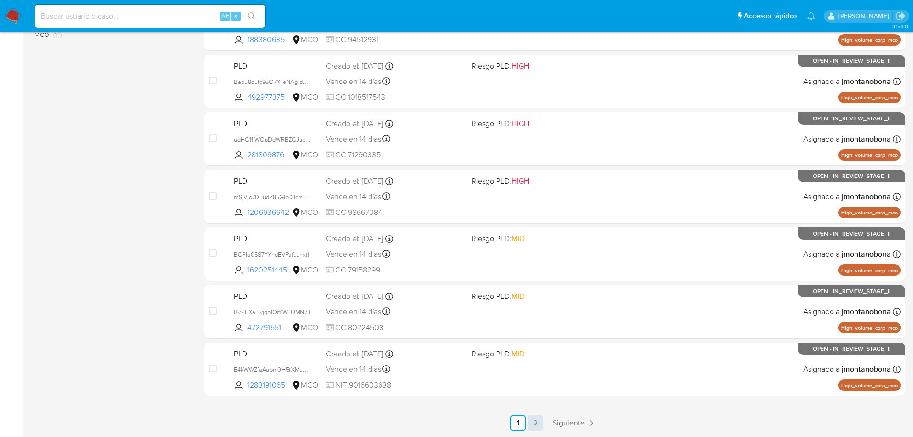
click at [538, 426] on link "2" at bounding box center [535, 422] width 15 height 15
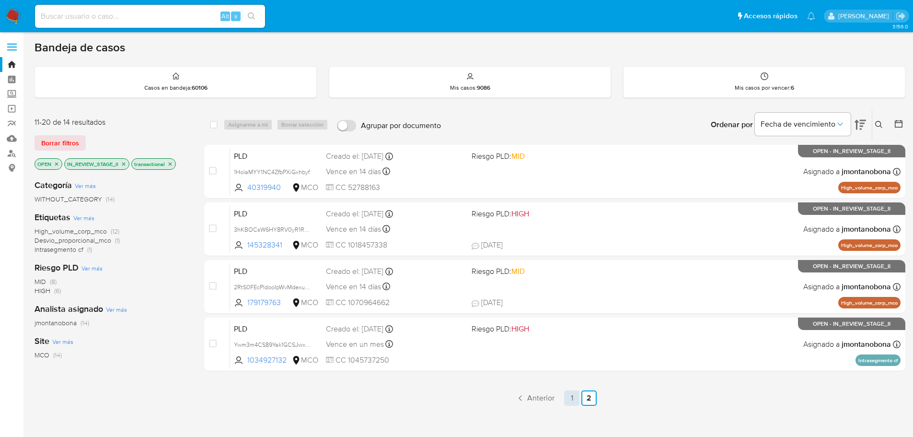
click at [567, 397] on link "1" at bounding box center [571, 397] width 15 height 15
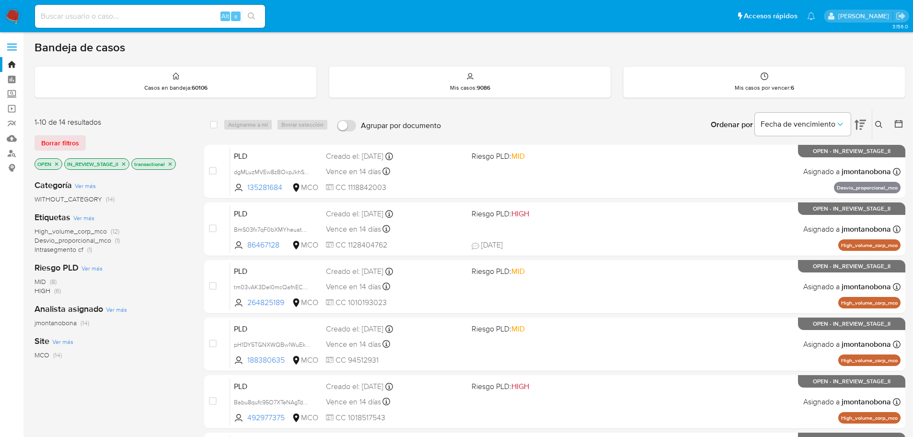
click at [166, 164] on p "transactional" at bounding box center [154, 164] width 44 height 11
click at [169, 164] on icon "close-filter" at bounding box center [170, 164] width 6 height 6
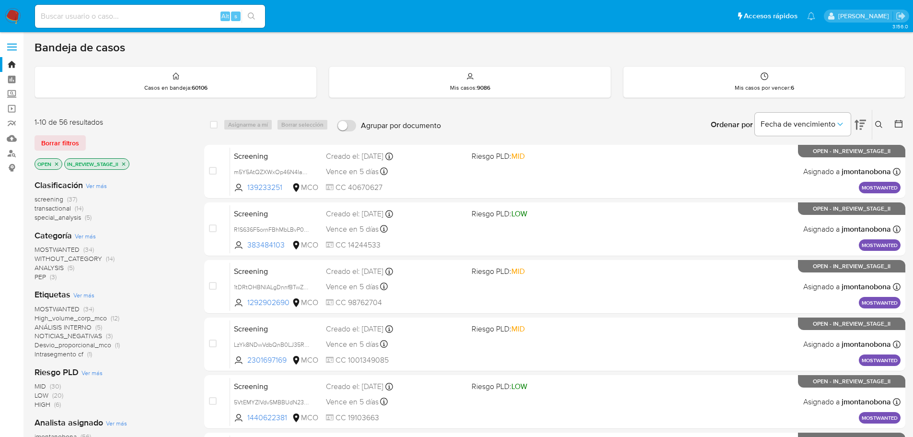
click at [74, 217] on span "special_analysis" at bounding box center [57, 217] width 46 height 10
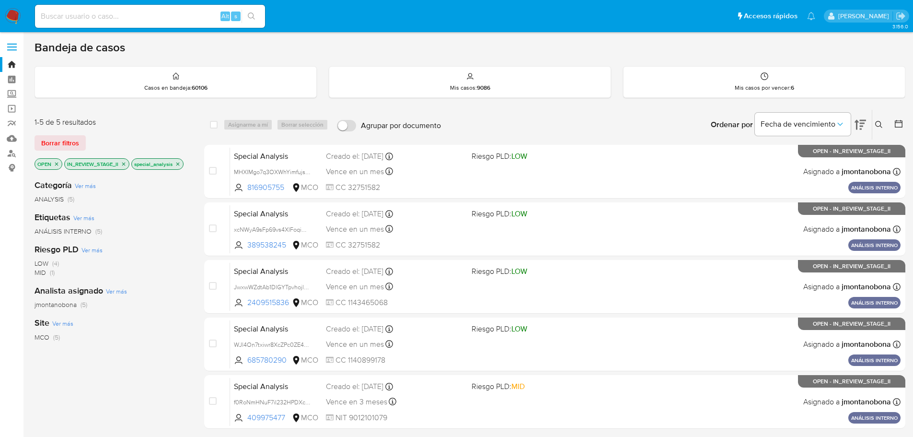
click at [179, 163] on icon "close-filter" at bounding box center [178, 164] width 6 height 6
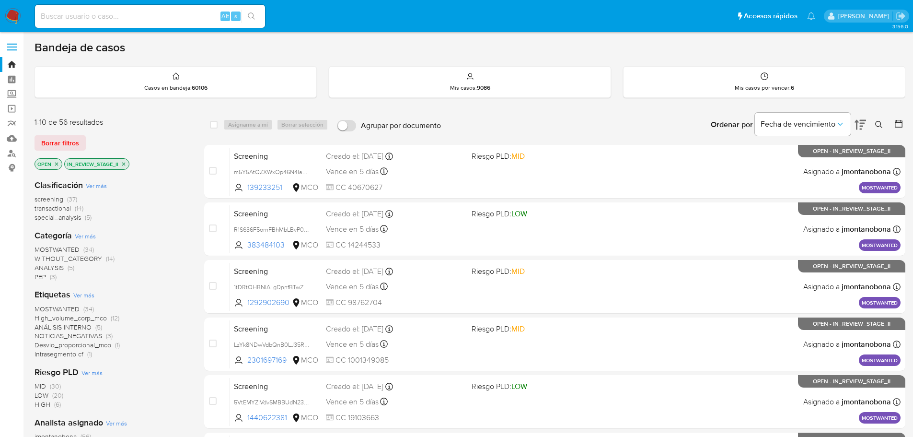
click at [11, 16] on img at bounding box center [13, 16] width 16 height 16
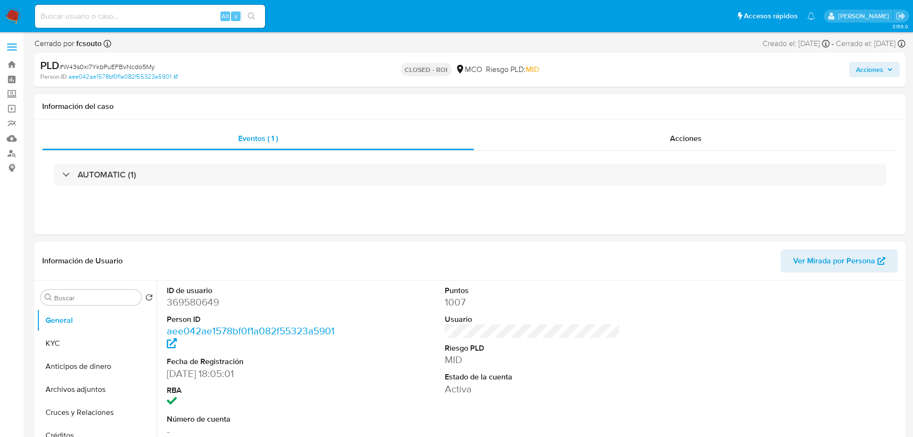
select select "10"
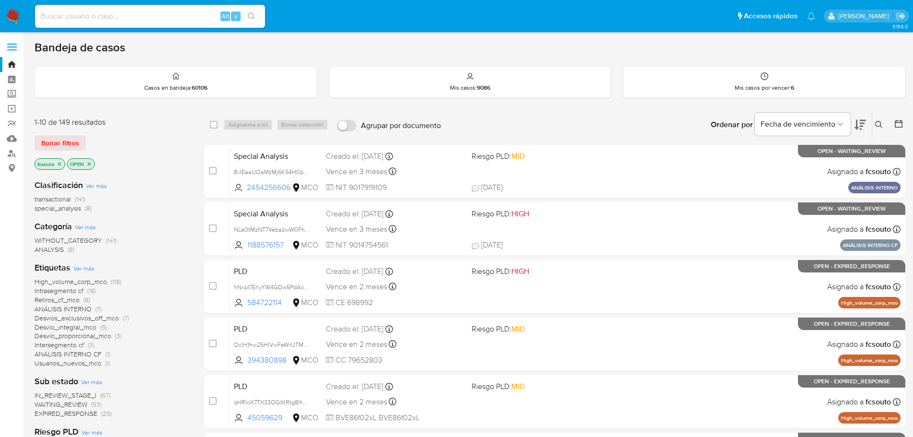
click at [858, 119] on icon at bounding box center [859, 124] width 11 height 11
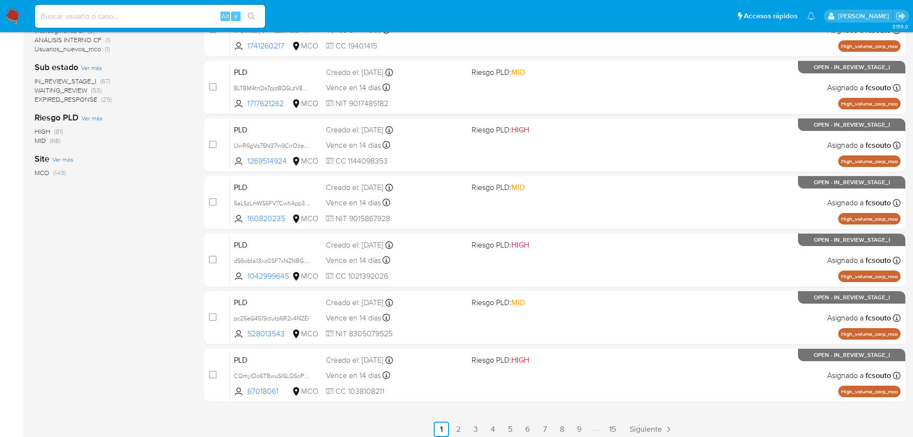
scroll to position [320, 0]
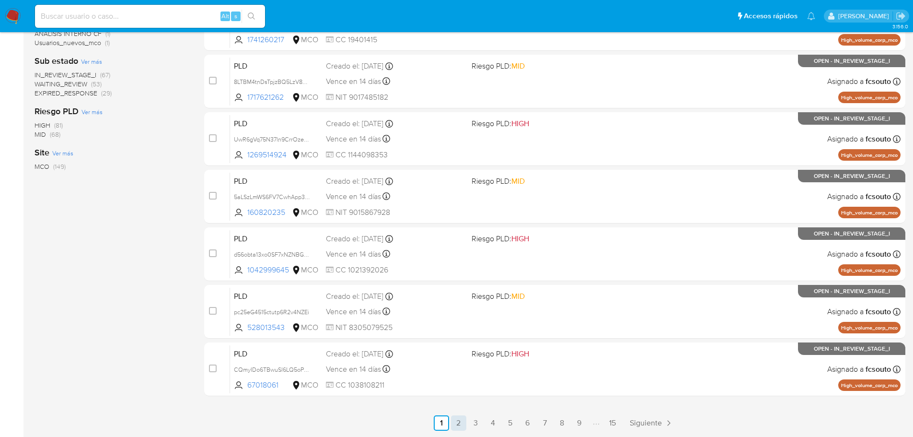
click at [464, 422] on link "2" at bounding box center [458, 422] width 15 height 15
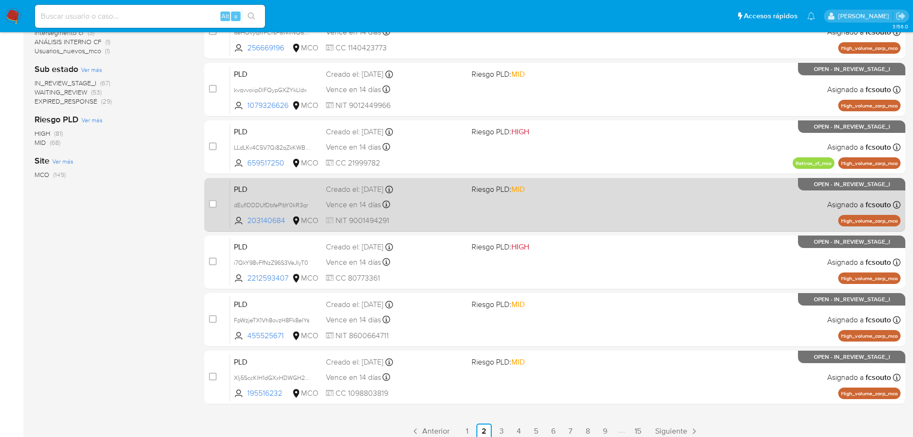
scroll to position [320, 0]
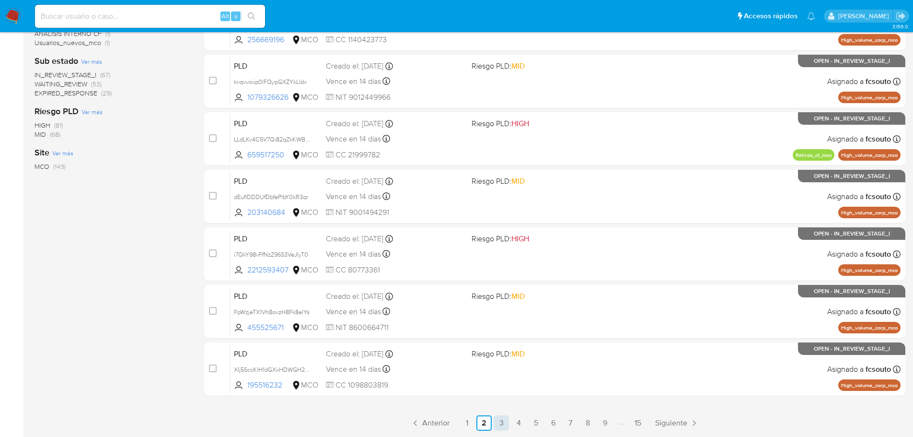
click at [498, 424] on link "3" at bounding box center [501, 422] width 15 height 15
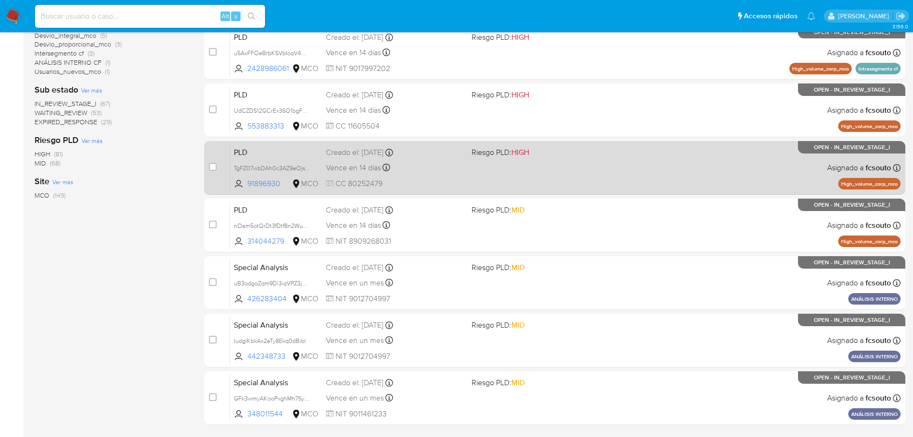
scroll to position [320, 0]
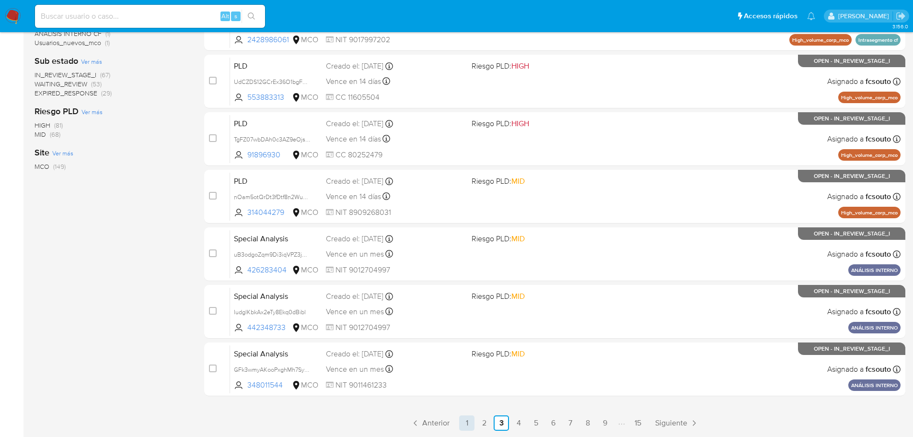
click at [471, 425] on link "1" at bounding box center [466, 422] width 15 height 15
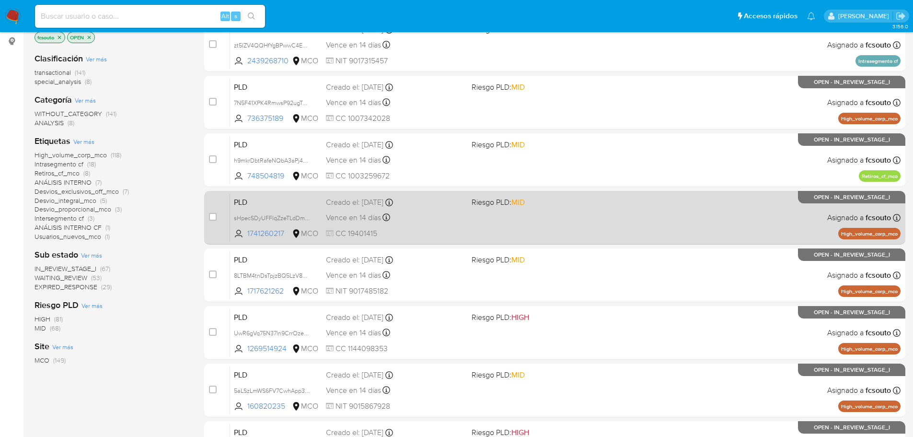
scroll to position [144, 0]
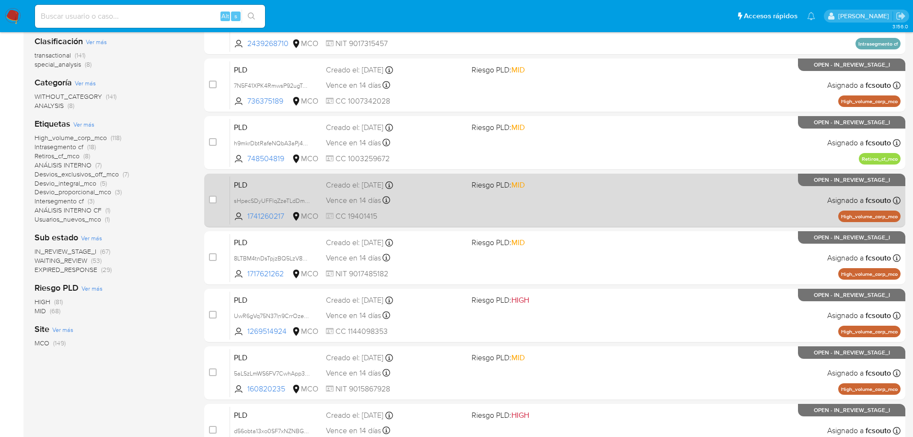
click at [433, 212] on span "CC 19401415" at bounding box center [395, 216] width 138 height 11
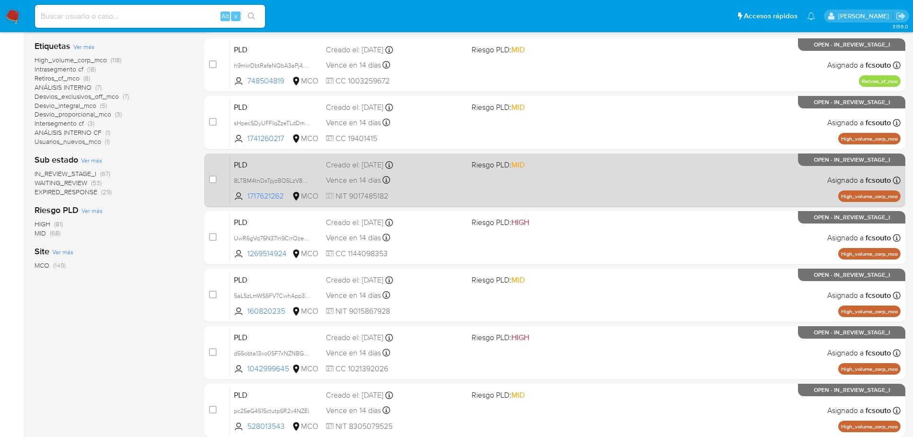
scroll to position [240, 0]
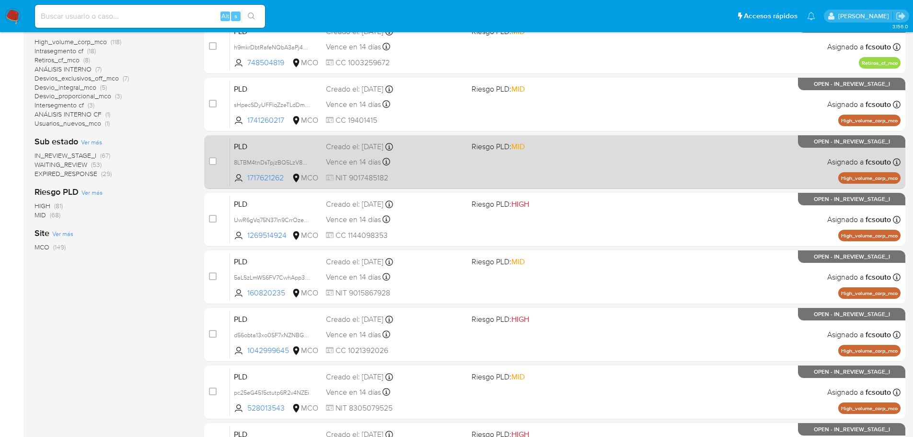
click at [449, 170] on div "PLD 8LTBM4tnDsTpjzBQ5LzV82cZ 1717621262 MCO Riesgo PLD: MID Creado el: 12/06/20…" at bounding box center [565, 162] width 670 height 48
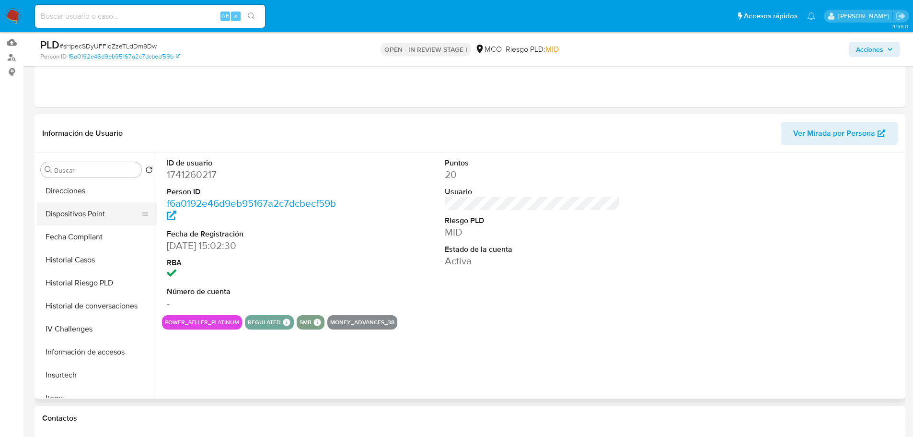
scroll to position [240, 0]
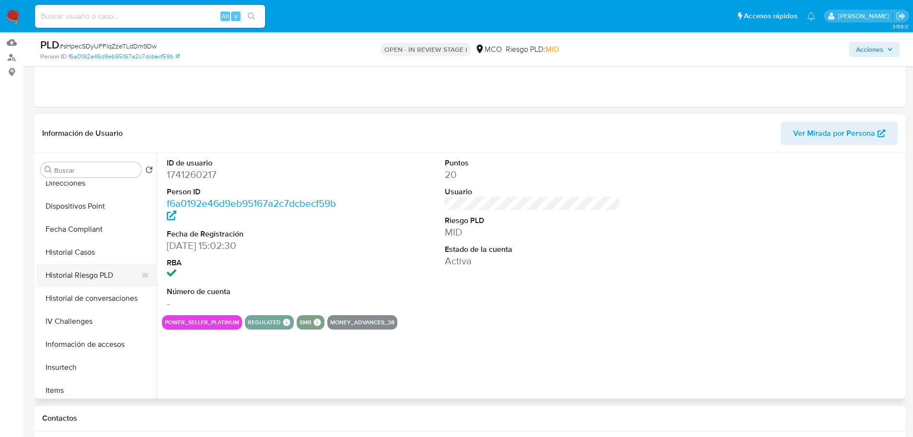
select select "10"
click at [100, 254] on button "Historial Casos" at bounding box center [93, 252] width 112 height 23
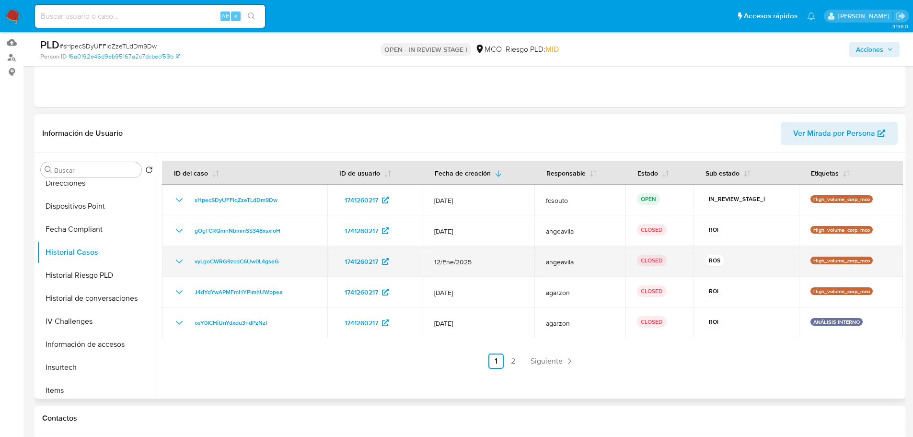
click at [181, 261] on icon "Mostrar/Ocultar" at bounding box center [179, 261] width 7 height 4
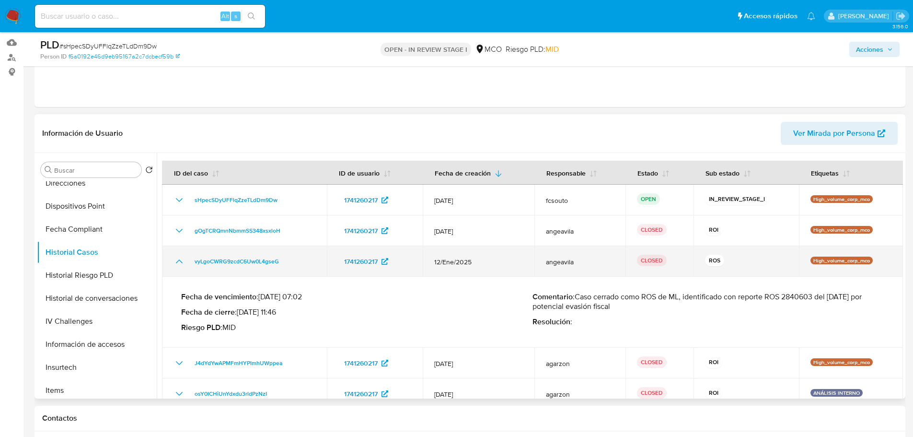
click at [181, 261] on icon "Mostrar/Ocultar" at bounding box center [179, 261] width 7 height 4
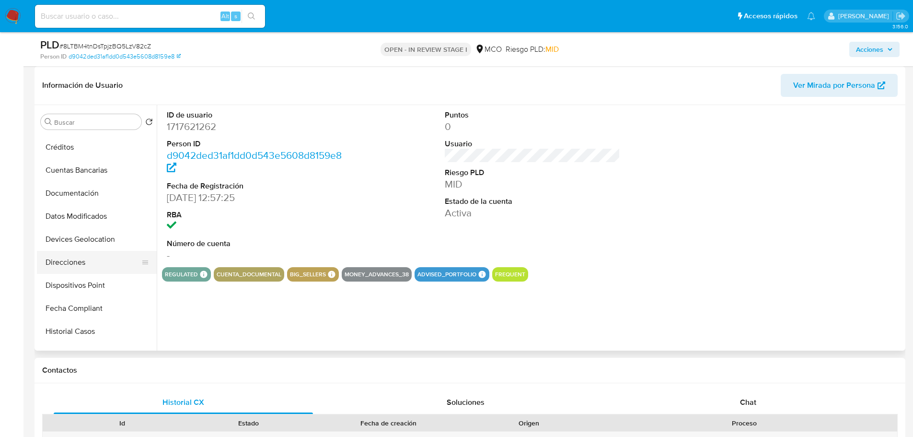
scroll to position [144, 0]
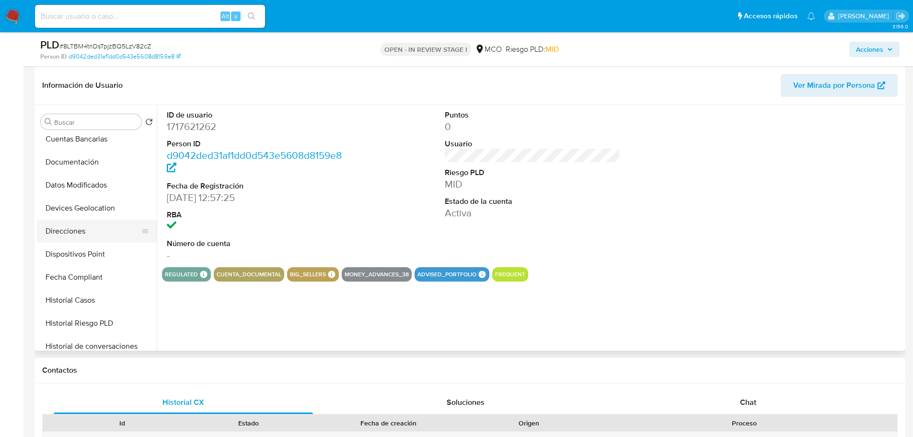
select select "10"
click at [103, 304] on button "Historial Casos" at bounding box center [93, 299] width 112 height 23
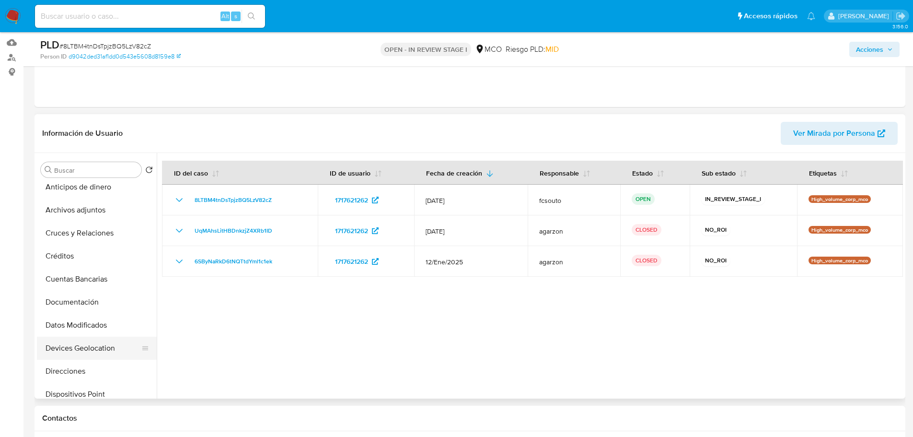
scroll to position [0, 0]
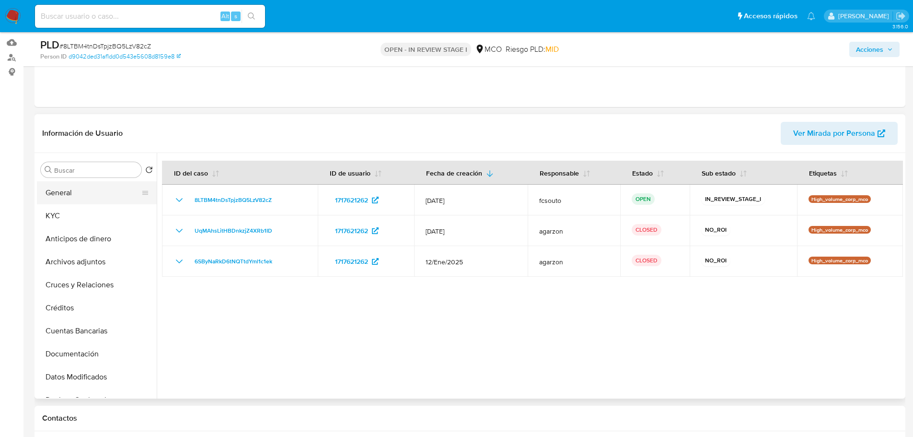
click at [93, 186] on button "General" at bounding box center [93, 192] width 112 height 23
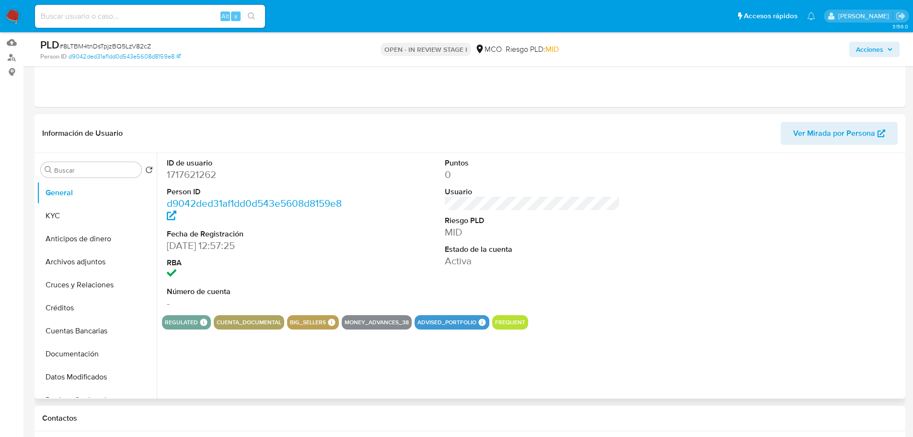
click at [200, 176] on dd "1717621262" at bounding box center [255, 174] width 176 height 13
copy dd "1717621262"
click at [197, 175] on dd "1717621262" at bounding box center [255, 174] width 176 height 13
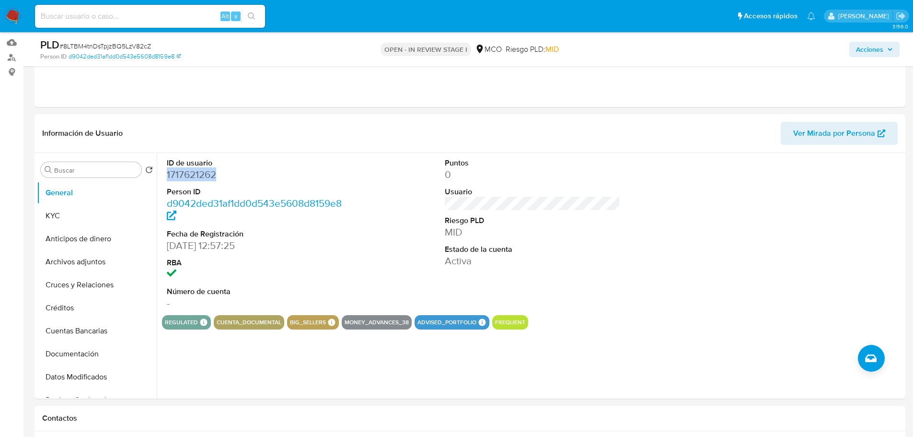
copy dd "1717621262"
click at [203, 179] on dd "1717621262" at bounding box center [255, 174] width 176 height 13
click at [191, 172] on dd "1717621262" at bounding box center [255, 174] width 176 height 13
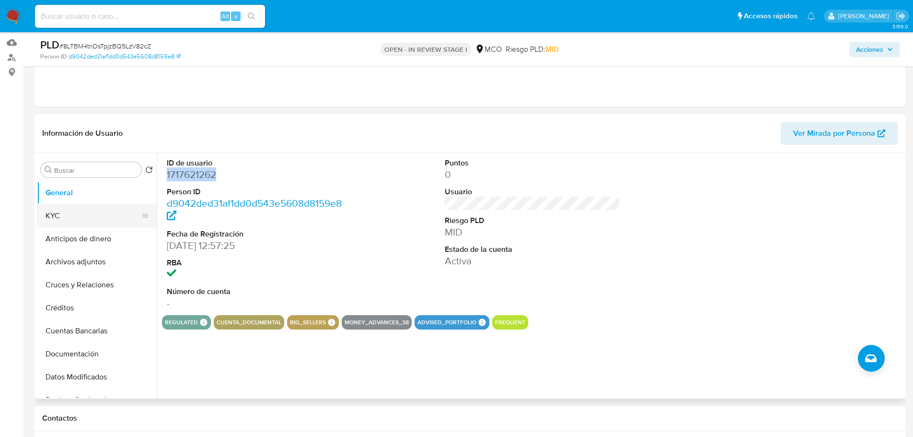
click at [106, 215] on button "KYC" at bounding box center [93, 215] width 112 height 23
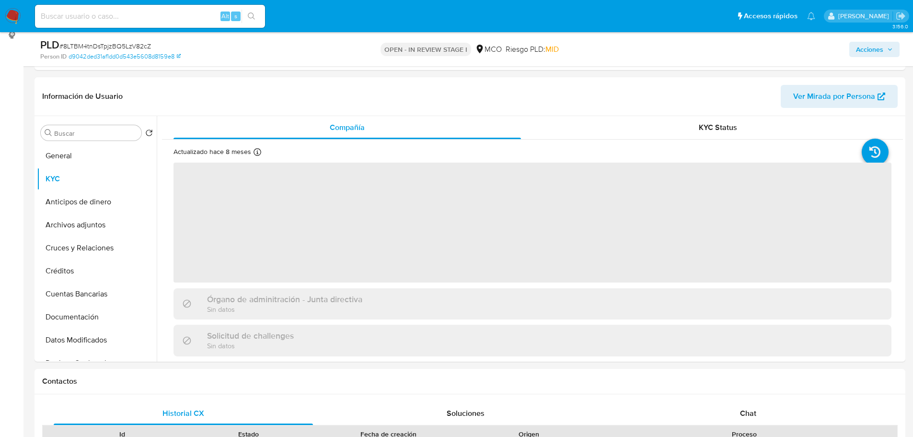
scroll to position [144, 0]
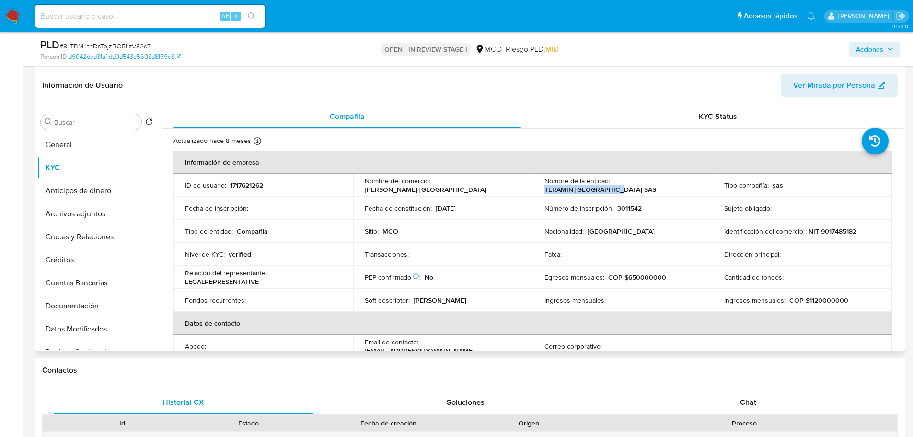
drag, startPoint x: 689, startPoint y: 185, endPoint x: 612, endPoint y: 185, distance: 77.1
click at [612, 185] on p "TERAMIN [GEOGRAPHIC_DATA] SAS" at bounding box center [600, 189] width 112 height 9
copy p "TERAMIN [GEOGRAPHIC_DATA] SAS"
click at [842, 229] on p "NIT 9017485182" at bounding box center [832, 231] width 48 height 9
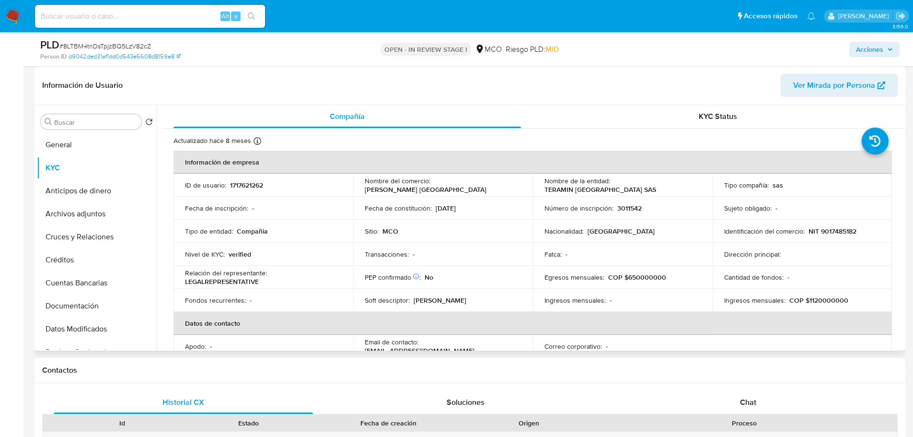
click at [859, 232] on div "Identificación del comercio : NIT 9017485182" at bounding box center [802, 231] width 157 height 9
drag, startPoint x: 859, startPoint y: 228, endPoint x: 805, endPoint y: 230, distance: 54.2
click at [805, 230] on div "Identificación del comercio : NIT 9017485182" at bounding box center [802, 231] width 157 height 9
copy p "NIT 9017485182"
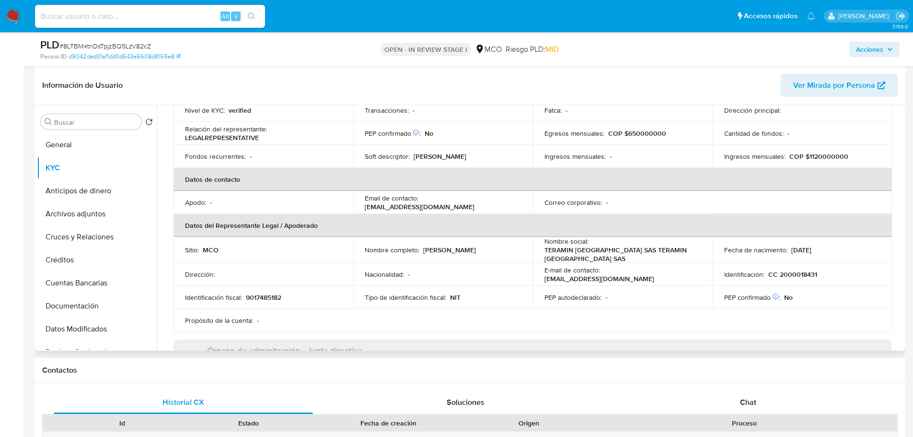
drag, startPoint x: 473, startPoint y: 257, endPoint x: 361, endPoint y: 255, distance: 112.1
click at [361, 255] on td "Nombre completo : [PERSON_NAME]" at bounding box center [443, 250] width 180 height 26
copy p "[PERSON_NAME]"
drag, startPoint x: 805, startPoint y: 276, endPoint x: 767, endPoint y: 276, distance: 37.9
click at [767, 276] on div "Identificación : CC 2000018431" at bounding box center [802, 274] width 157 height 9
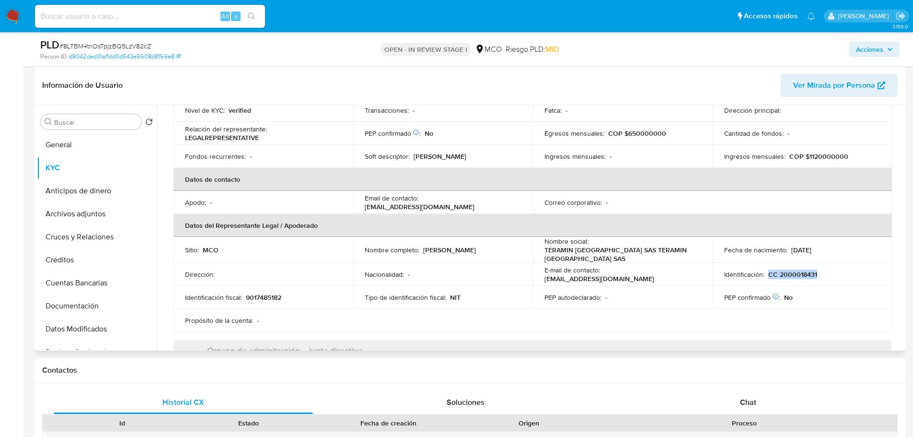
copy p "CC 2000018431"
click at [389, 223] on th "Datos del Representante Legal / Apoderado" at bounding box center [532, 225] width 718 height 23
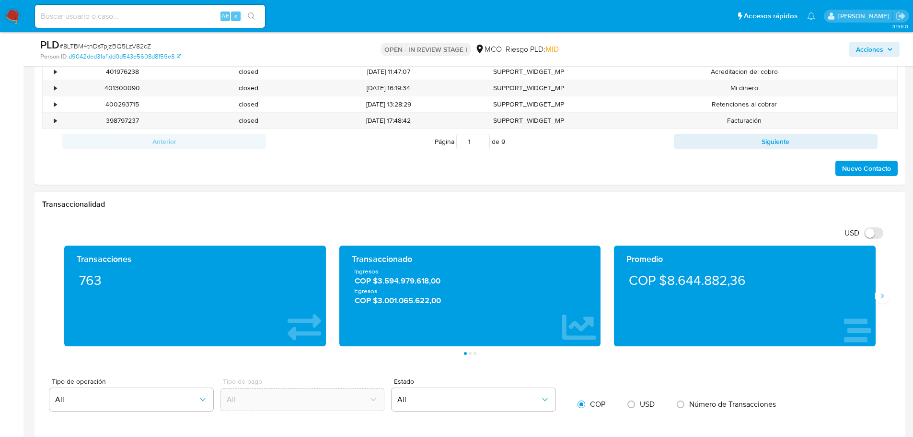
scroll to position [575, 0]
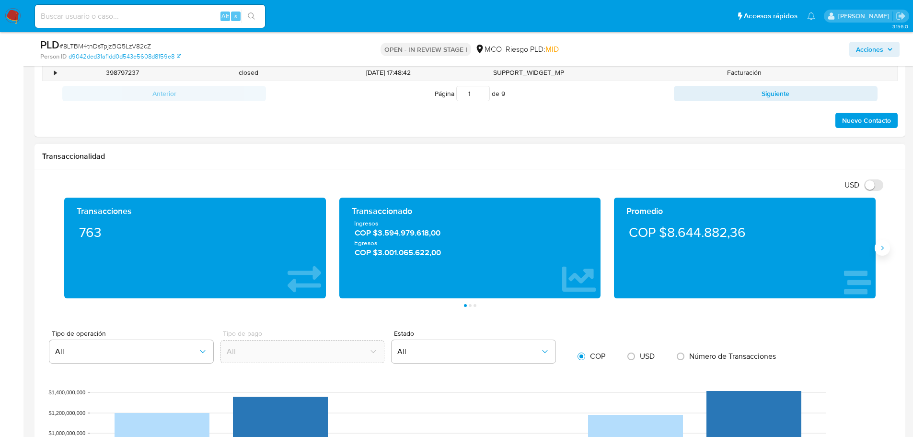
click at [883, 246] on icon "Siguiente" at bounding box center [882, 248] width 8 height 8
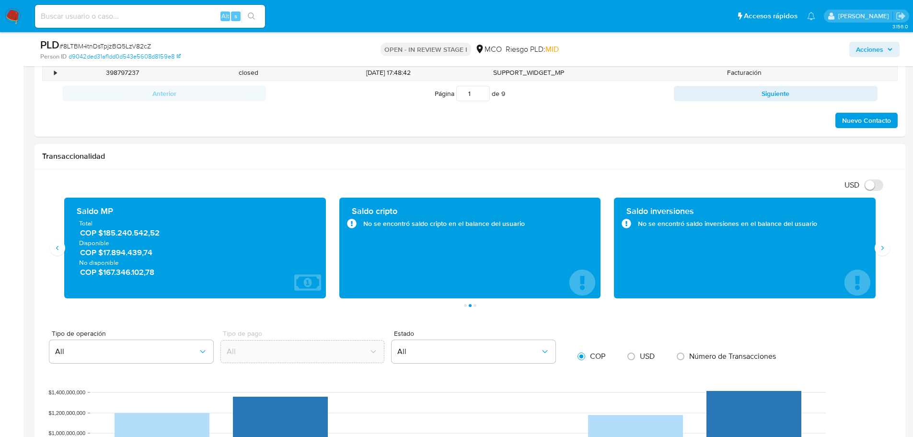
drag, startPoint x: 150, startPoint y: 256, endPoint x: 102, endPoint y: 254, distance: 48.9
click at [102, 254] on span "COP $17.894.439,74" at bounding box center [195, 252] width 231 height 11
drag, startPoint x: 171, startPoint y: 274, endPoint x: 103, endPoint y: 275, distance: 67.1
click at [103, 275] on span "COP $167.346.102,78" at bounding box center [195, 271] width 231 height 11
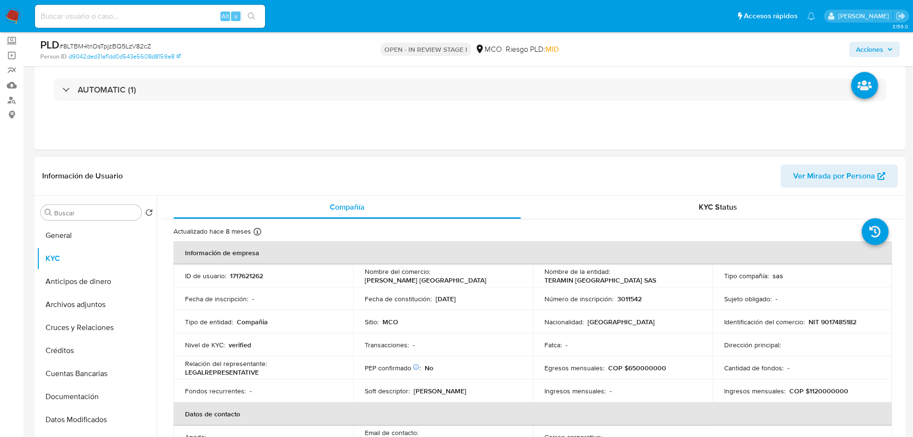
scroll to position [0, 0]
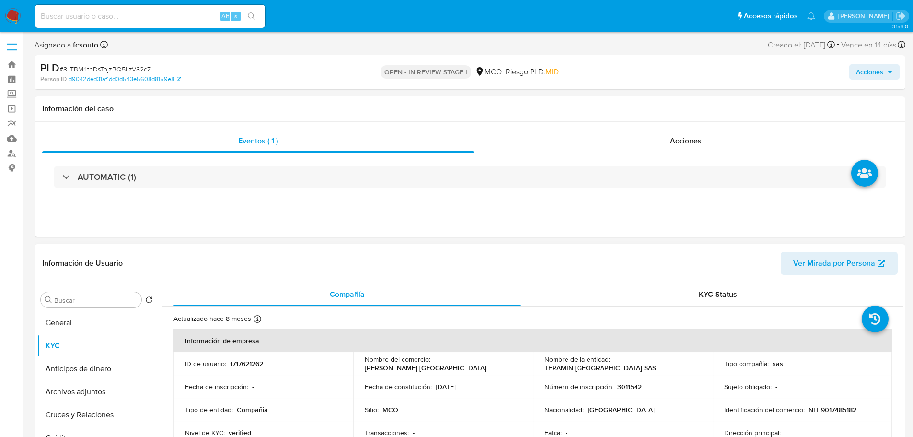
click at [252, 359] on p "1717621262" at bounding box center [246, 363] width 33 height 9
copy p "1717621262"
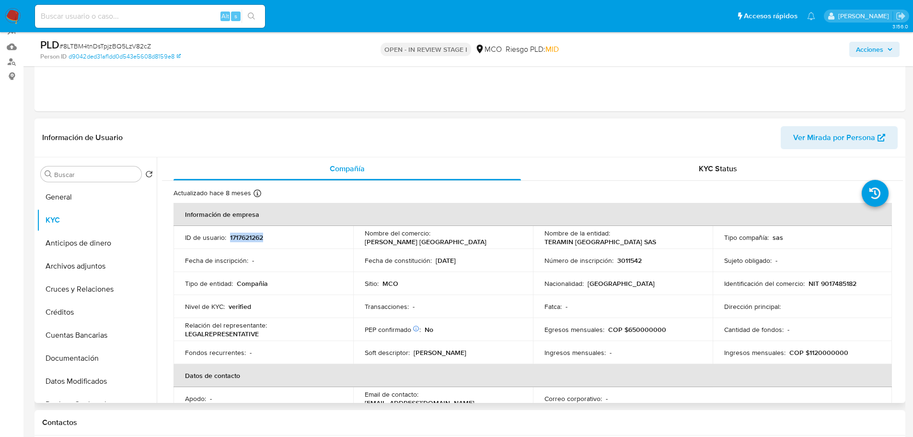
scroll to position [96, 0]
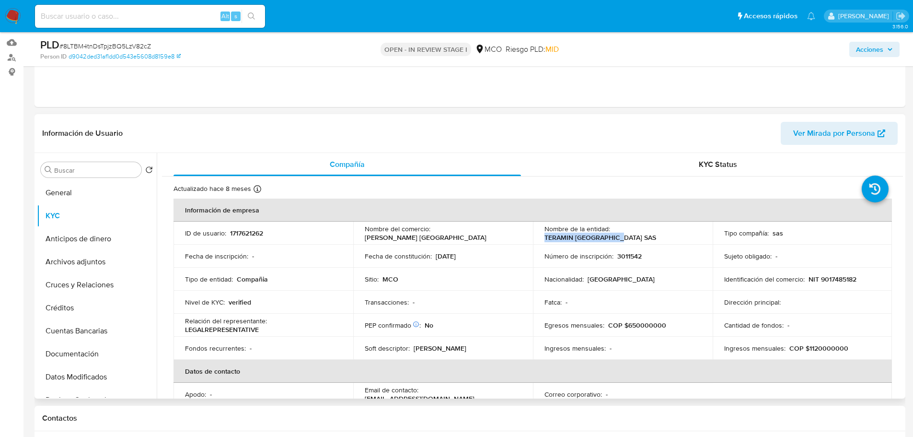
drag, startPoint x: 612, startPoint y: 233, endPoint x: 689, endPoint y: 229, distance: 77.7
click at [656, 233] on p "TERAMIN COLOMBIA SAS" at bounding box center [600, 237] width 112 height 9
copy p "TERAMIN COLOMBIA SAS"
drag, startPoint x: 494, startPoint y: 232, endPoint x: 432, endPoint y: 234, distance: 61.4
click at [432, 234] on div "Nombre del comercio : HEALY COLOMBIA" at bounding box center [443, 232] width 157 height 17
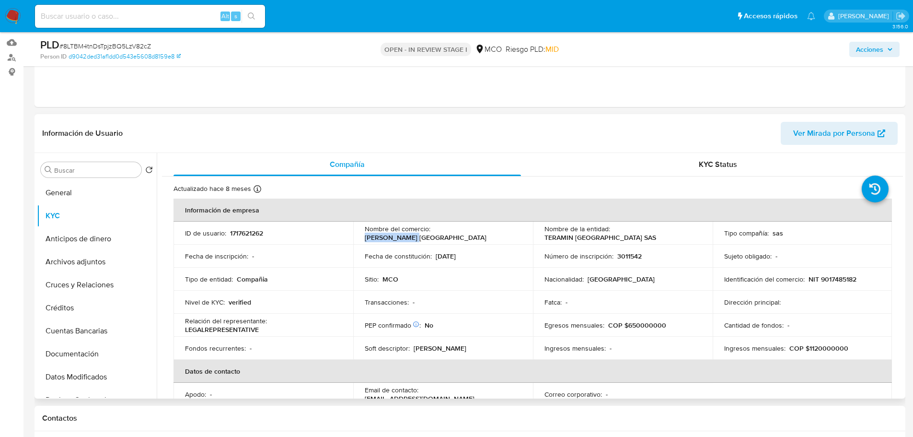
copy p "HEALY COLOMBIA"
click at [601, 318] on td "Egresos mensuales : COP $650000000" at bounding box center [623, 324] width 180 height 23
drag, startPoint x: 873, startPoint y: 53, endPoint x: 868, endPoint y: 57, distance: 7.1
click at [873, 53] on span "Acciones" at bounding box center [869, 49] width 27 height 15
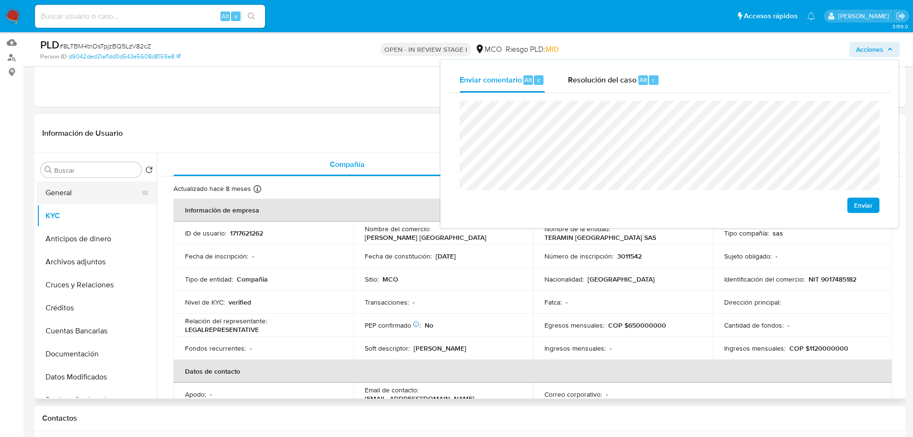
click at [78, 201] on button "General" at bounding box center [93, 192] width 112 height 23
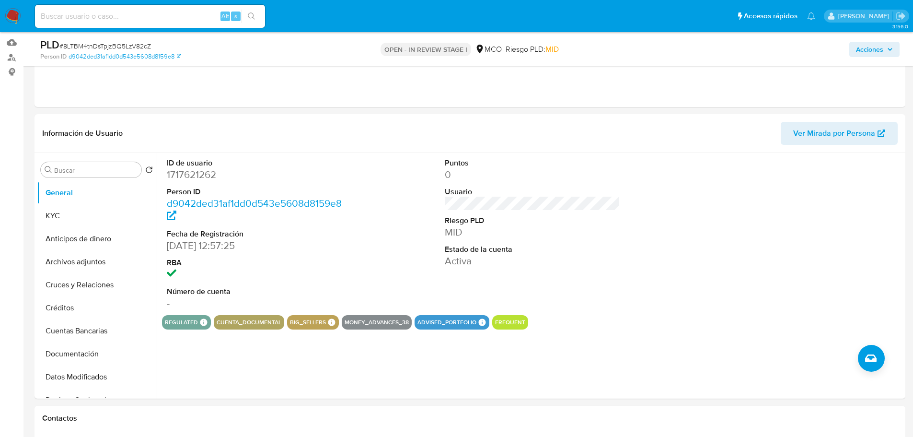
click at [887, 52] on icon "button" at bounding box center [890, 49] width 6 height 6
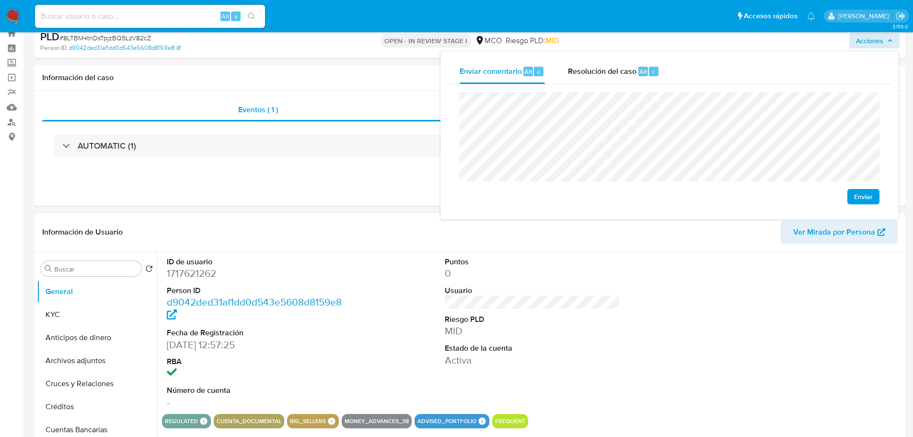
scroll to position [48, 0]
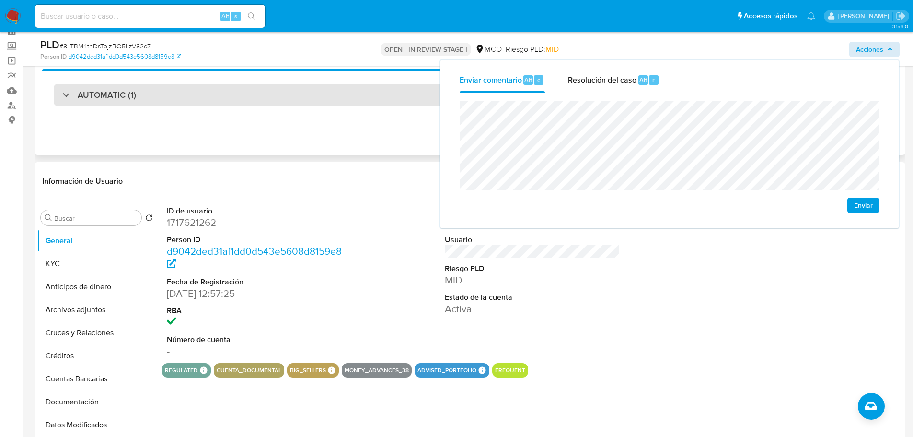
click at [189, 93] on div "AUTOMATIC (1)" at bounding box center [470, 95] width 832 height 22
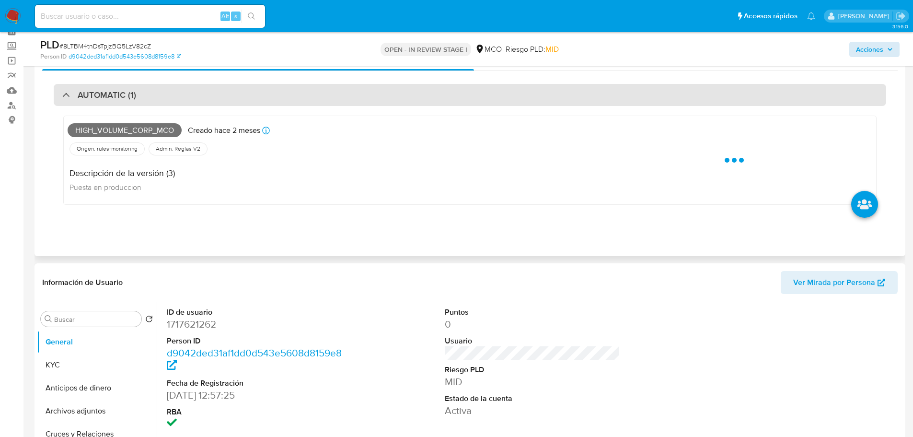
click at [513, 91] on div "AUTOMATIC (1)" at bounding box center [470, 95] width 832 height 22
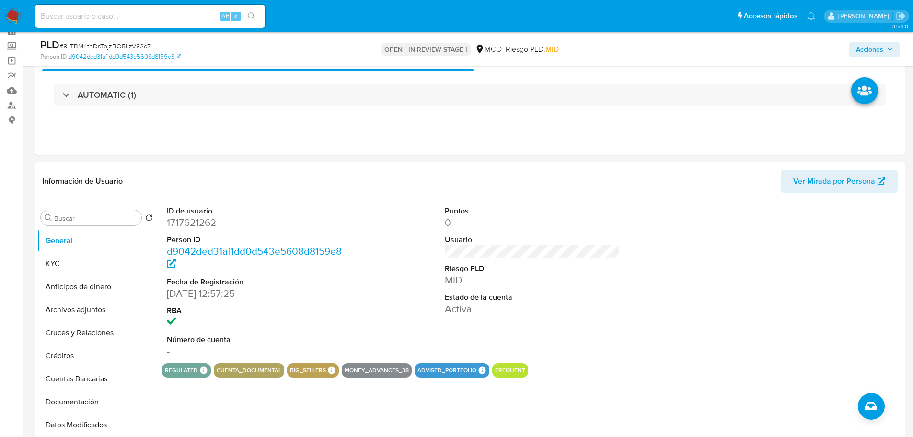
click at [878, 43] on span "Acciones" at bounding box center [869, 49] width 27 height 15
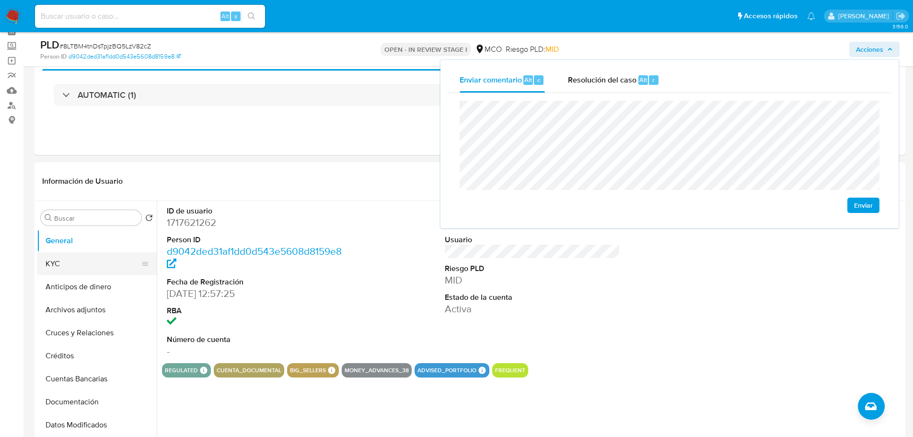
click at [94, 263] on button "KYC" at bounding box center [93, 263] width 112 height 23
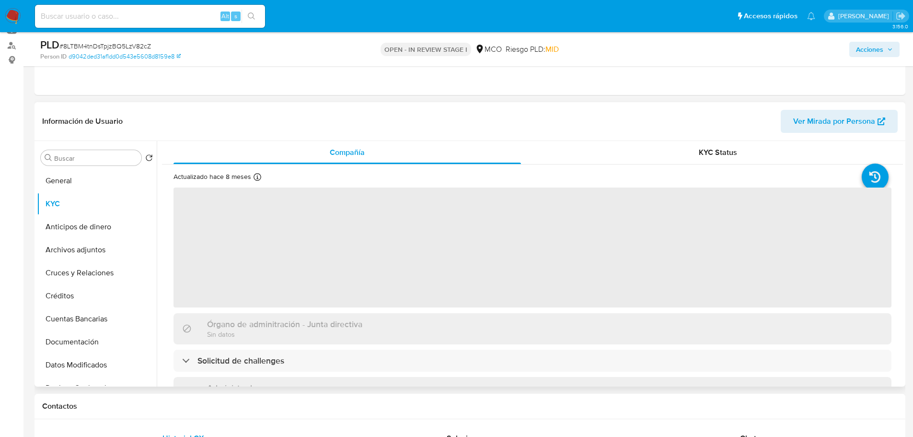
scroll to position [144, 0]
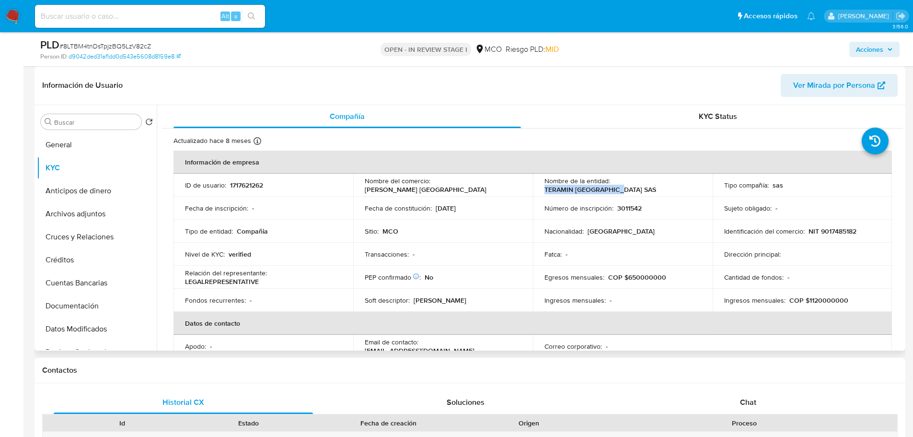
drag, startPoint x: 690, startPoint y: 184, endPoint x: 614, endPoint y: 180, distance: 76.8
click at [614, 180] on td "Nombre de la entidad : TERAMIN COLOMBIA SAS" at bounding box center [623, 184] width 180 height 23
copy p "TERAMIN COLOMBIA SAS"
drag, startPoint x: 883, startPoint y: 50, endPoint x: 837, endPoint y: 57, distance: 46.6
click at [883, 50] on span "Acciones" at bounding box center [874, 49] width 37 height 13
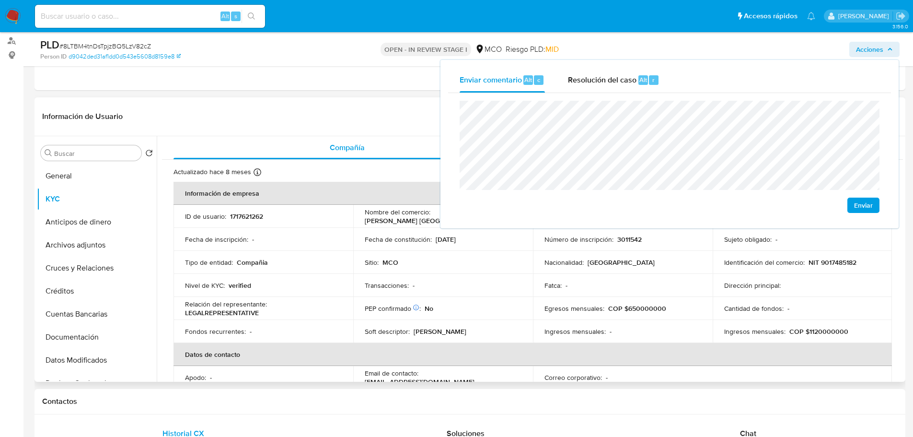
scroll to position [96, 0]
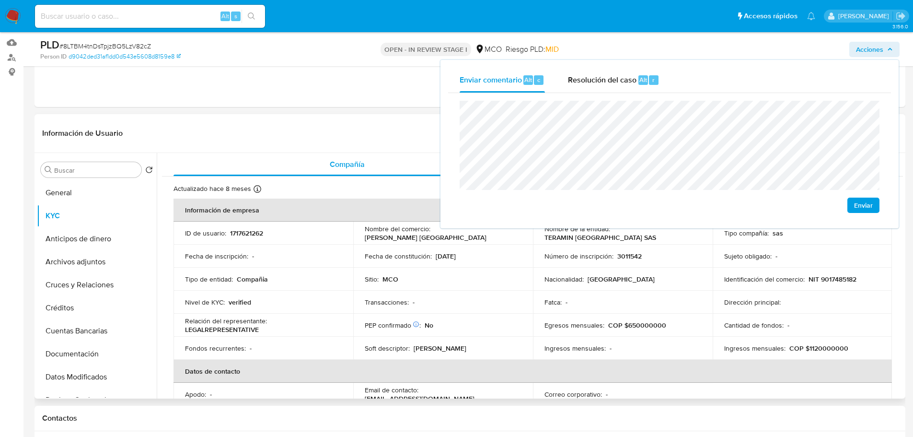
click at [835, 278] on p "NIT 9017485182" at bounding box center [832, 279] width 48 height 9
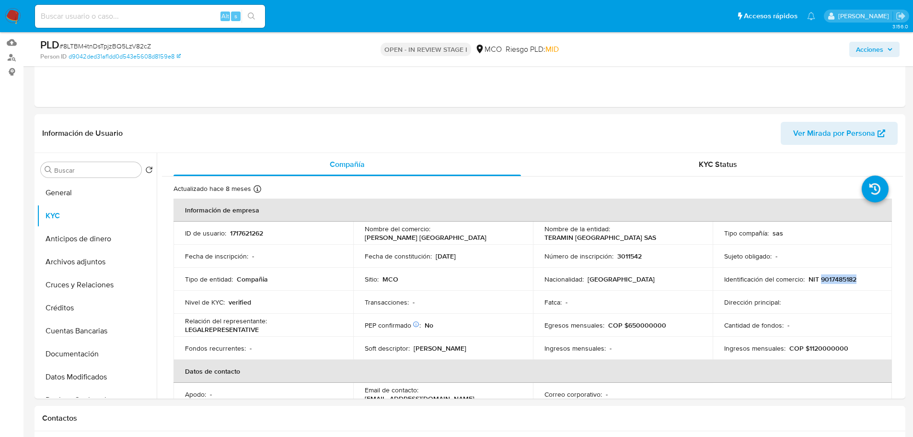
click at [868, 52] on span "Acciones" at bounding box center [869, 49] width 27 height 15
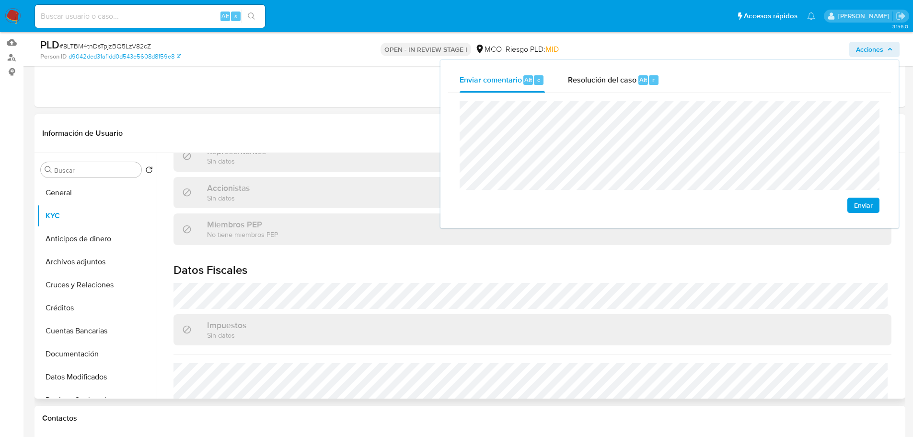
scroll to position [618, 0]
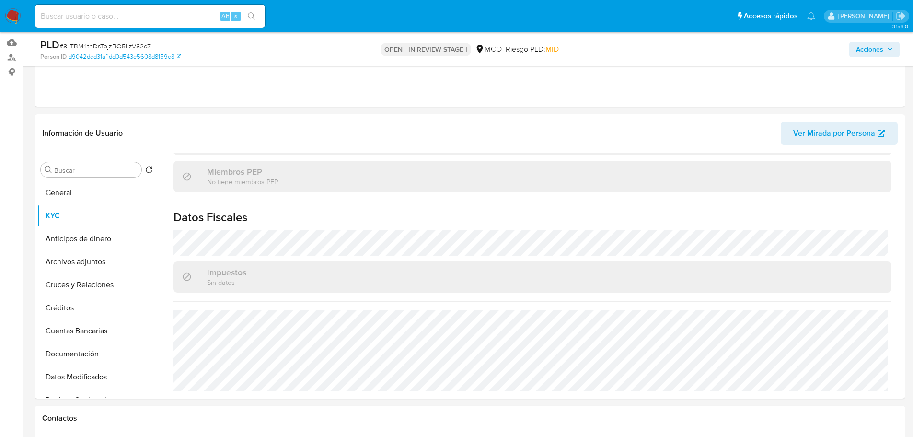
click at [865, 52] on span "Acciones" at bounding box center [869, 49] width 27 height 15
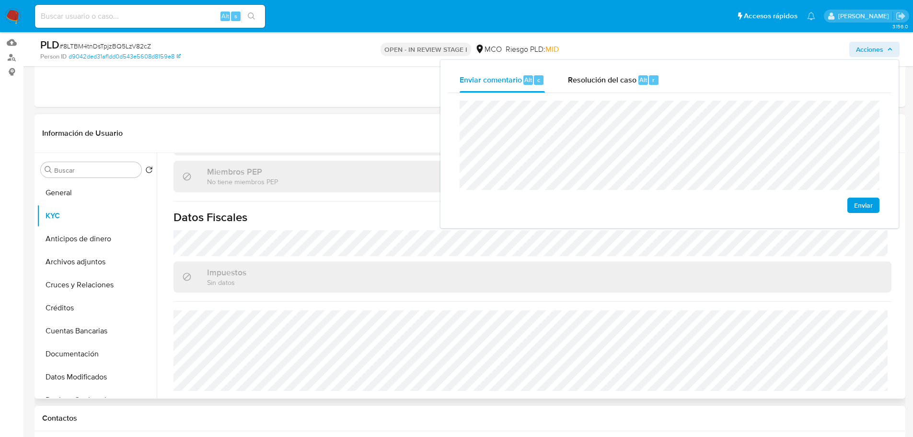
scroll to position [187, 0]
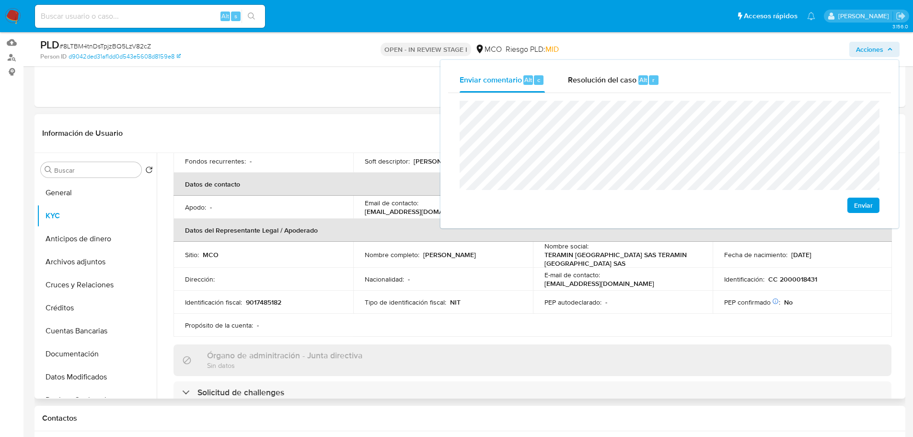
click at [438, 259] on p "Freddy Leonardo Oropeza Saldivia" at bounding box center [449, 254] width 53 height 9
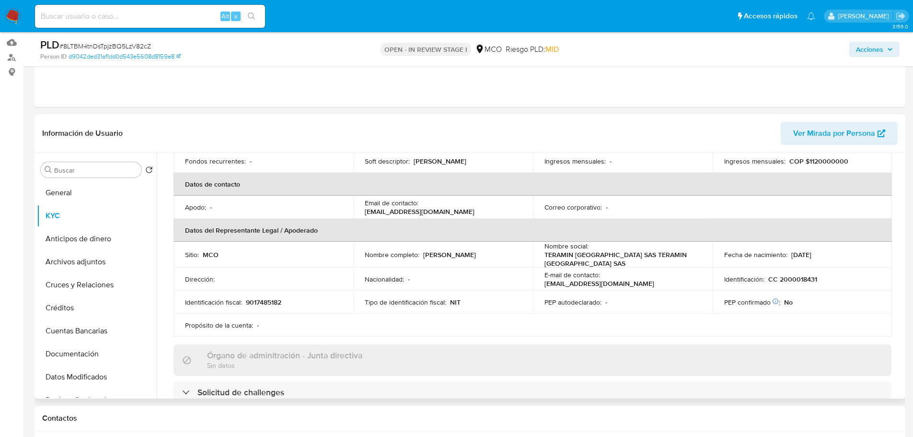
click at [438, 259] on p "Freddy Leonardo Oropeza Saldivia" at bounding box center [449, 254] width 53 height 9
click at [457, 272] on td "Nacionalidad : -" at bounding box center [443, 278] width 180 height 23
drag, startPoint x: 467, startPoint y: 262, endPoint x: 364, endPoint y: 261, distance: 103.0
click at [423, 259] on p "Freddy Leonardo Oropeza Saldivia" at bounding box center [449, 254] width 53 height 9
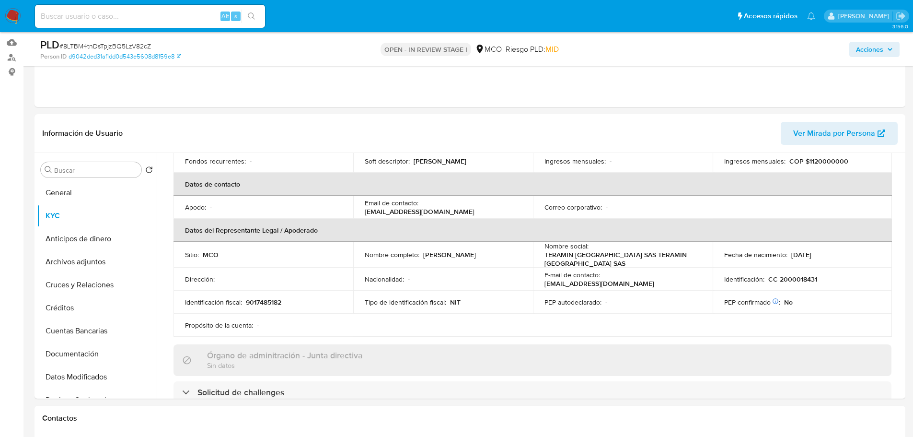
drag, startPoint x: 878, startPoint y: 48, endPoint x: 863, endPoint y: 57, distance: 17.2
click at [875, 49] on span "Acciones" at bounding box center [869, 49] width 27 height 15
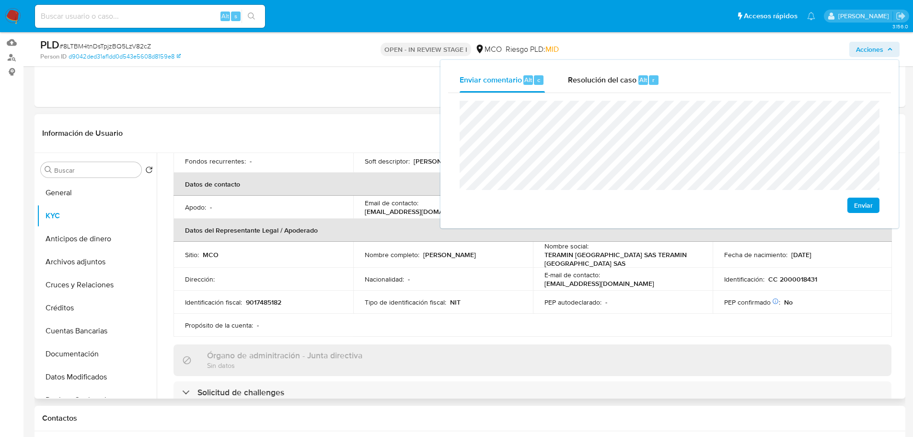
click at [790, 278] on p "CC 2000018431" at bounding box center [792, 279] width 49 height 9
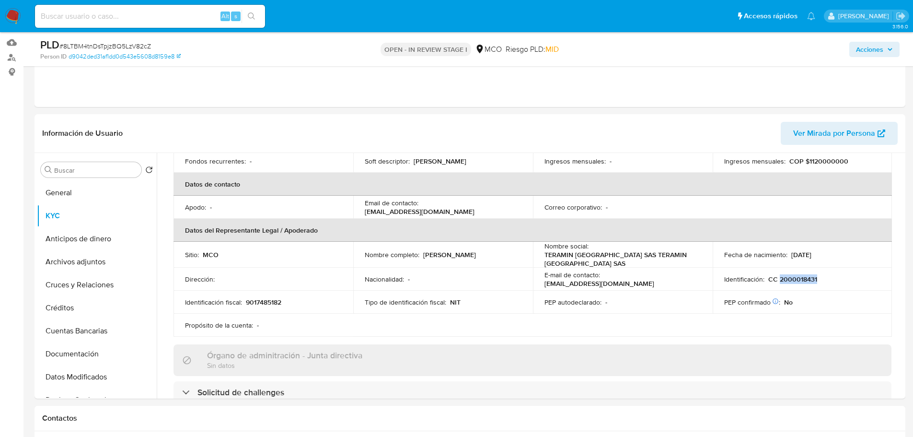
drag, startPoint x: 880, startPoint y: 46, endPoint x: 851, endPoint y: 57, distance: 31.1
click at [878, 49] on span "Acciones" at bounding box center [869, 49] width 27 height 15
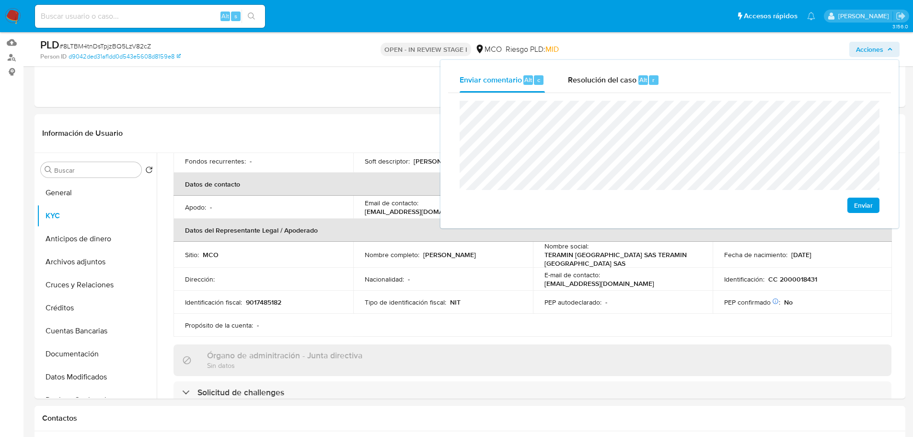
scroll to position [48, 0]
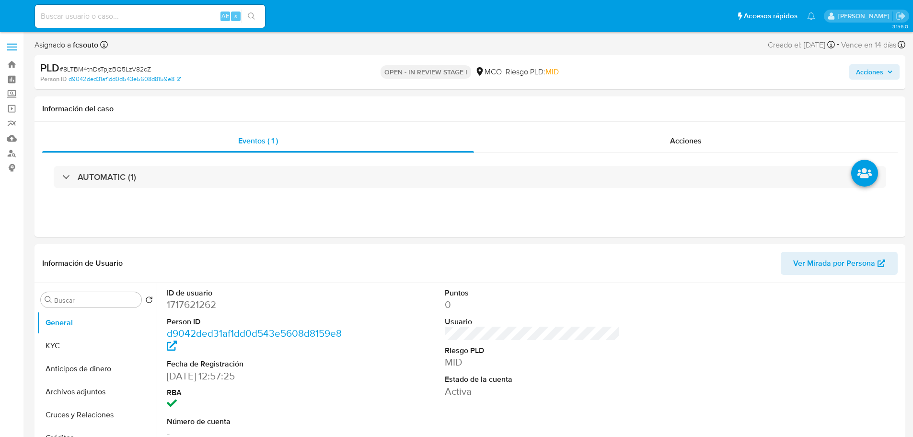
select select "10"
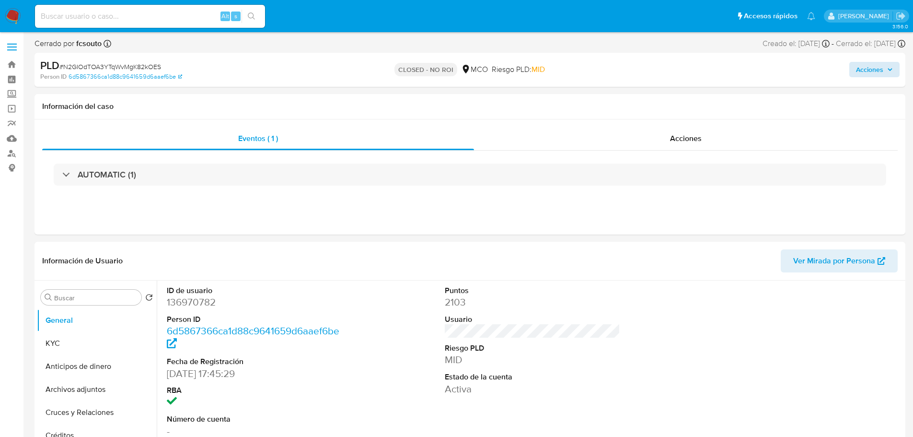
select select "10"
drag, startPoint x: 885, startPoint y: 71, endPoint x: 846, endPoint y: 76, distance: 39.6
click at [885, 68] on span "Acciones" at bounding box center [874, 69] width 37 height 13
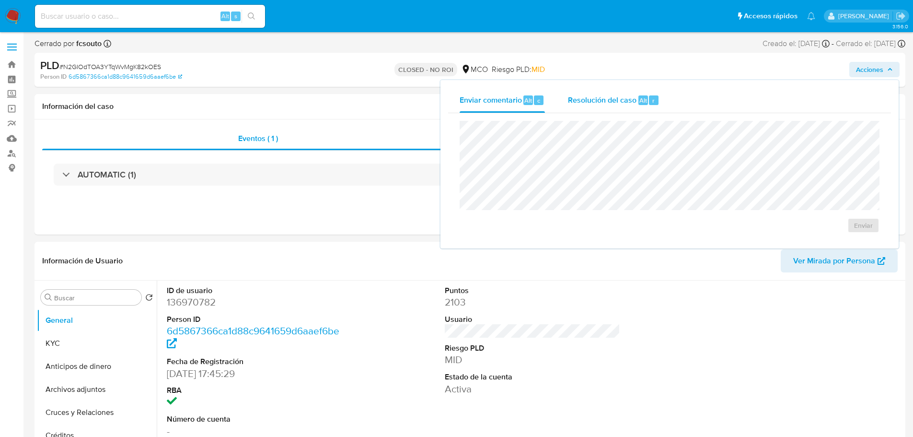
click at [652, 103] on span "r" at bounding box center [653, 100] width 2 height 9
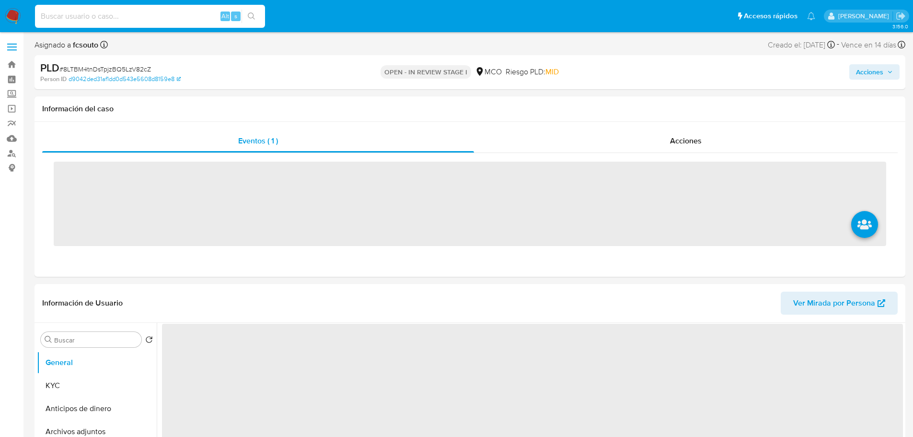
click at [144, 16] on input at bounding box center [150, 16] width 230 height 12
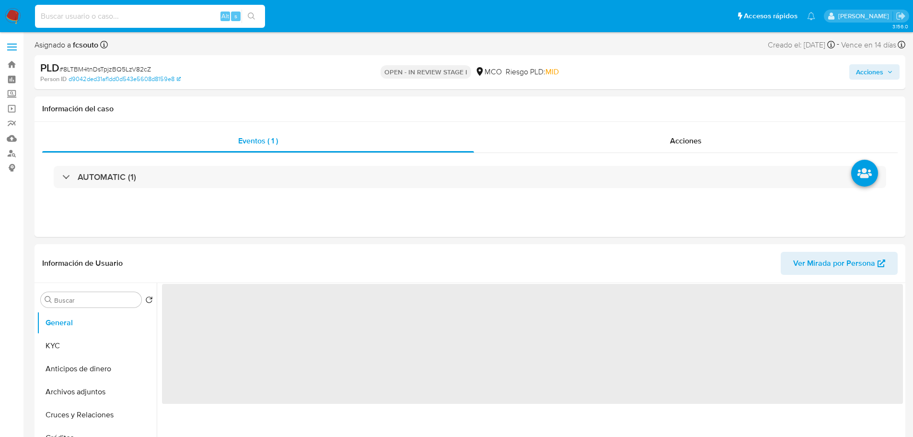
paste input "1835068765"
type input "1835068765"
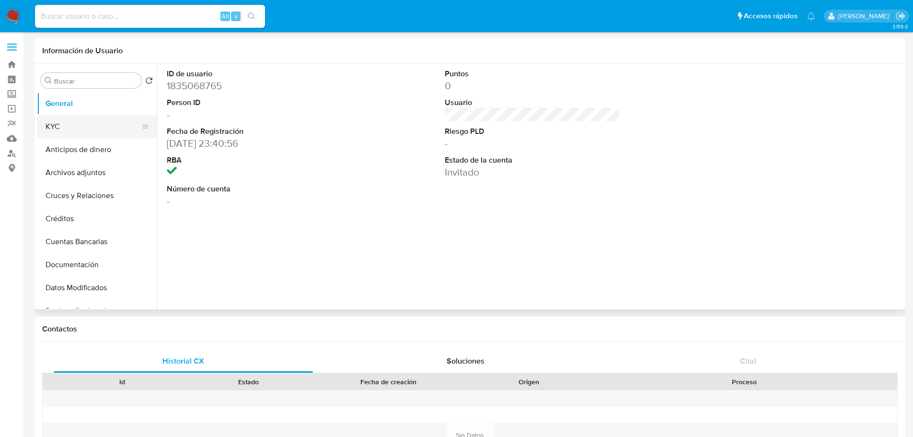
select select "10"
click at [89, 129] on button "KYC" at bounding box center [93, 126] width 112 height 23
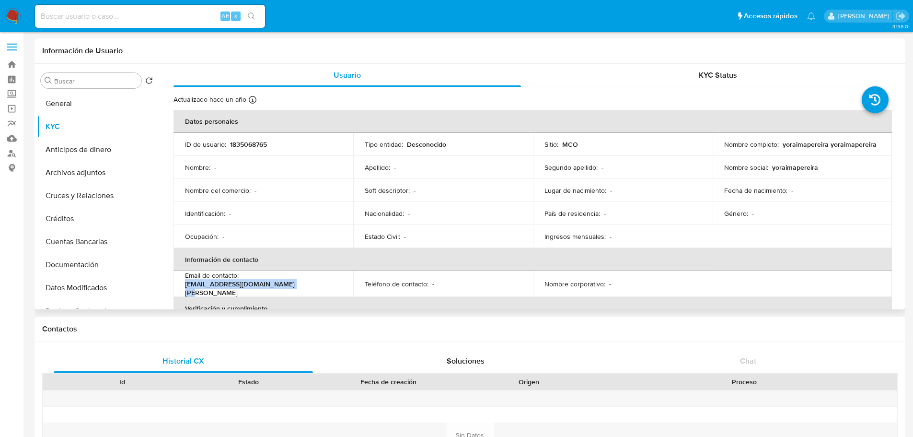
drag, startPoint x: 260, startPoint y: 289, endPoint x: 184, endPoint y: 290, distance: 76.7
click at [184, 290] on td "Email de contacto : [PERSON_NAME][EMAIL_ADDRESS][DOMAIN_NAME][PERSON_NAME]" at bounding box center [263, 284] width 180 height 26
copy p "[EMAIL_ADDRESS][DOMAIN_NAME][PERSON_NAME]"
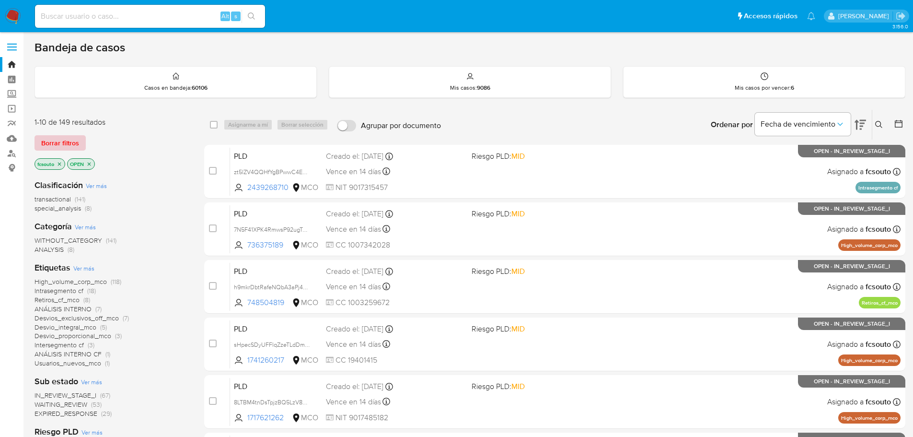
click at [65, 140] on span "Borrar filtros" at bounding box center [60, 142] width 38 height 13
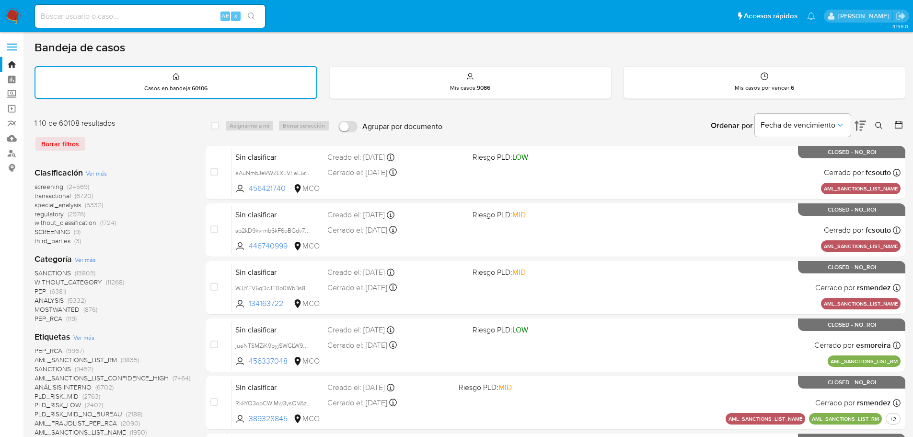
drag, startPoint x: 882, startPoint y: 119, endPoint x: 882, endPoint y: 126, distance: 6.7
click at [883, 119] on div "Ingrese ID de usuario o caso Buscar Borrar filtros" at bounding box center [880, 126] width 16 height 30
click at [882, 126] on icon at bounding box center [879, 126] width 8 height 8
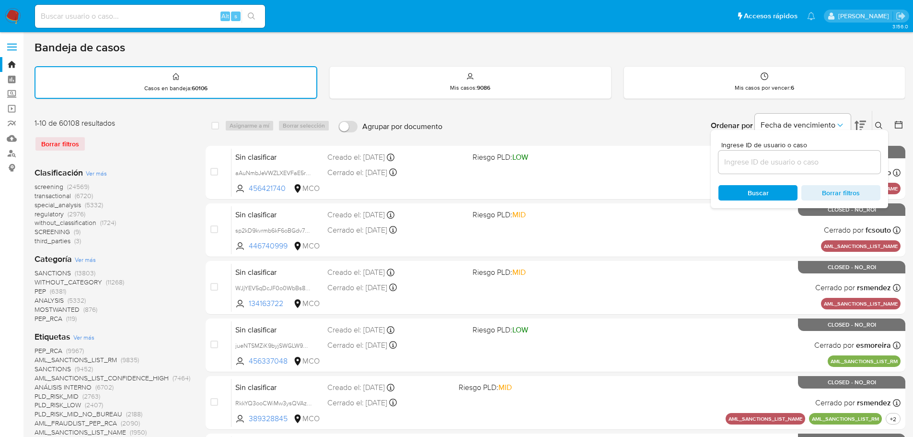
click at [793, 158] on input at bounding box center [799, 162] width 162 height 12
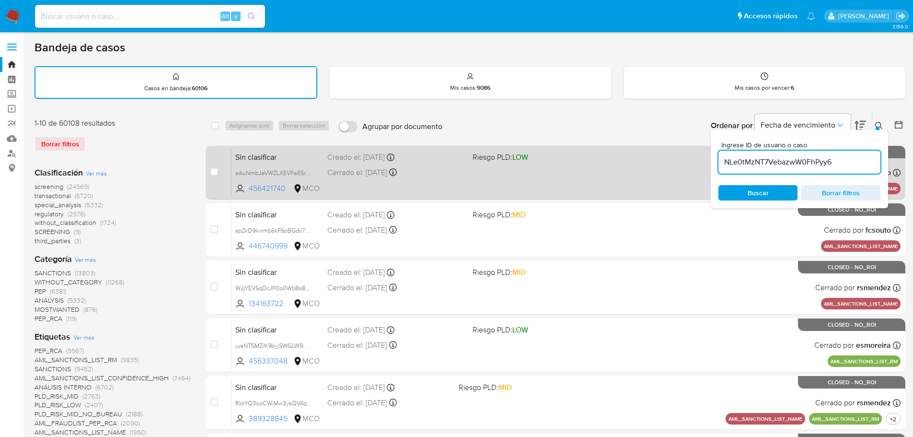
type input "NLe0tMzNT7VebazwW0FhPyy6"
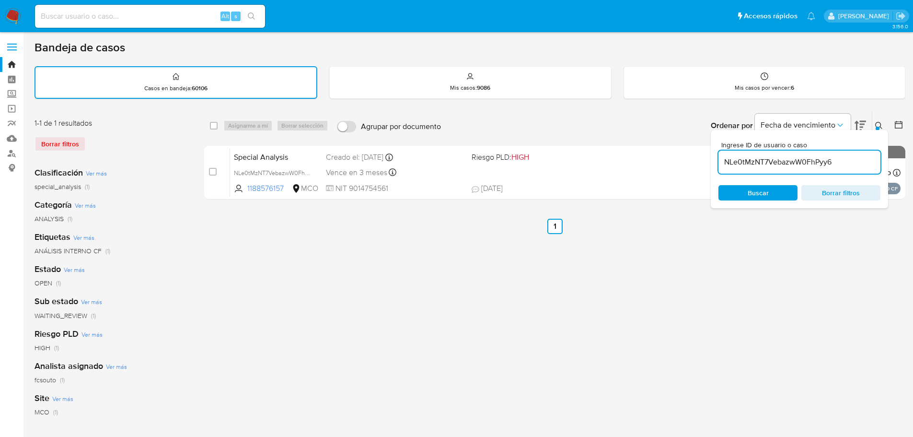
click at [639, 260] on div "select-all-cases-checkbox Asignarme a mí Borrar selección Agrupar por documento…" at bounding box center [554, 320] width 701 height 421
click at [843, 165] on input "NLe0tMzNT7VebazwW0FhPyy6" at bounding box center [799, 162] width 162 height 12
click at [816, 248] on div "select-all-cases-checkbox Asignarme a mí Borrar selección Agrupar por documento…" at bounding box center [554, 320] width 701 height 421
click at [879, 127] on icon at bounding box center [879, 126] width 8 height 8
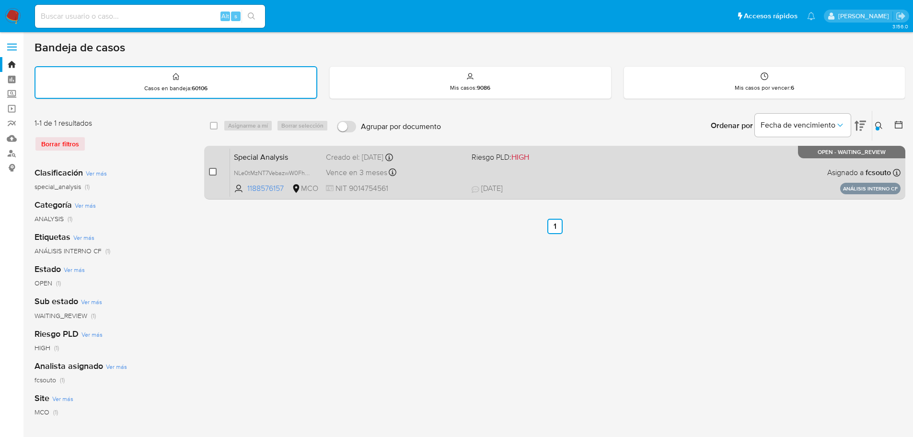
click at [213, 173] on input "checkbox" at bounding box center [213, 172] width 8 height 8
checkbox input "true"
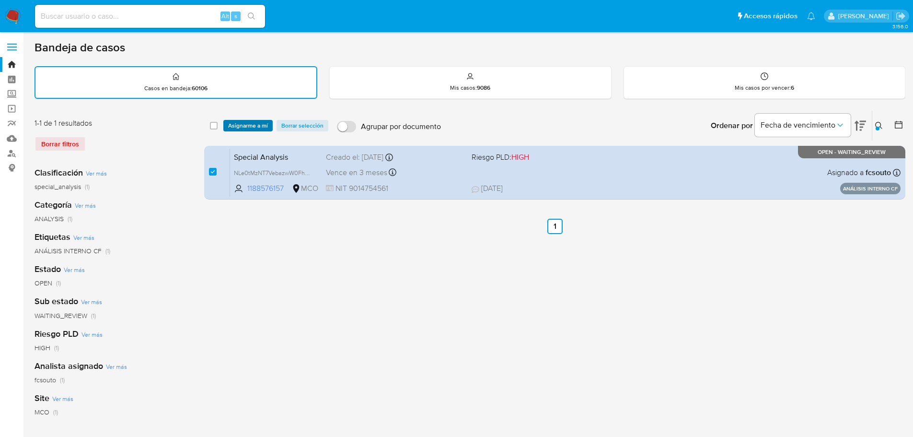
click at [250, 124] on span "Asignarme a mí" at bounding box center [248, 126] width 40 height 10
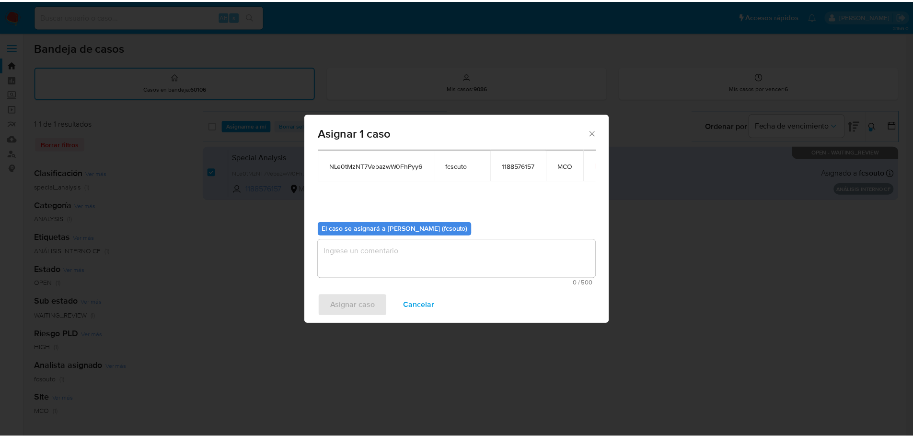
scroll to position [50, 0]
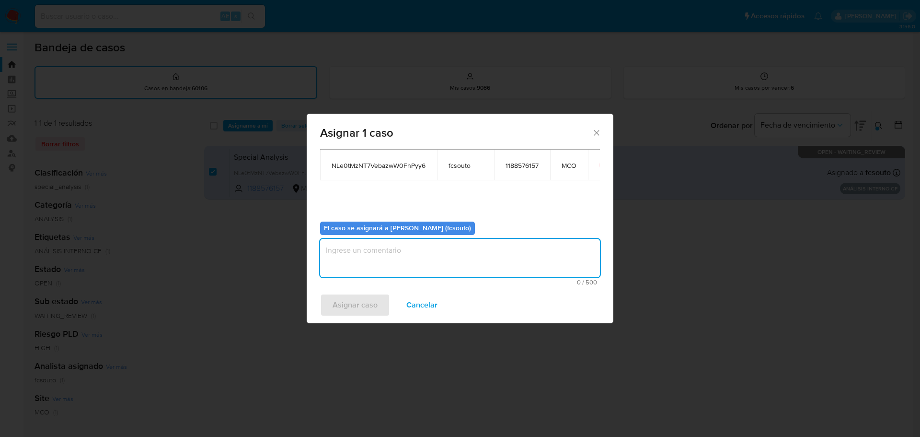
click at [412, 260] on textarea "assign-modal" at bounding box center [460, 258] width 280 height 38
type textarea "Asignación manual"
click at [369, 303] on span "Asignar caso" at bounding box center [355, 304] width 45 height 21
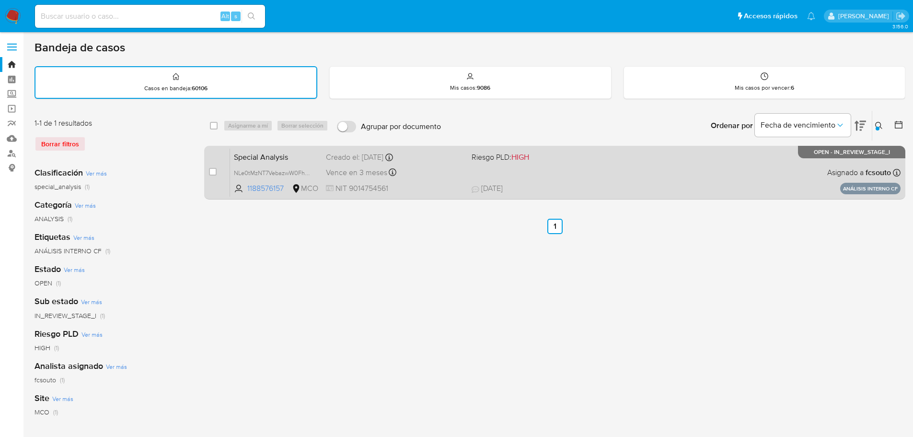
click at [581, 178] on div "Special Analysis NLe0tMzNT7VebazwW0FhPyy6 1188576157 MCO Riesgo PLD: HIGH Cread…" at bounding box center [565, 172] width 670 height 48
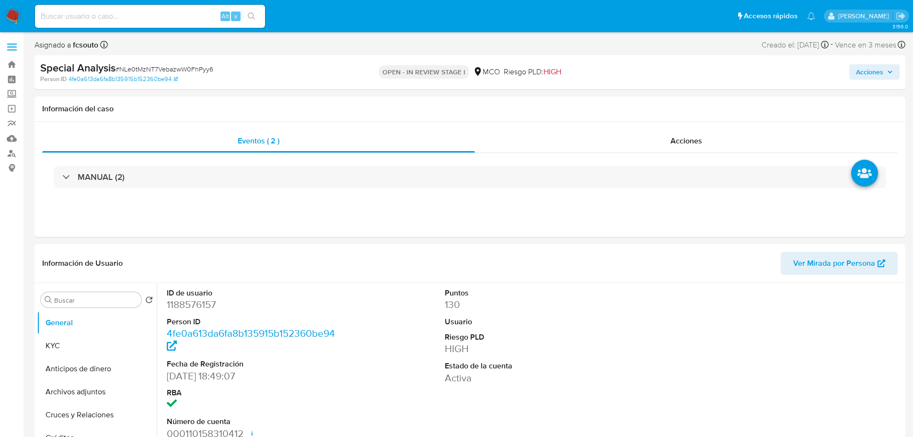
select select "10"
click at [867, 69] on span "Acciones" at bounding box center [869, 71] width 27 height 15
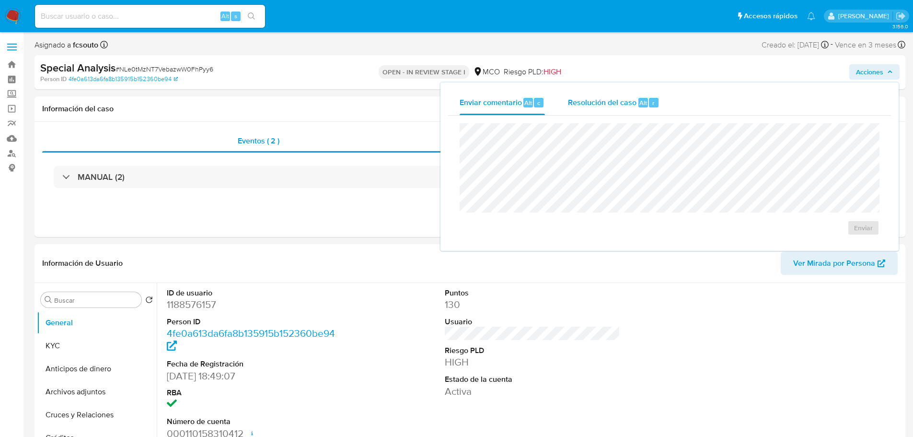
click at [591, 103] on span "Resolución del caso" at bounding box center [602, 102] width 69 height 11
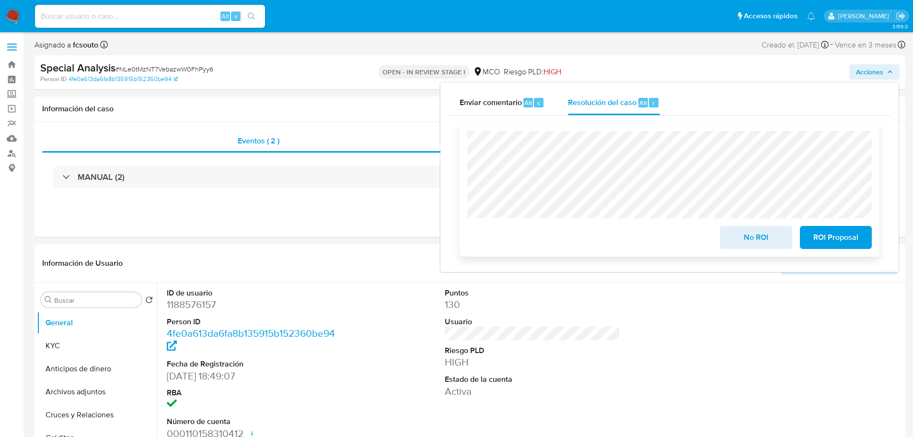
click at [840, 239] on span "ROI Proposal" at bounding box center [835, 237] width 47 height 21
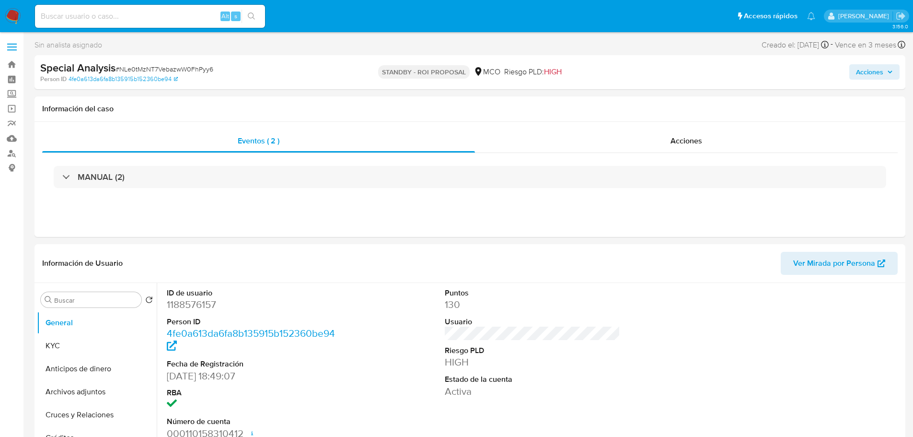
select select "10"
